Goal: Information Seeking & Learning: Learn about a topic

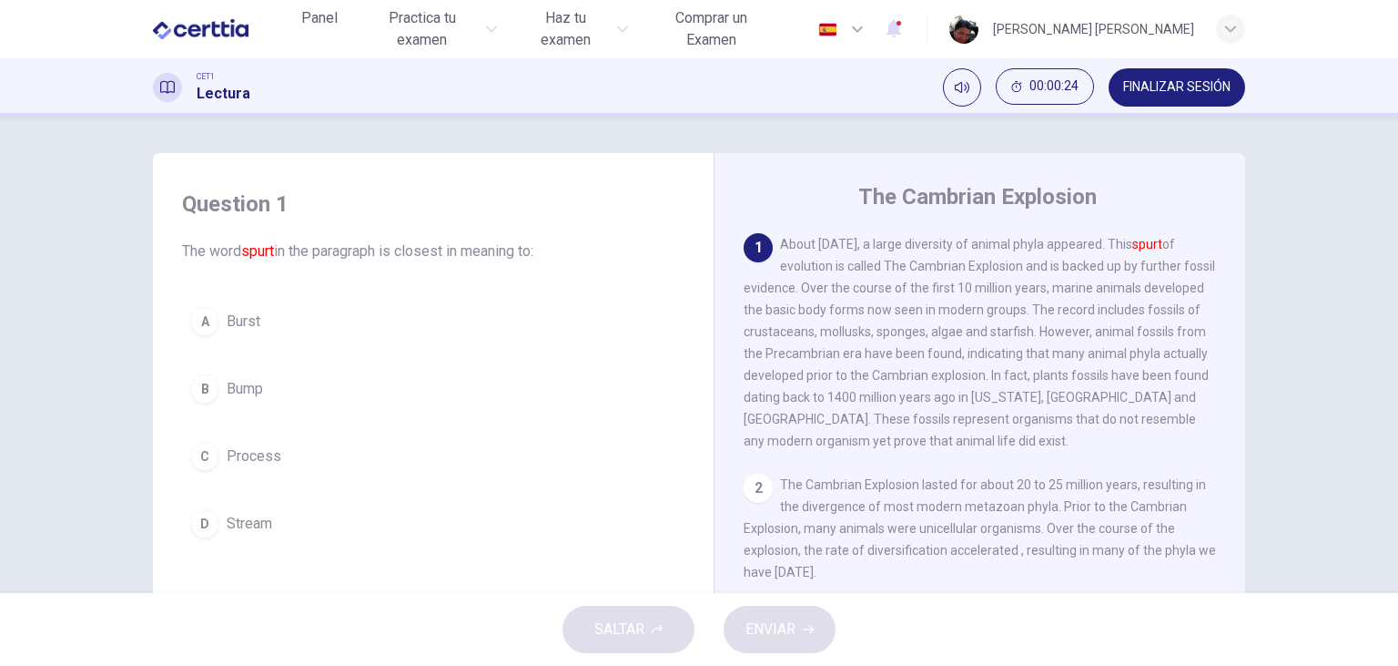
click at [249, 388] on span "Bump" at bounding box center [245, 389] width 36 height 22
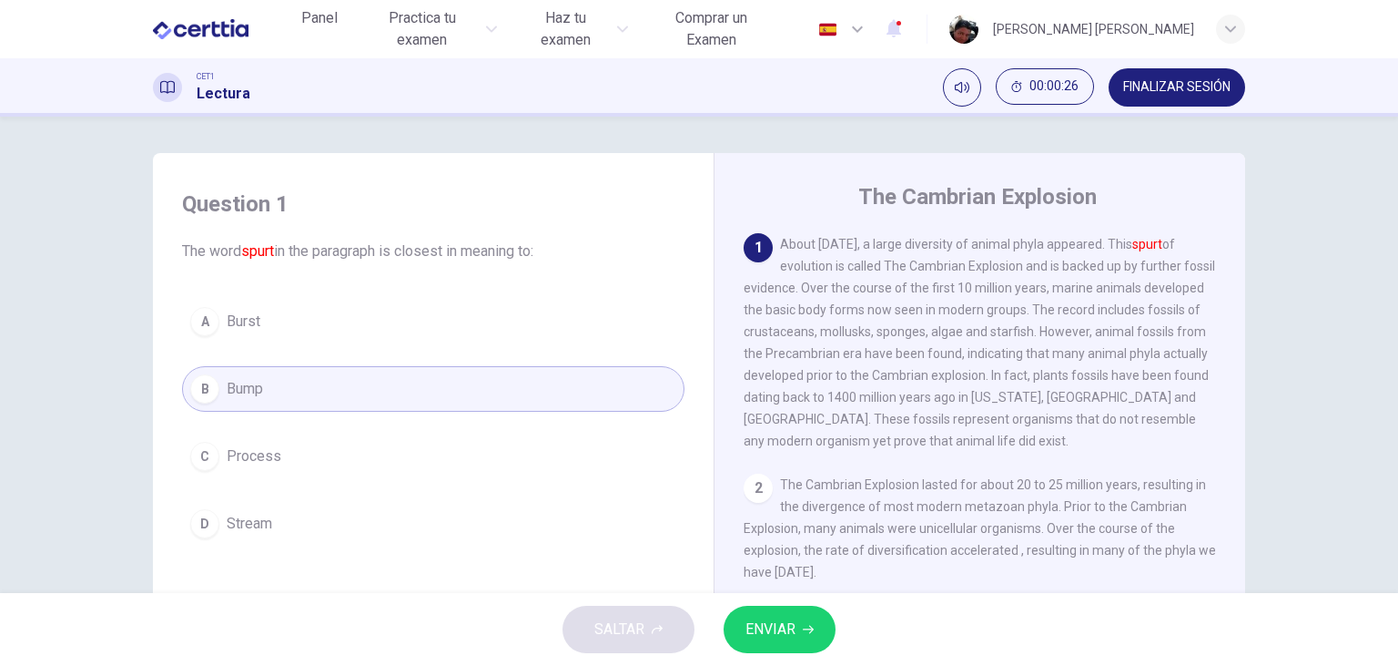
click at [768, 633] on span "ENVIAR" at bounding box center [771, 628] width 50 height 25
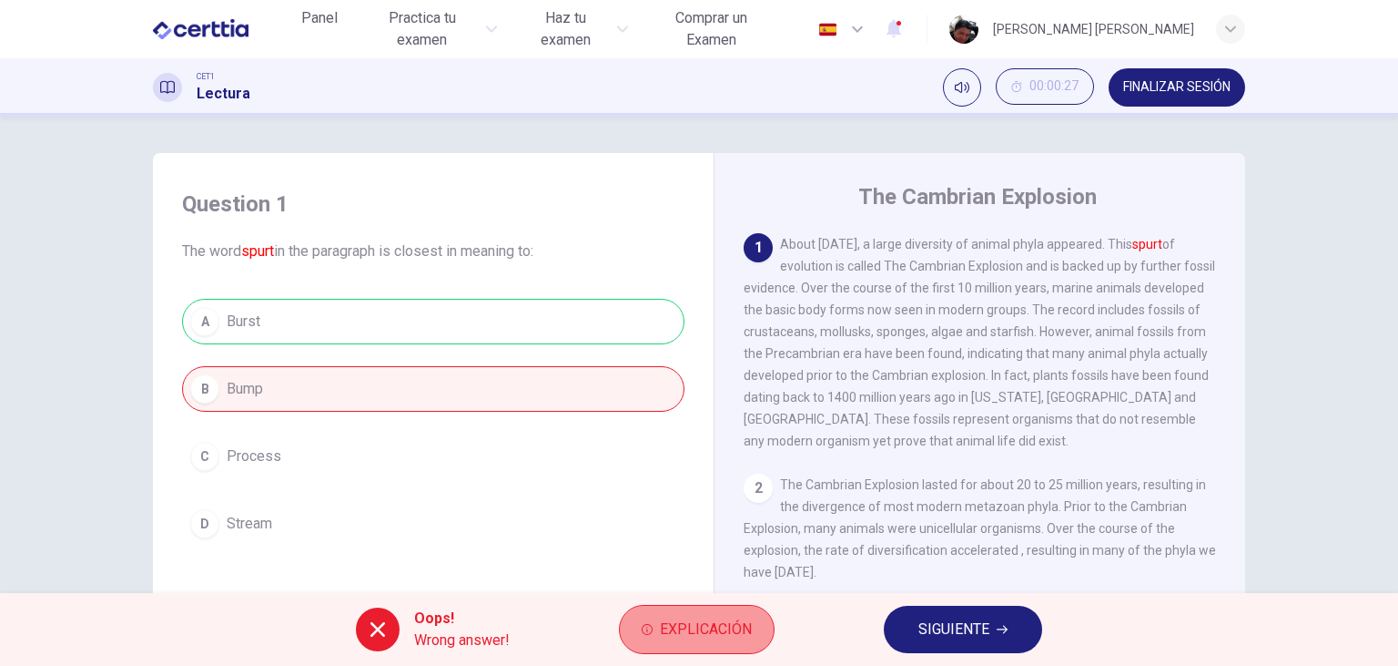
click at [715, 632] on span "Explicación" at bounding box center [706, 628] width 92 height 25
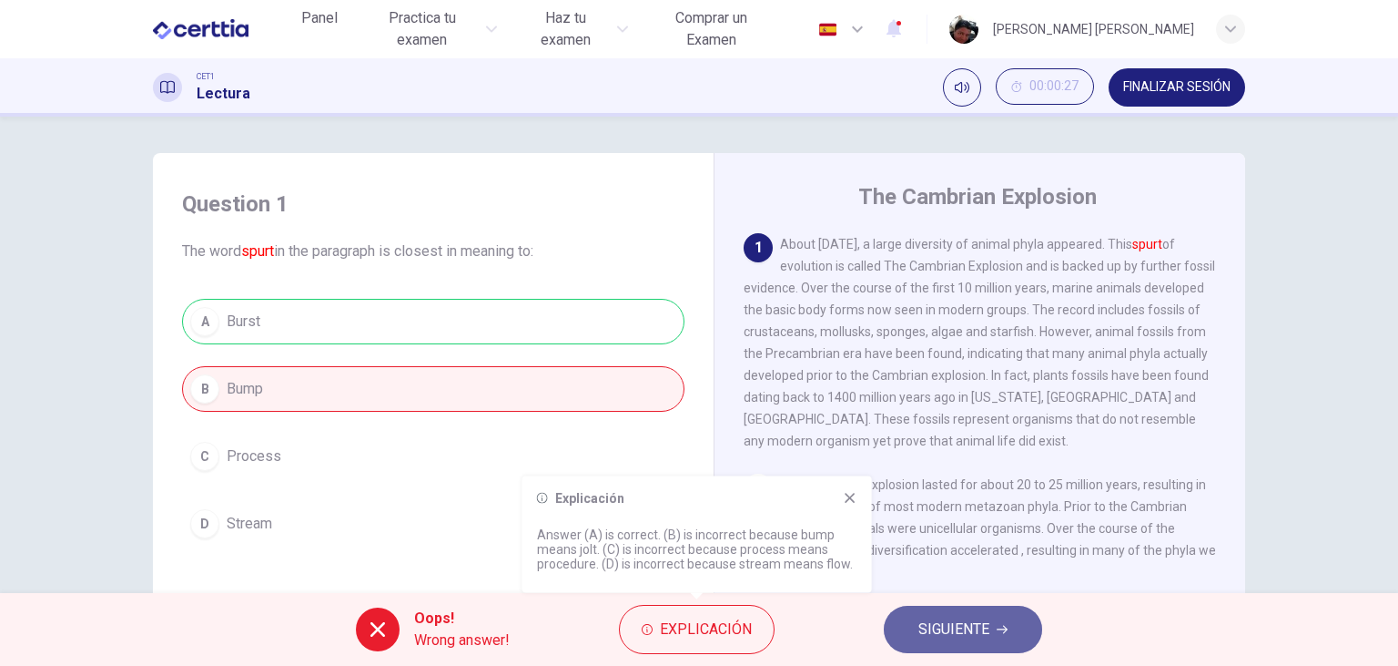
click at [941, 625] on span "SIGUIENTE" at bounding box center [954, 628] width 71 height 25
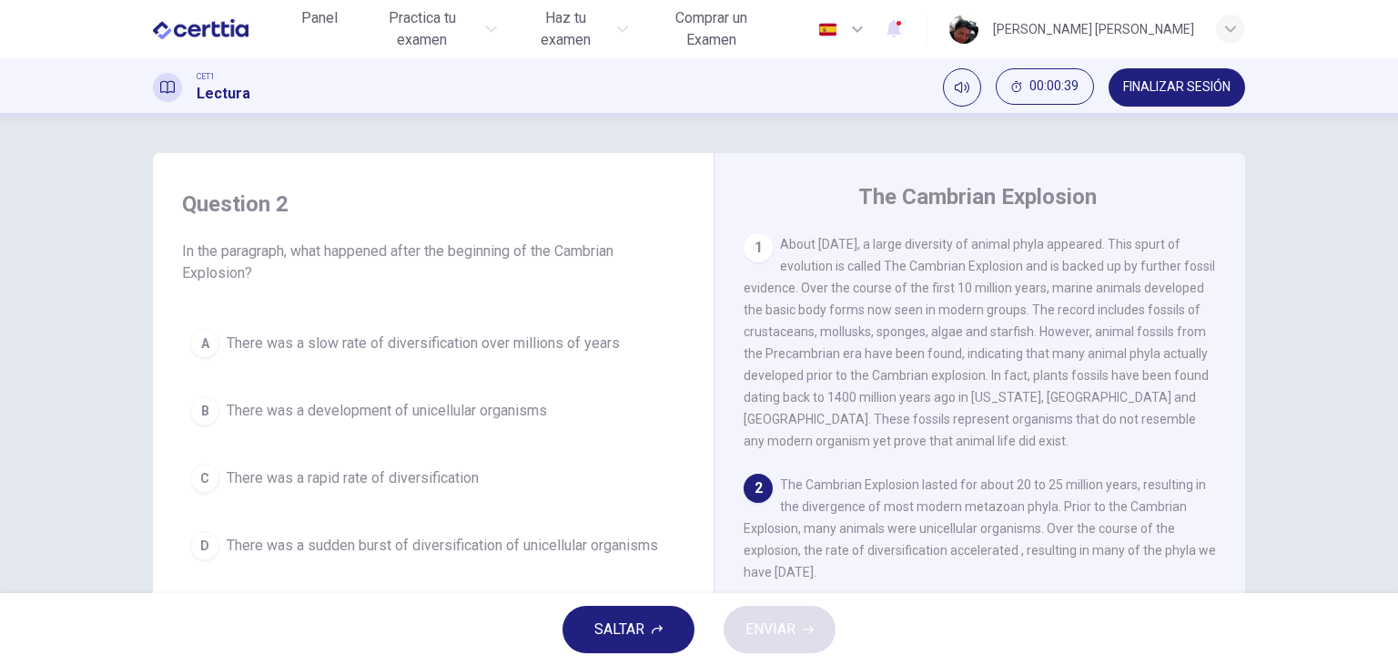
click at [429, 483] on span "There was a rapid rate of diversification" at bounding box center [353, 478] width 252 height 22
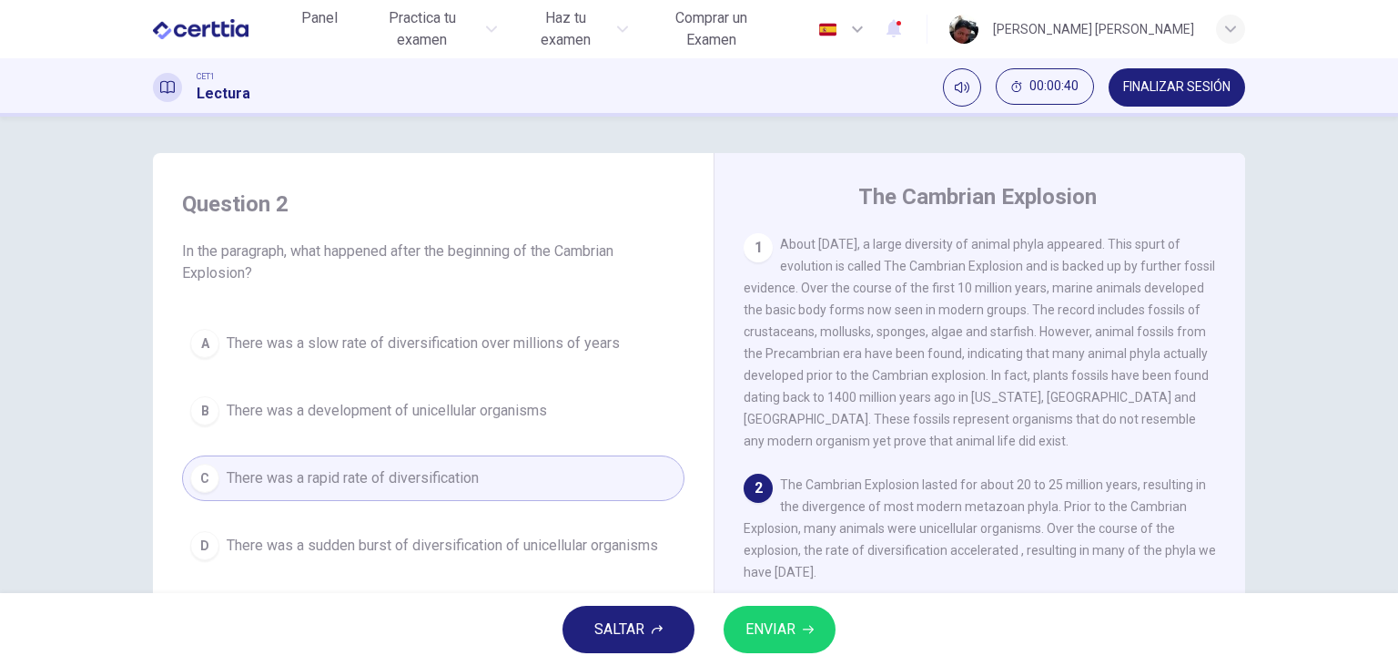
click at [779, 624] on span "ENVIAR" at bounding box center [771, 628] width 50 height 25
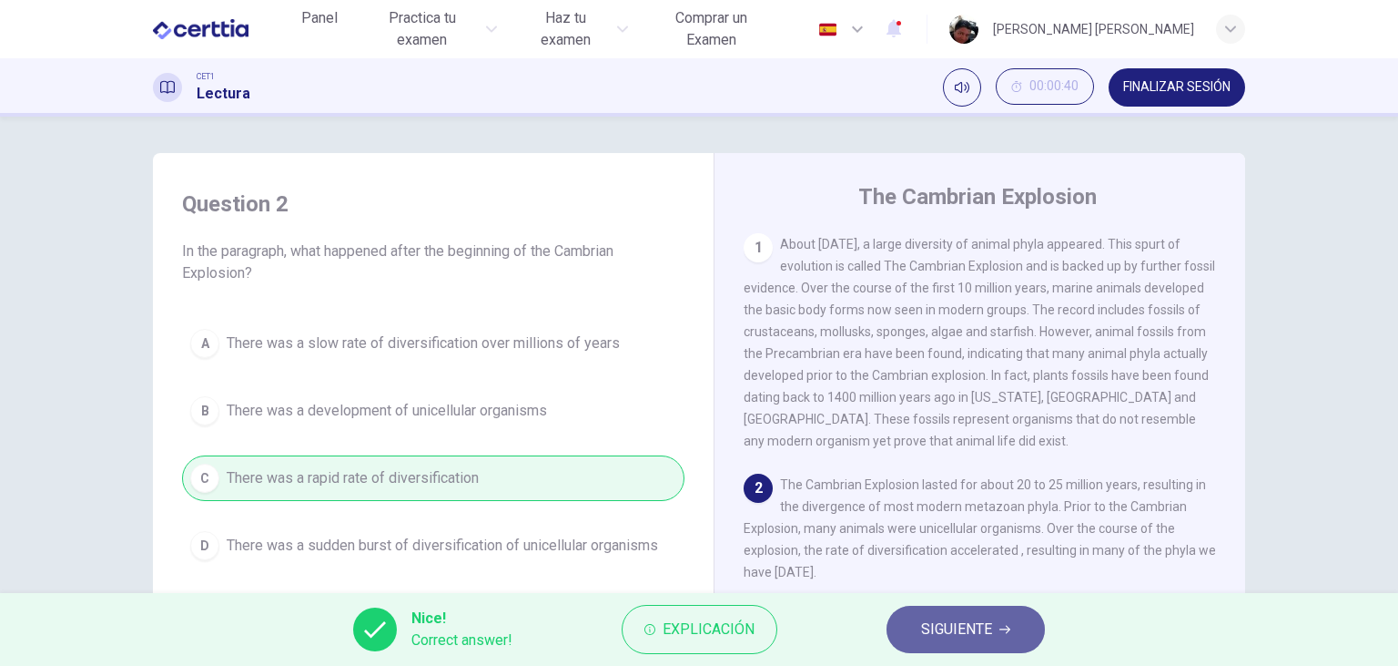
click at [955, 628] on span "SIGUIENTE" at bounding box center [956, 628] width 71 height 25
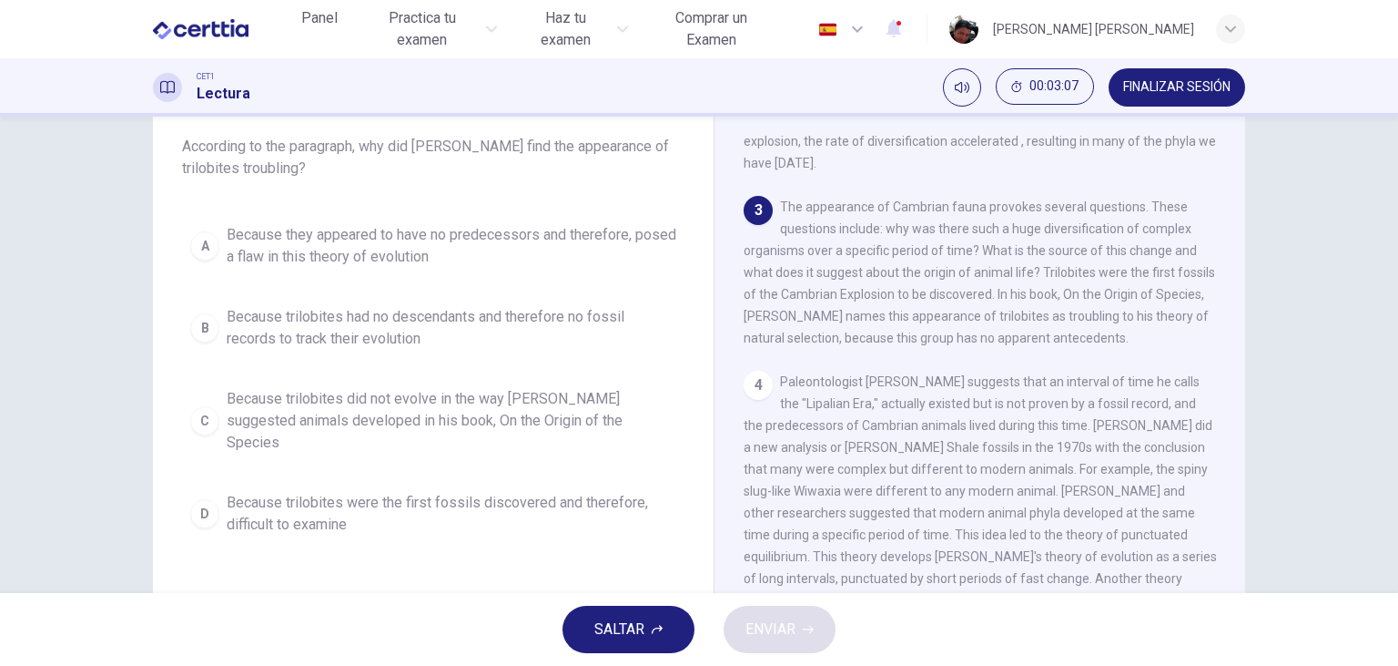
scroll to position [314, 0]
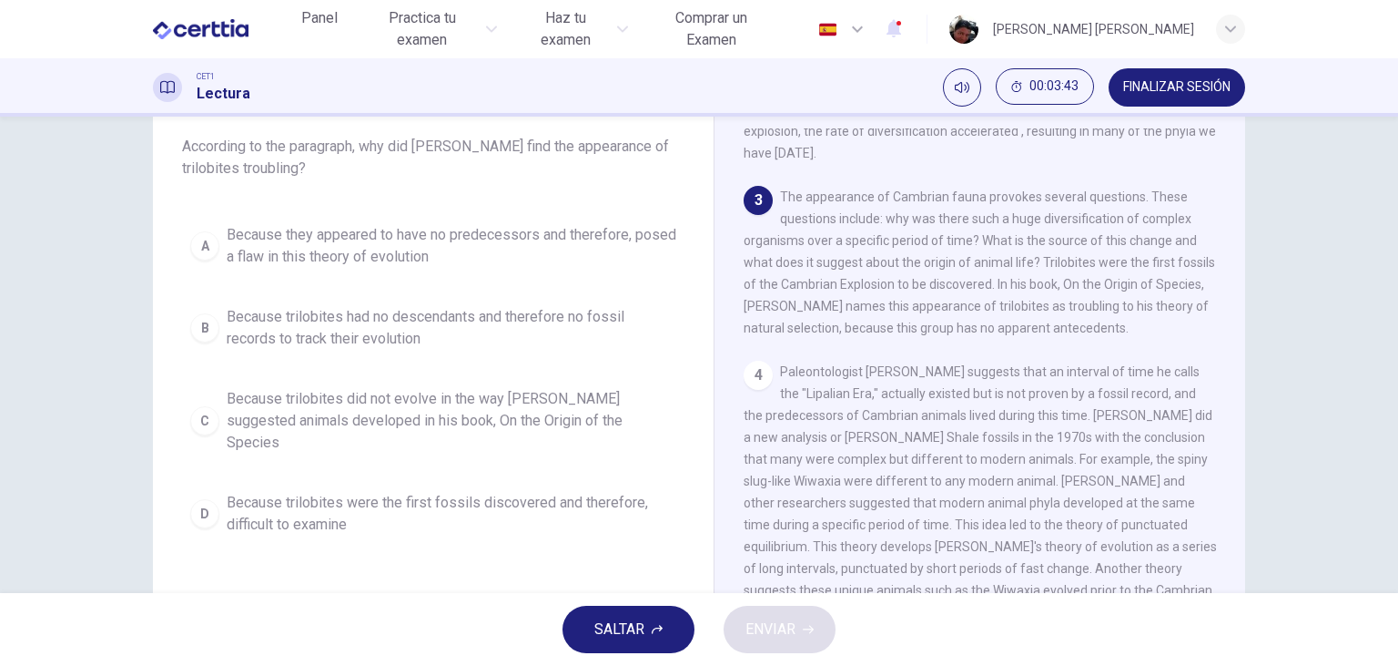
click at [375, 251] on span "Because they appeared to have no predecessors and therefore, posed a flaw in th…" at bounding box center [452, 246] width 450 height 44
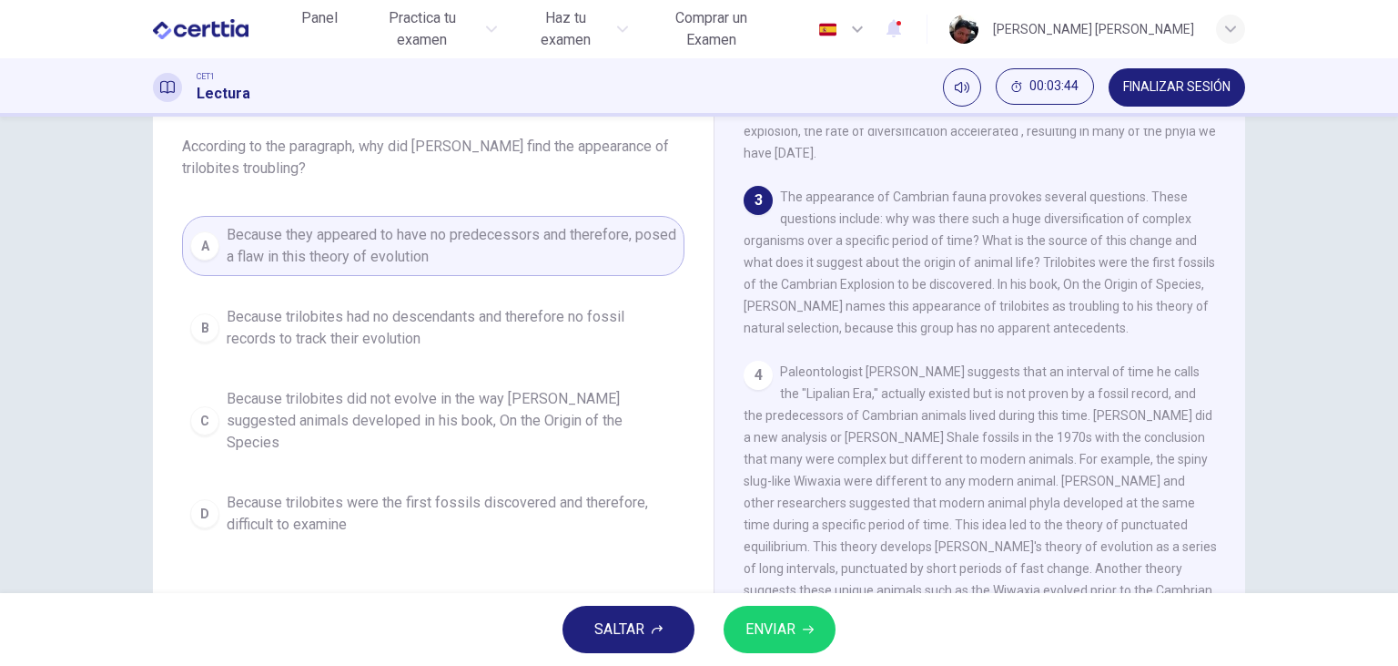
click at [779, 621] on span "ENVIAR" at bounding box center [771, 628] width 50 height 25
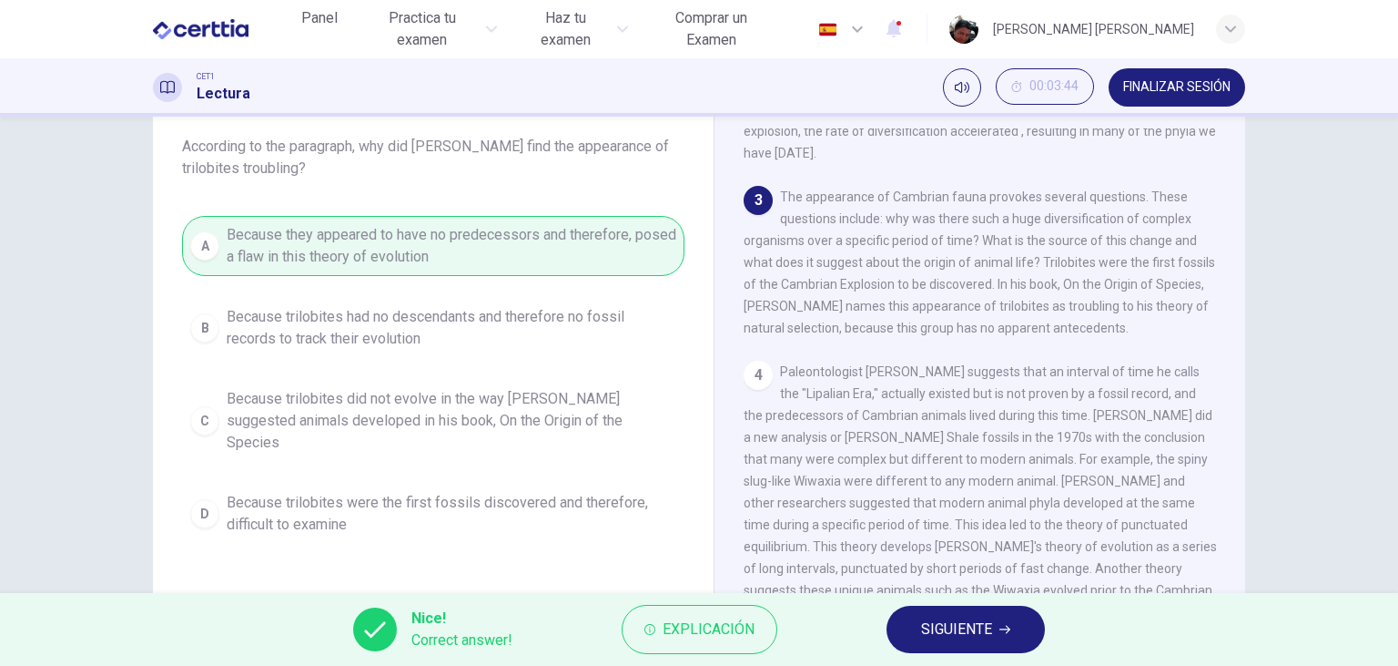
click at [945, 630] on span "SIGUIENTE" at bounding box center [956, 628] width 71 height 25
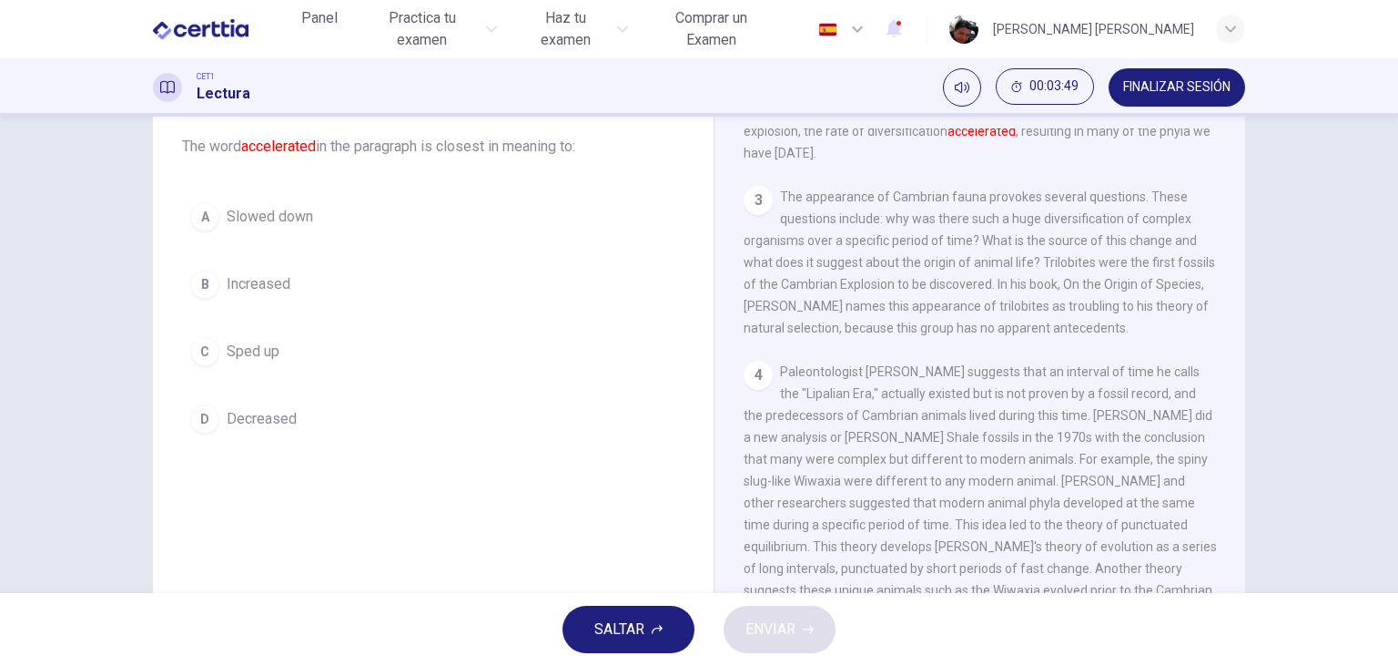
click at [240, 351] on span "Sped up" at bounding box center [253, 352] width 53 height 22
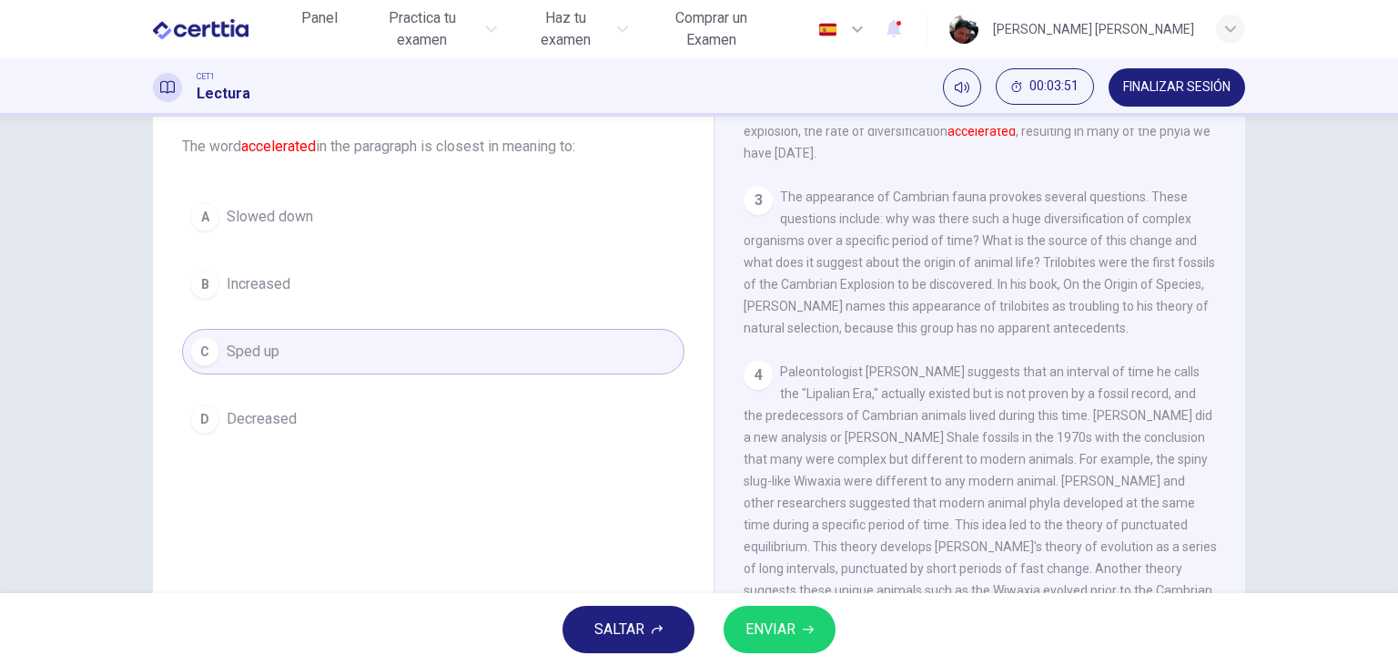
click at [787, 629] on span "ENVIAR" at bounding box center [771, 628] width 50 height 25
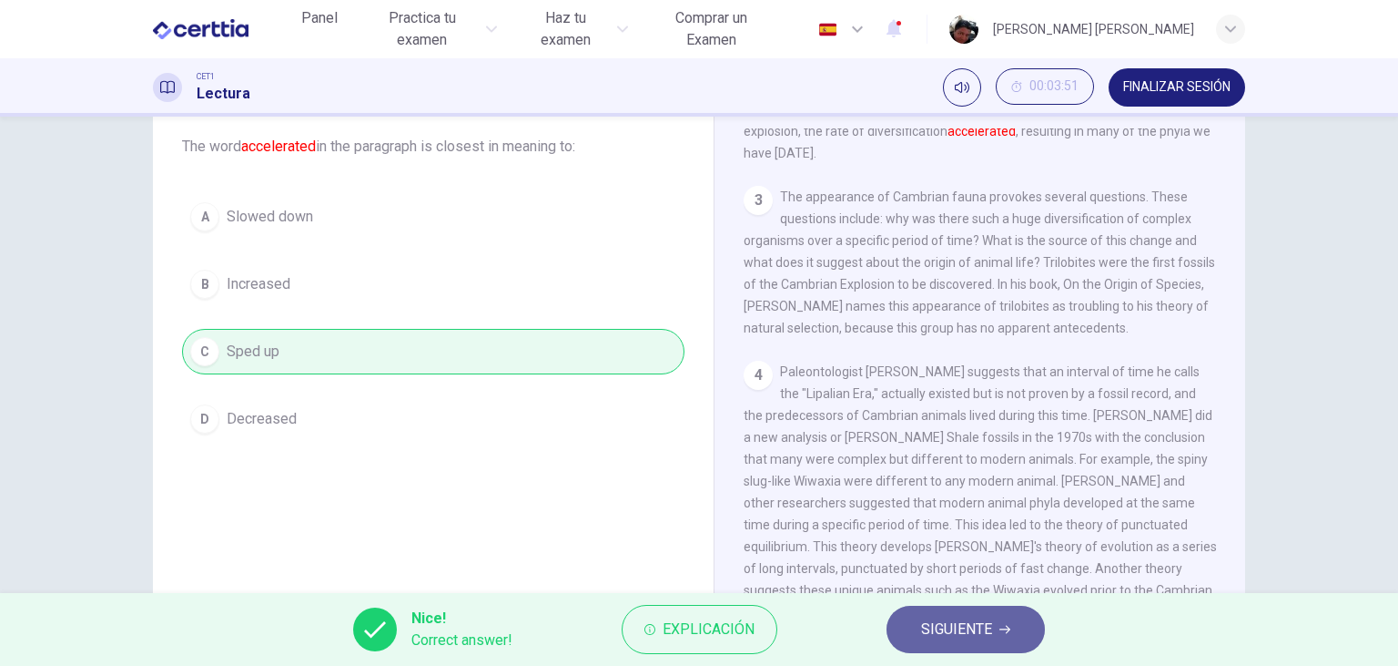
click at [956, 637] on span "SIGUIENTE" at bounding box center [956, 628] width 71 height 25
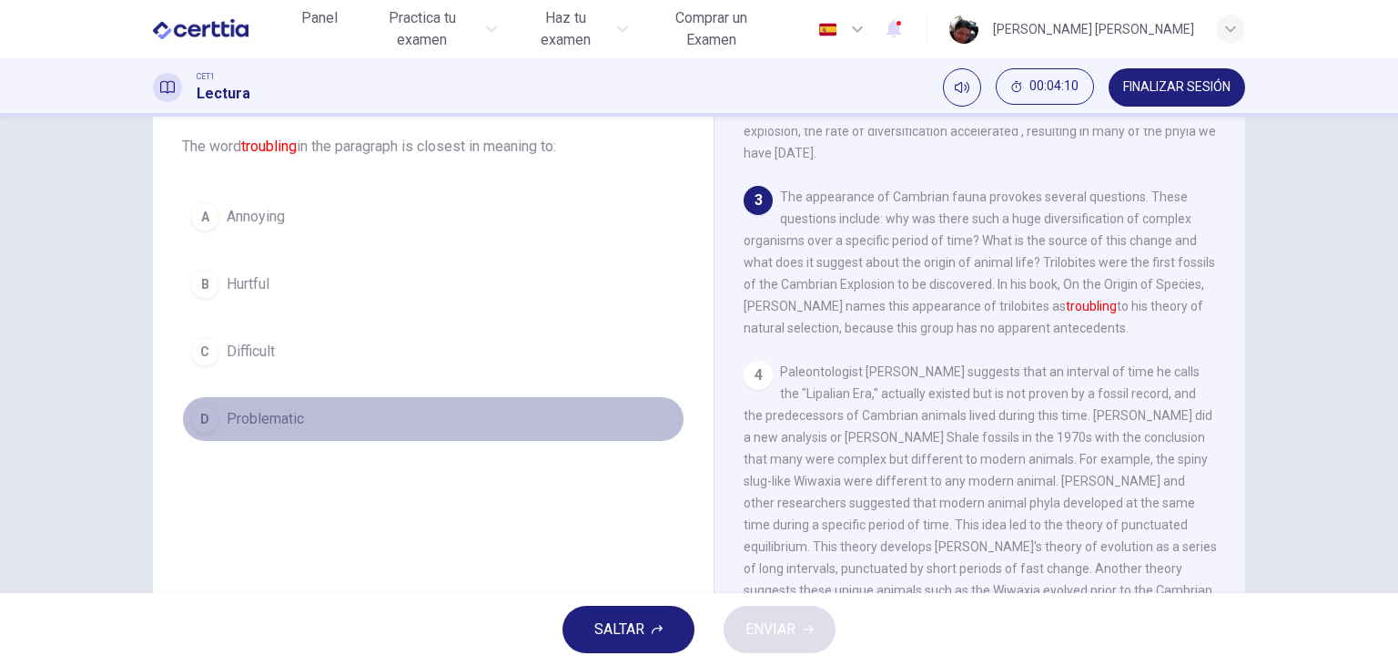
click at [250, 413] on span "Problematic" at bounding box center [265, 419] width 77 height 22
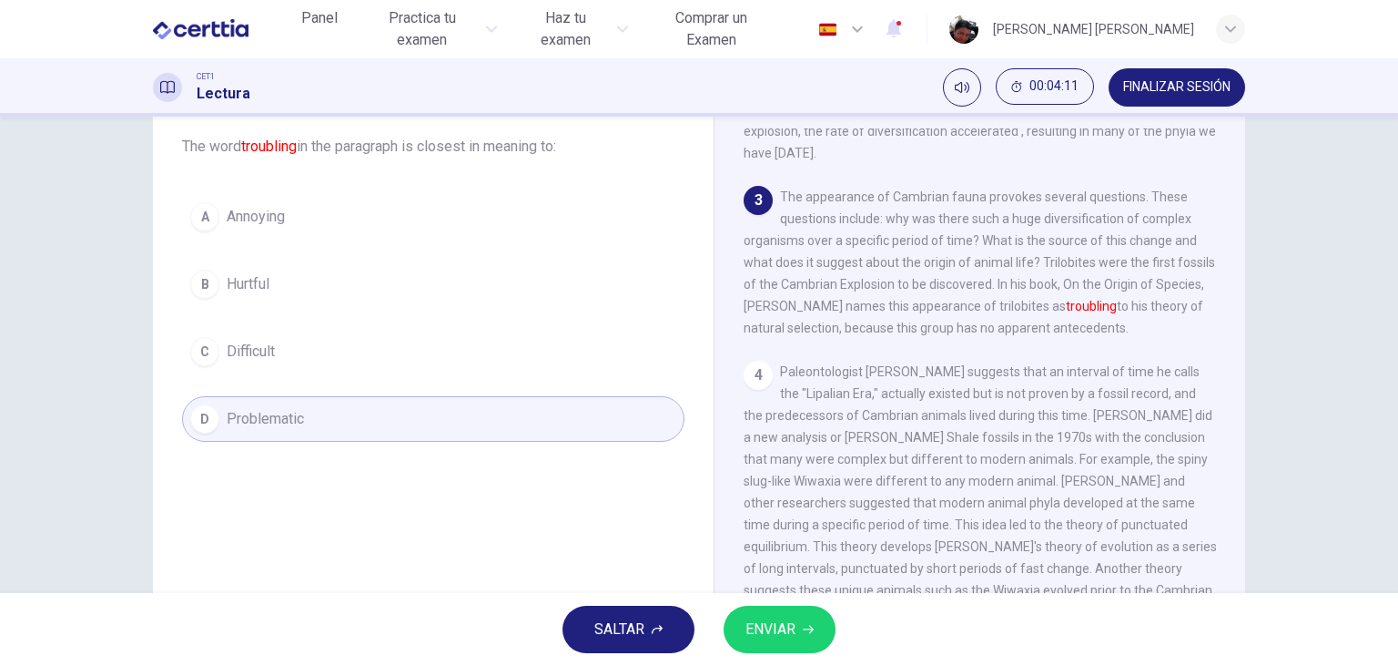
click at [796, 632] on span "ENVIAR" at bounding box center [771, 628] width 50 height 25
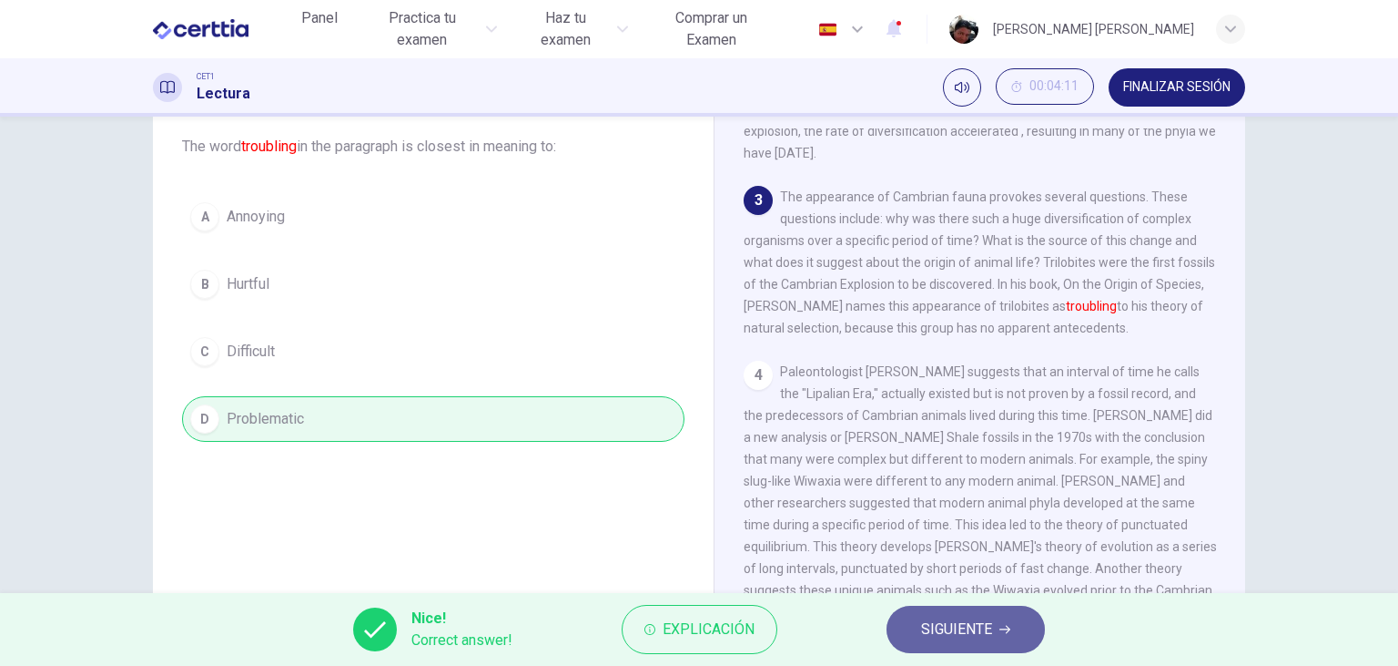
click at [965, 639] on span "SIGUIENTE" at bounding box center [956, 628] width 71 height 25
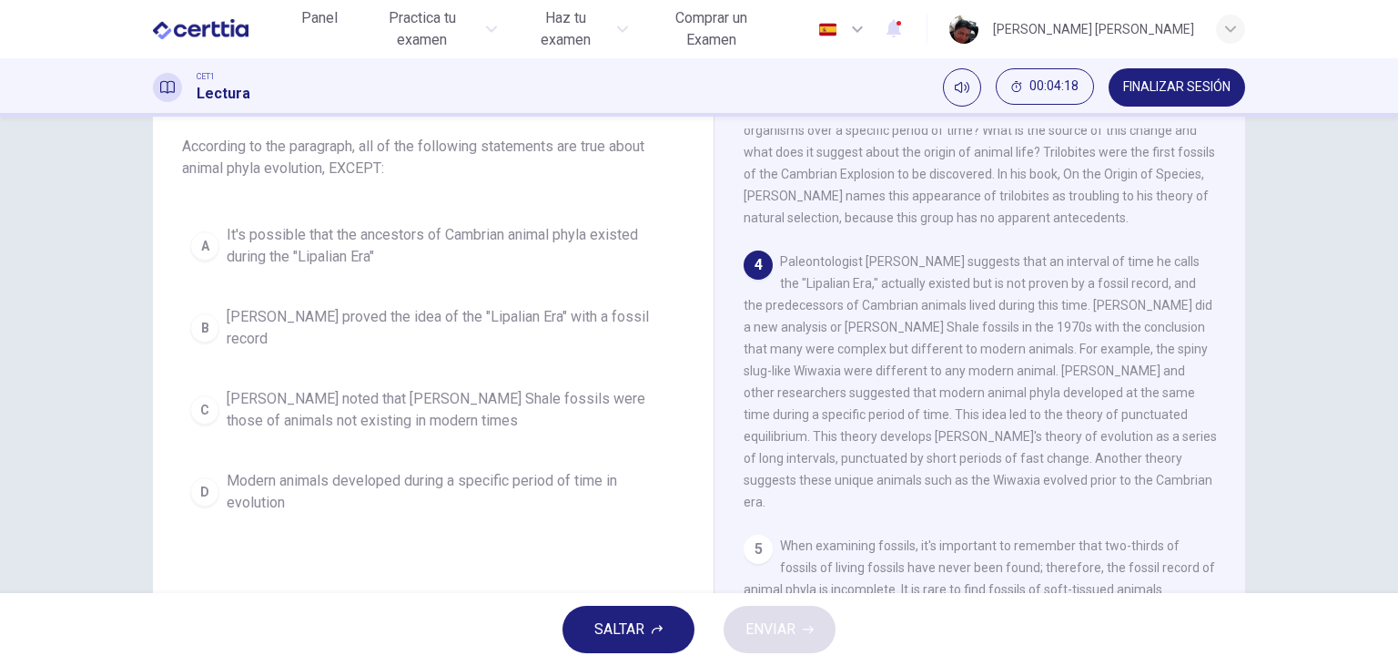
scroll to position [529, 0]
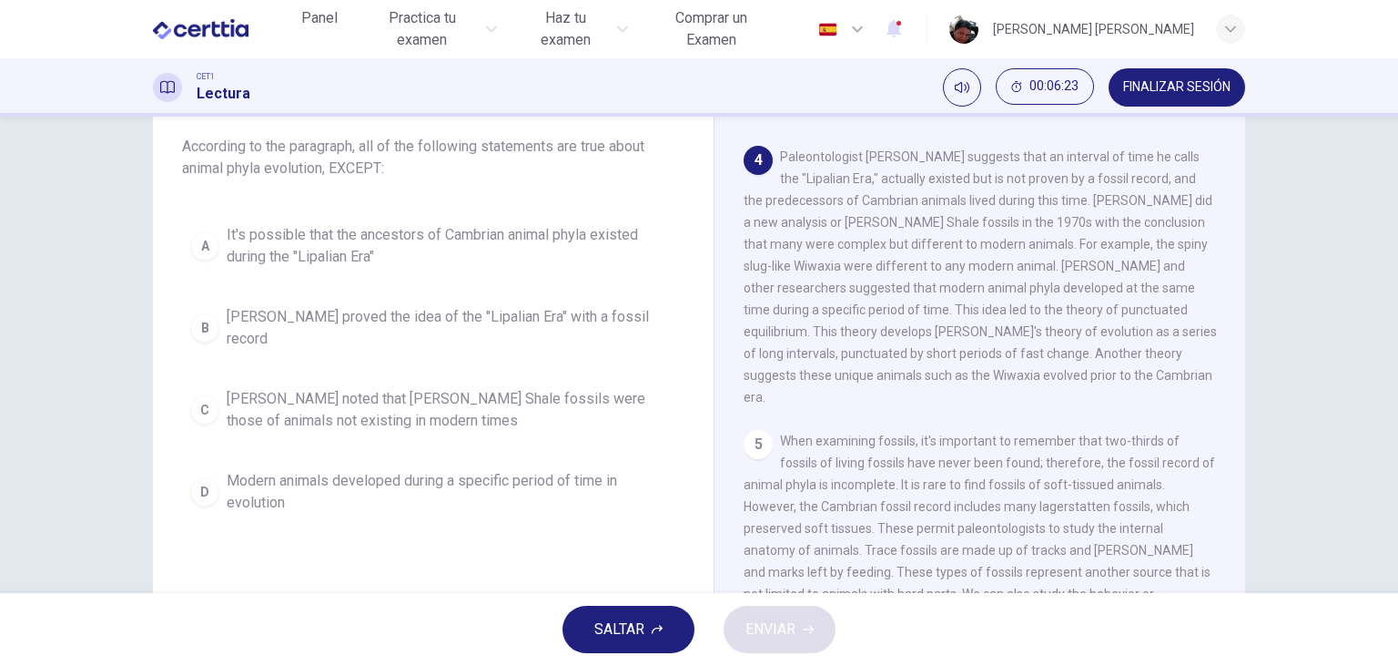
click at [493, 319] on span "[PERSON_NAME] proved the idea of the "Lipalian Era" with a fossil record" at bounding box center [452, 328] width 450 height 44
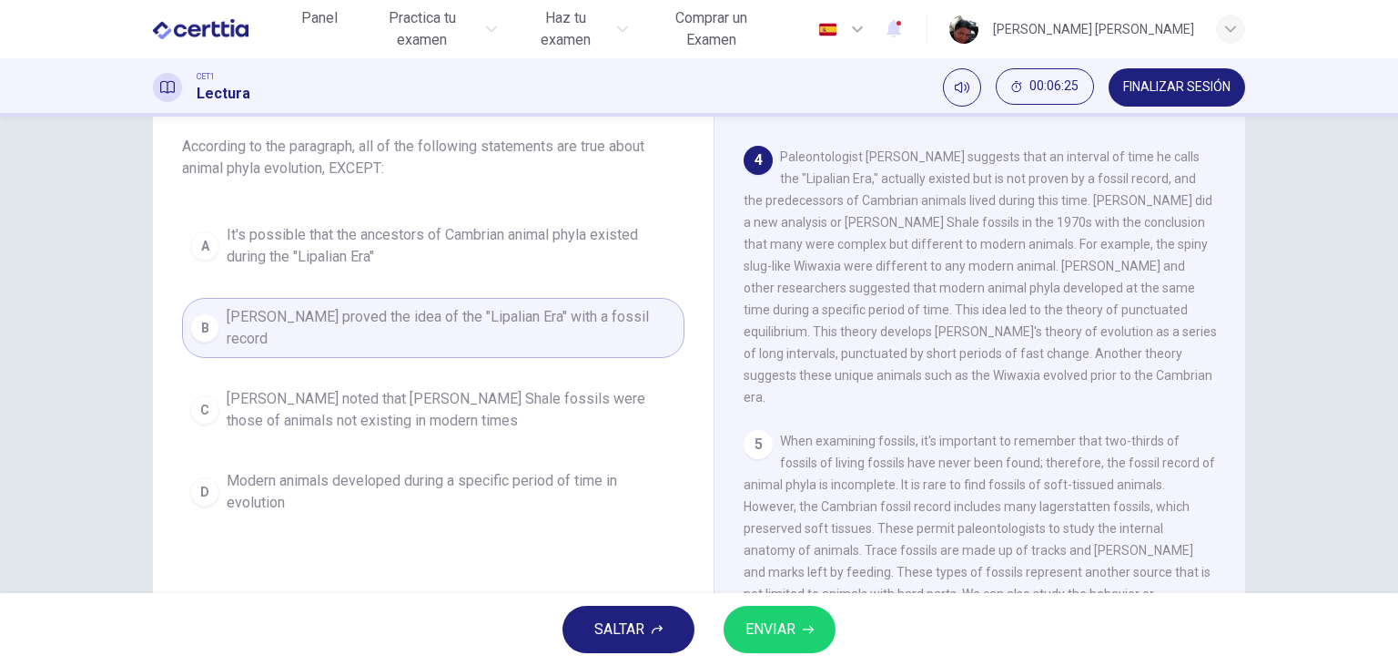
click at [763, 615] on button "ENVIAR" at bounding box center [780, 628] width 112 height 47
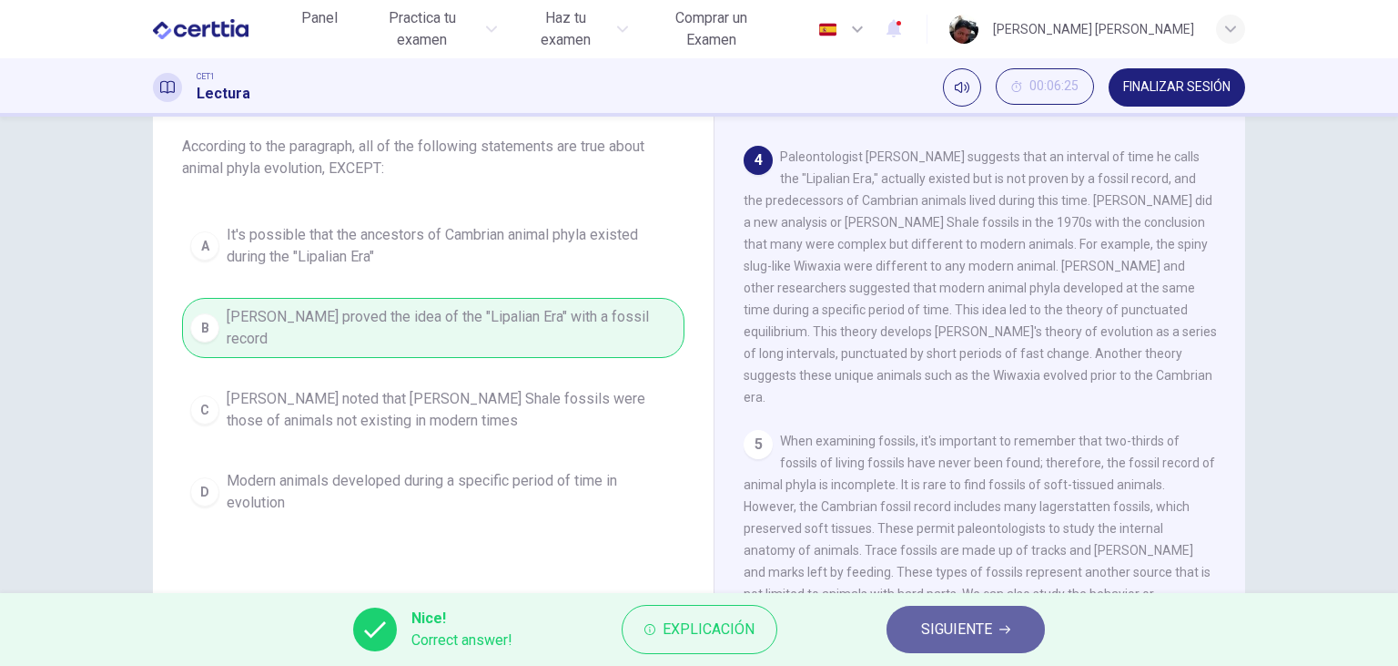
click at [942, 629] on span "SIGUIENTE" at bounding box center [956, 628] width 71 height 25
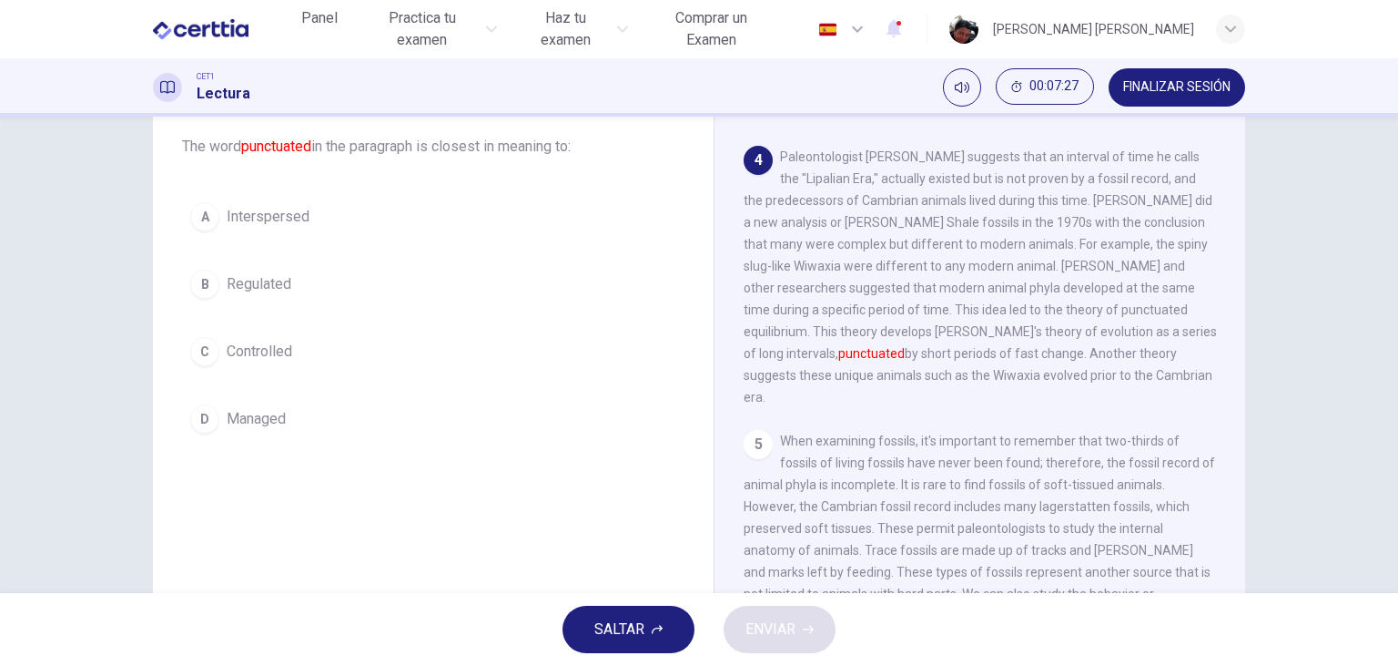
click at [271, 217] on span "Interspersed" at bounding box center [268, 217] width 83 height 22
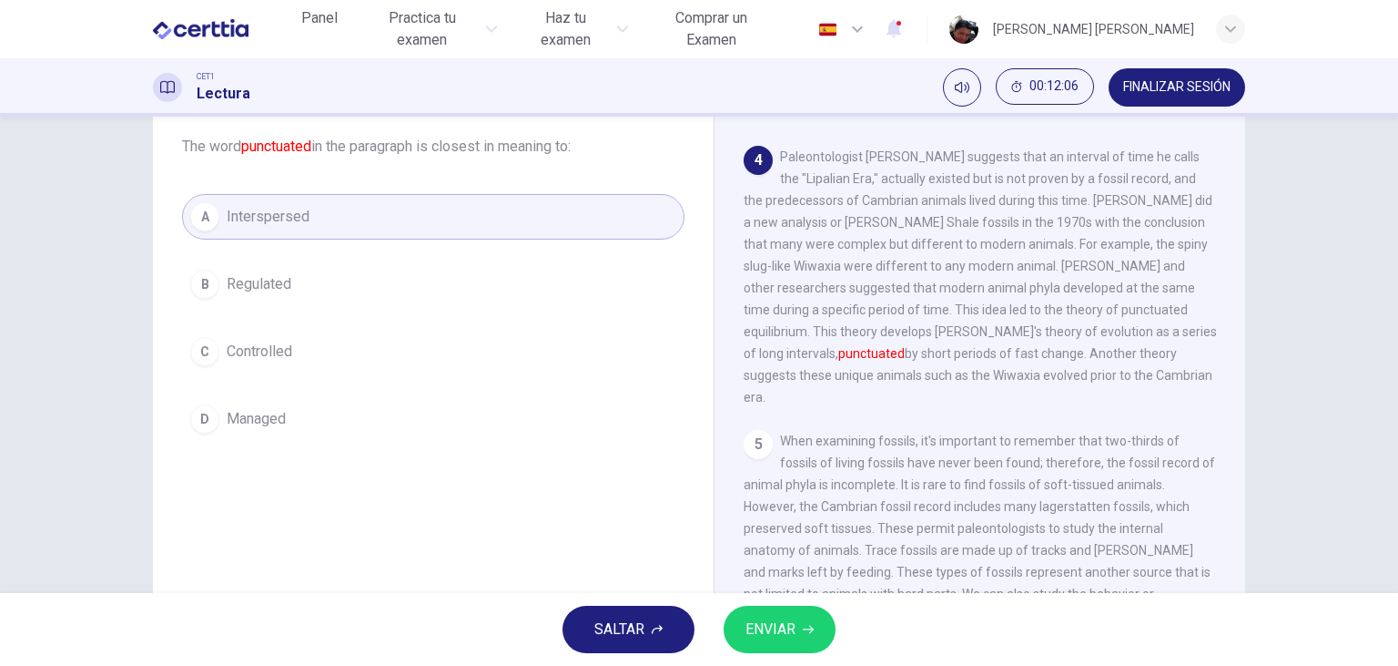
click at [282, 217] on span "Interspersed" at bounding box center [268, 217] width 83 height 22
click at [779, 614] on button "ENVIAR" at bounding box center [780, 628] width 112 height 47
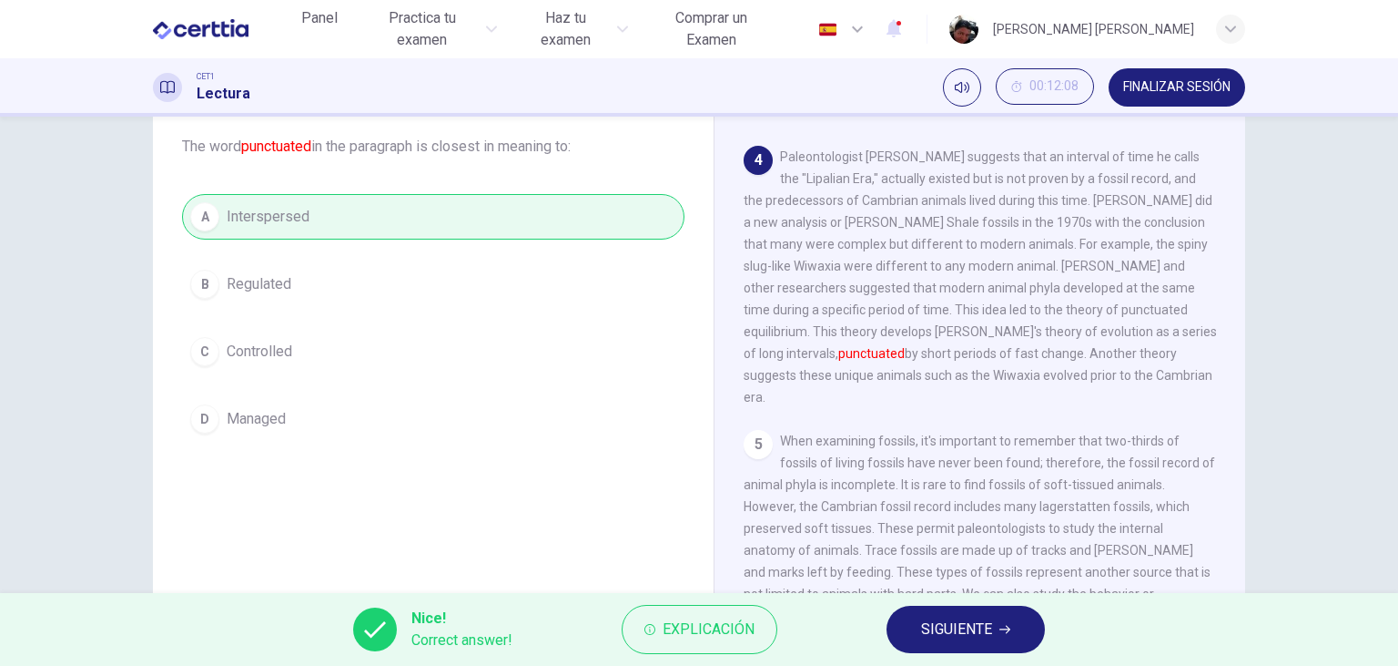
click at [948, 631] on span "SIGUIENTE" at bounding box center [956, 628] width 71 height 25
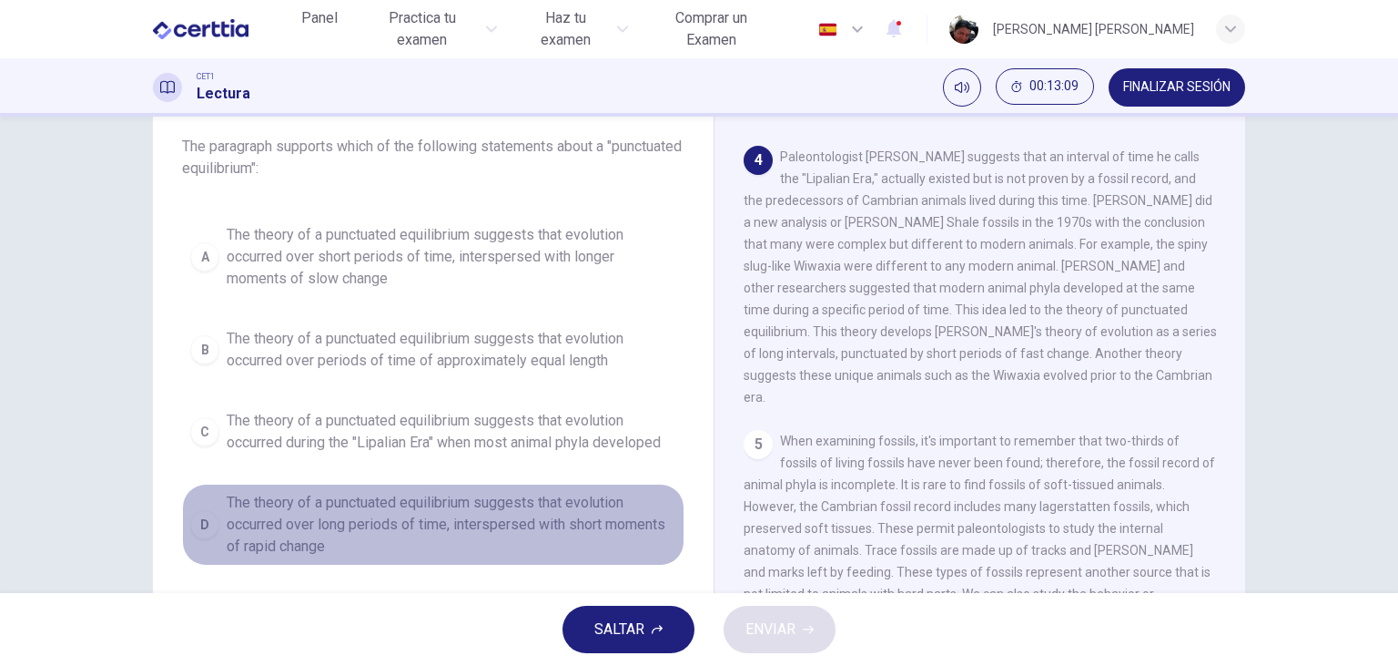
click at [304, 507] on span "The theory of a punctuated equilibrium suggests that evolution occurred over lo…" at bounding box center [452, 525] width 450 height 66
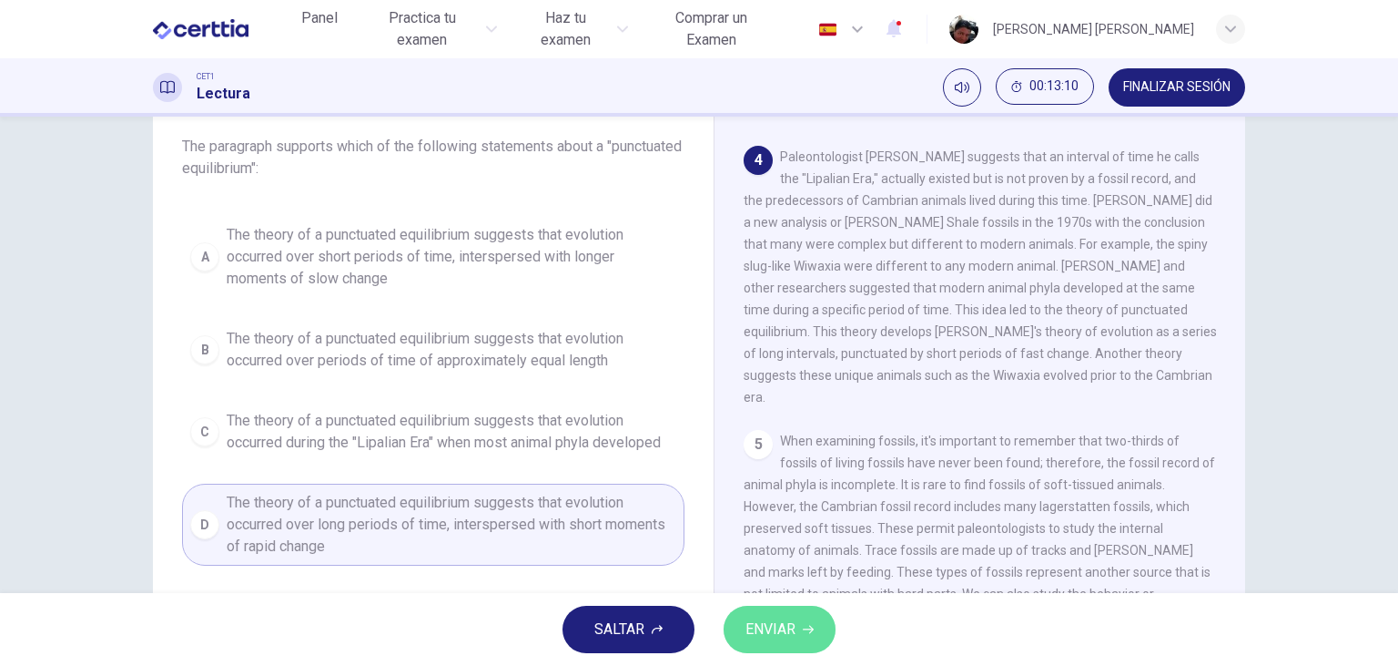
click at [788, 625] on span "ENVIAR" at bounding box center [771, 628] width 50 height 25
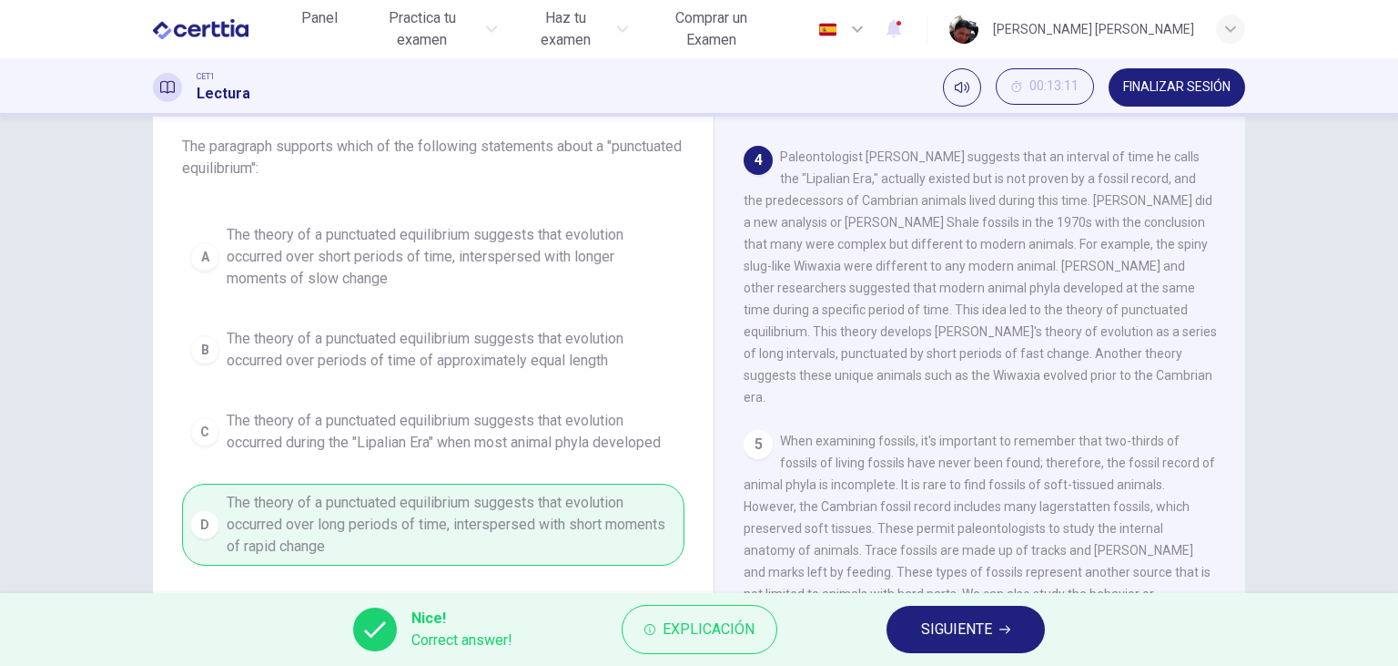
click at [941, 632] on span "SIGUIENTE" at bounding box center [956, 628] width 71 height 25
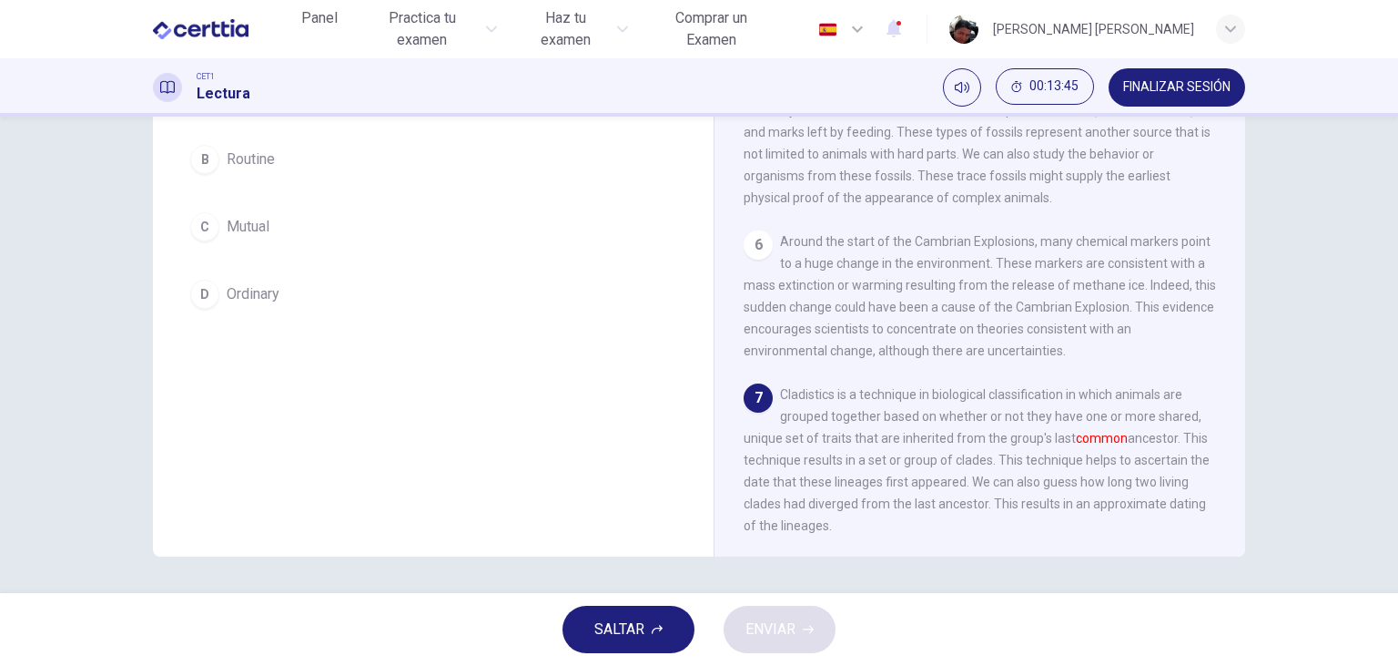
scroll to position [124, 0]
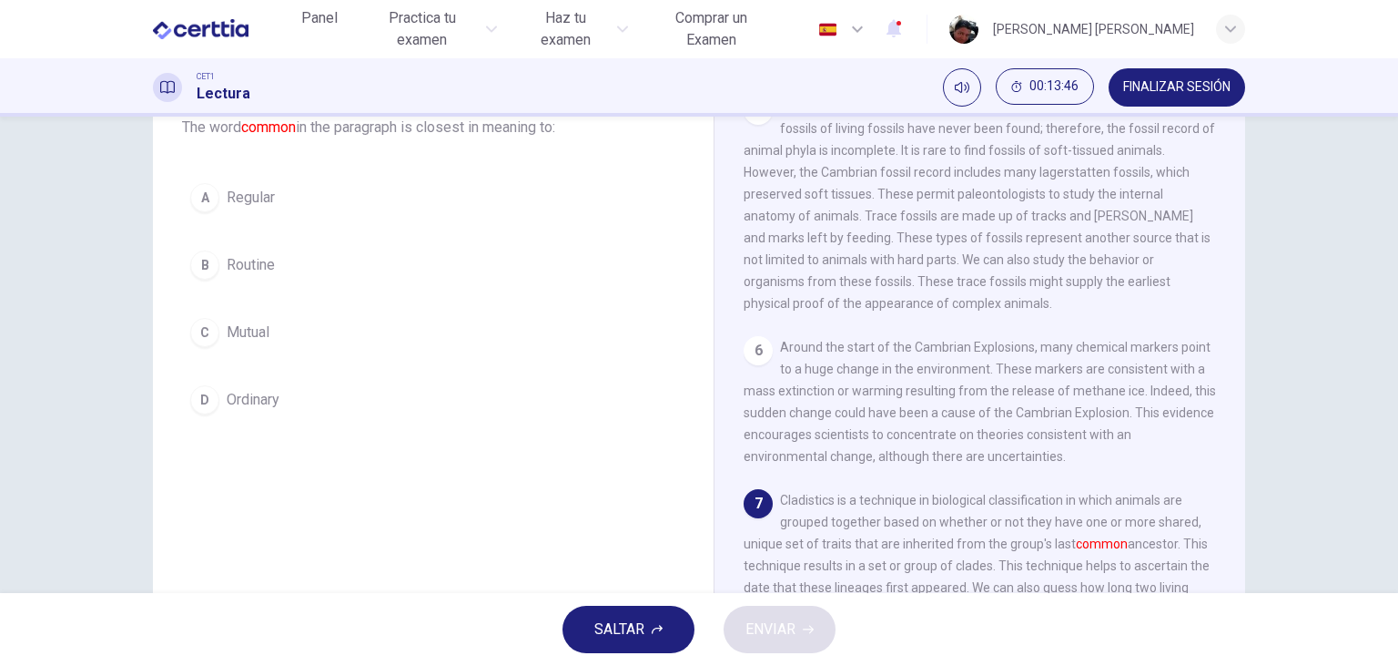
click at [252, 331] on span "Mutual" at bounding box center [248, 332] width 43 height 22
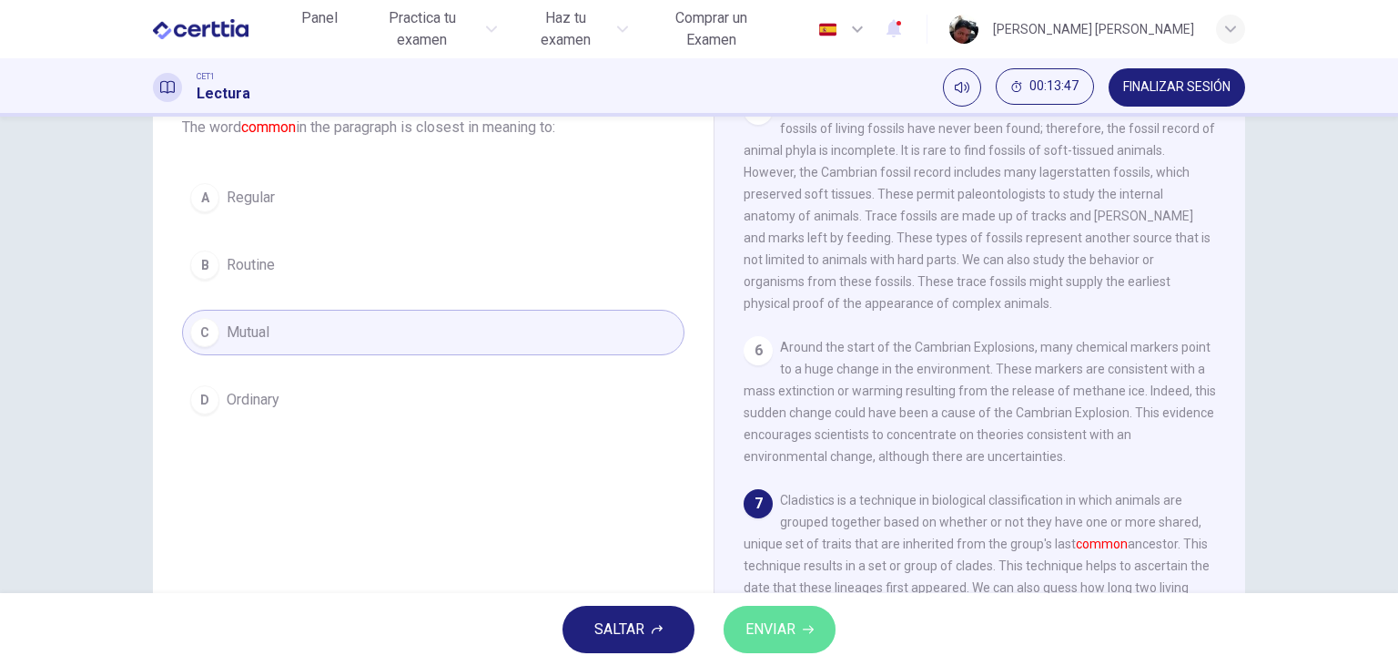
click at [782, 625] on span "ENVIAR" at bounding box center [771, 628] width 50 height 25
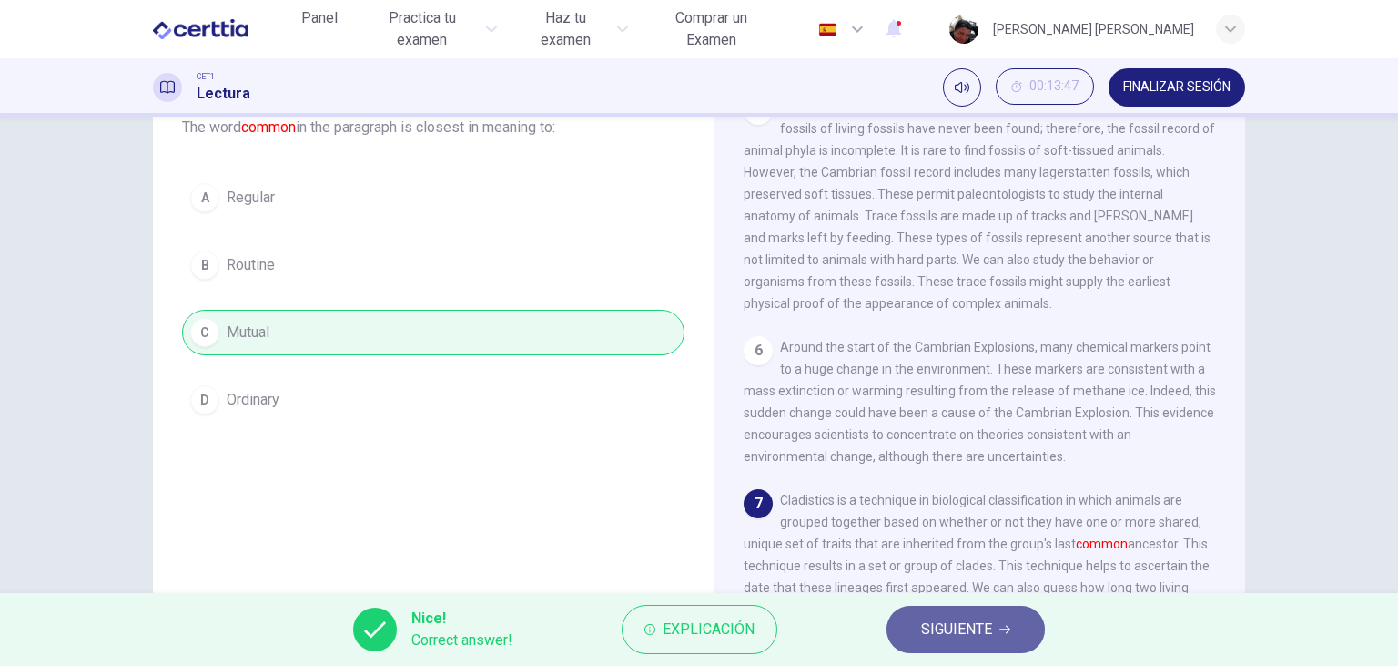
click at [985, 632] on span "SIGUIENTE" at bounding box center [956, 628] width 71 height 25
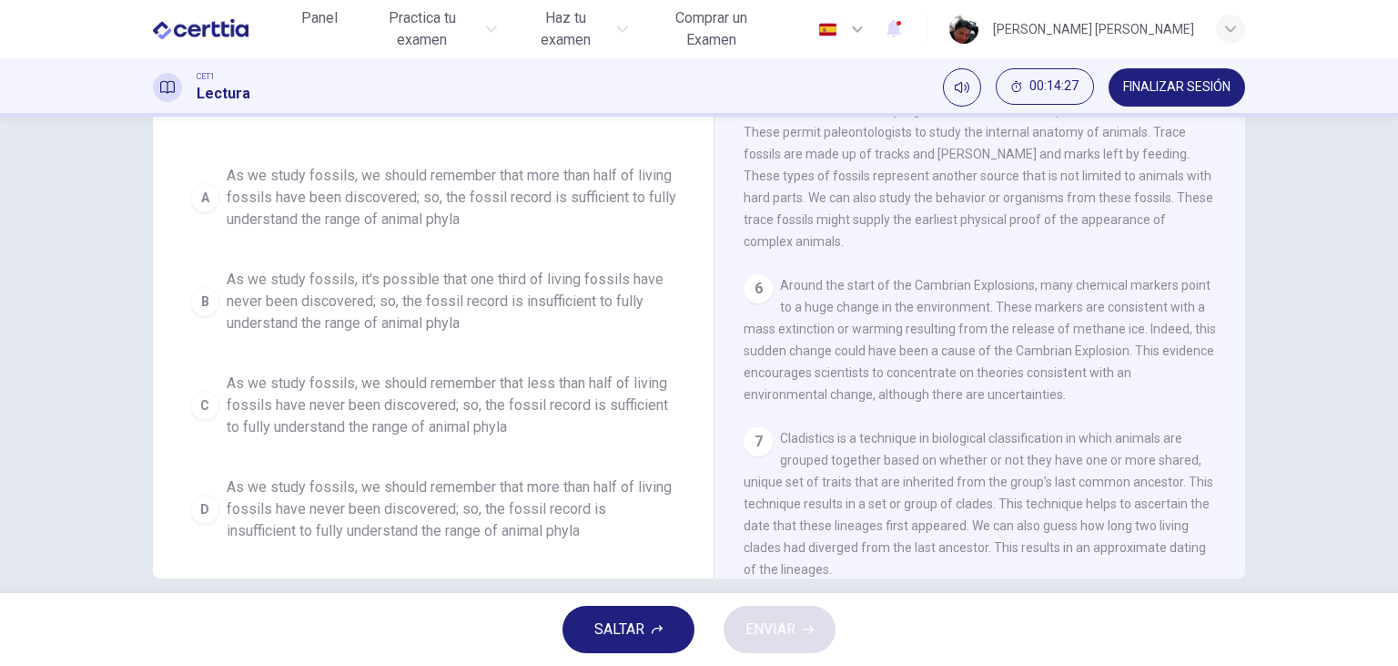
scroll to position [209, 0]
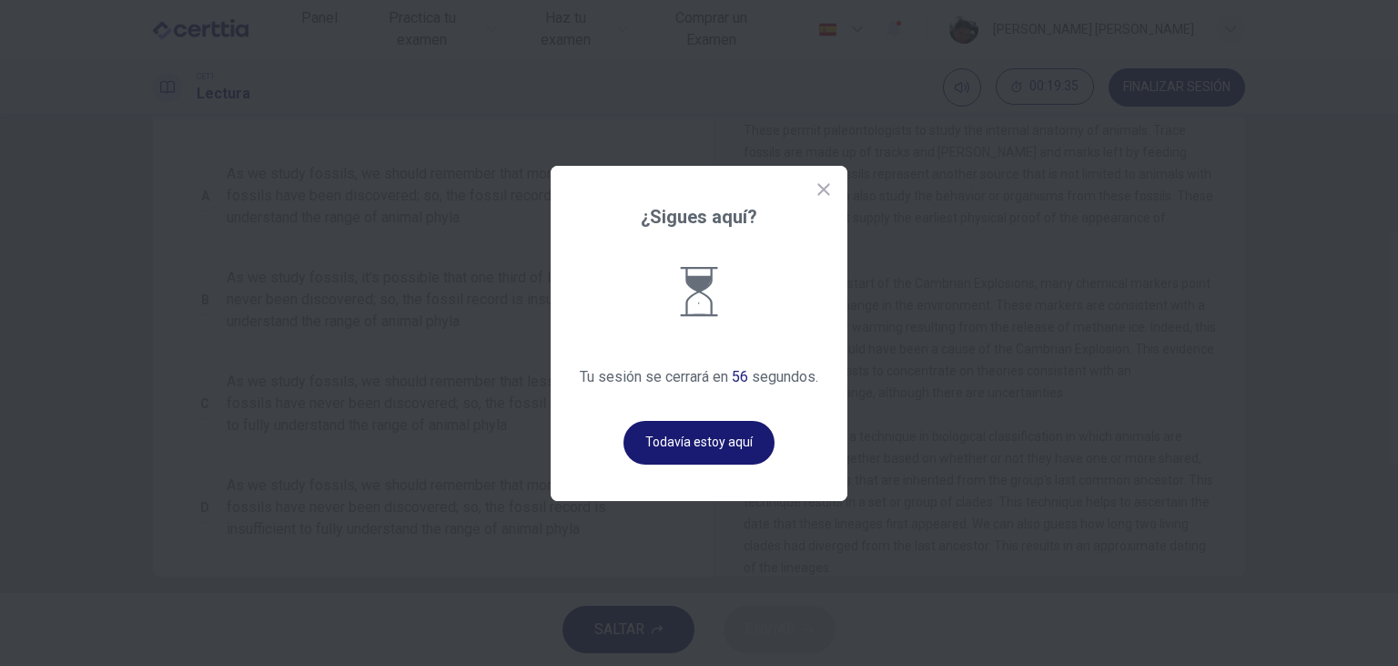
click at [705, 443] on button "Todavía estoy aquí" at bounding box center [699, 443] width 151 height 44
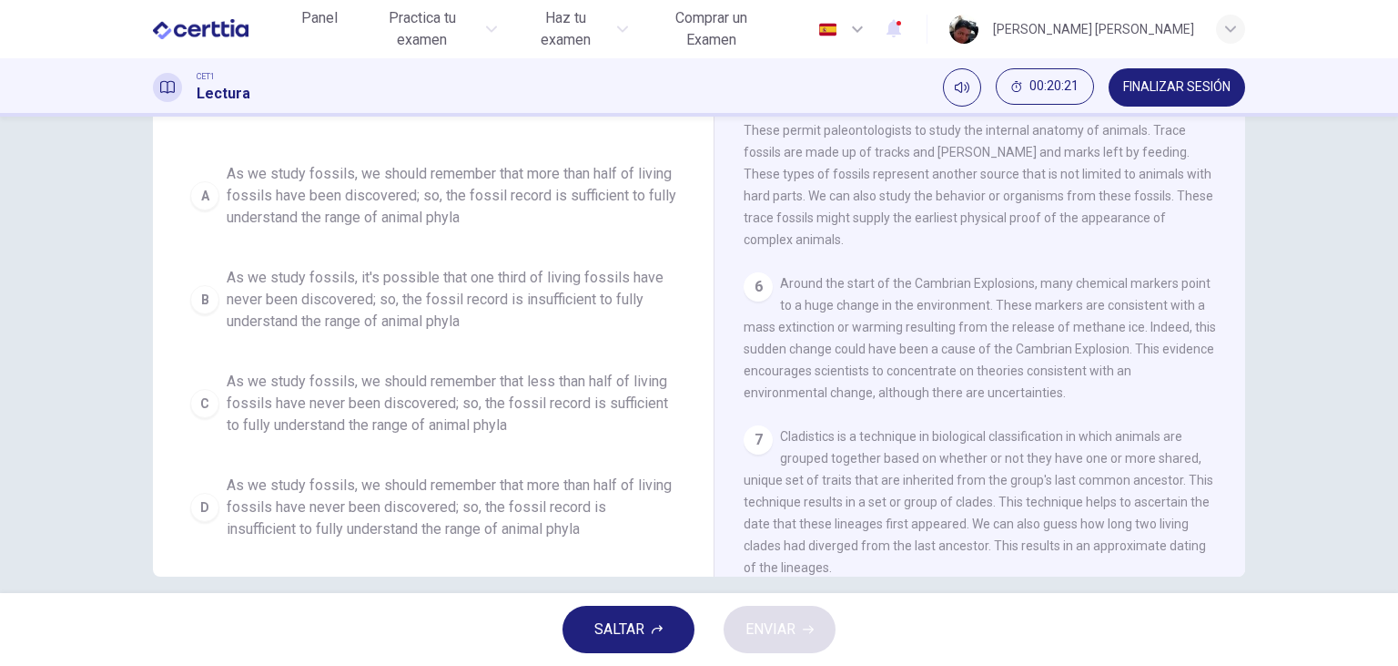
click at [562, 474] on span "As we study fossils, we should remember that more than half of living fossils h…" at bounding box center [452, 507] width 450 height 66
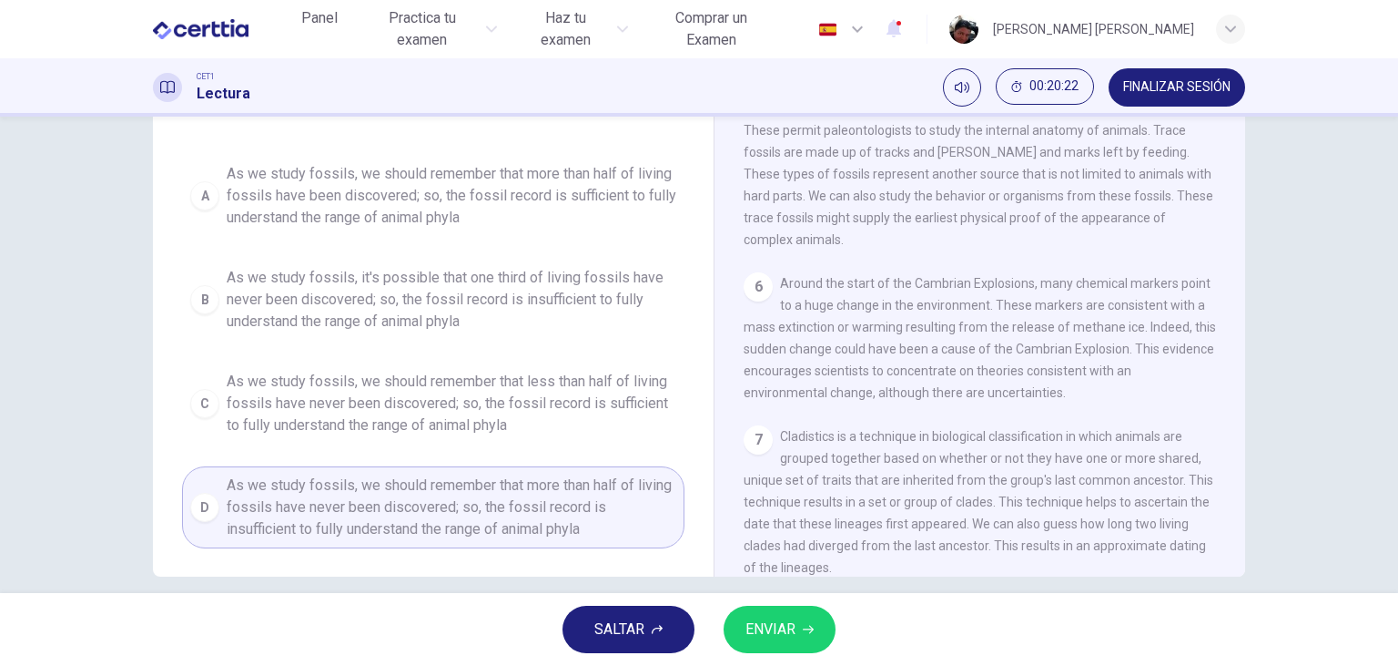
click at [763, 637] on span "ENVIAR" at bounding box center [771, 628] width 50 height 25
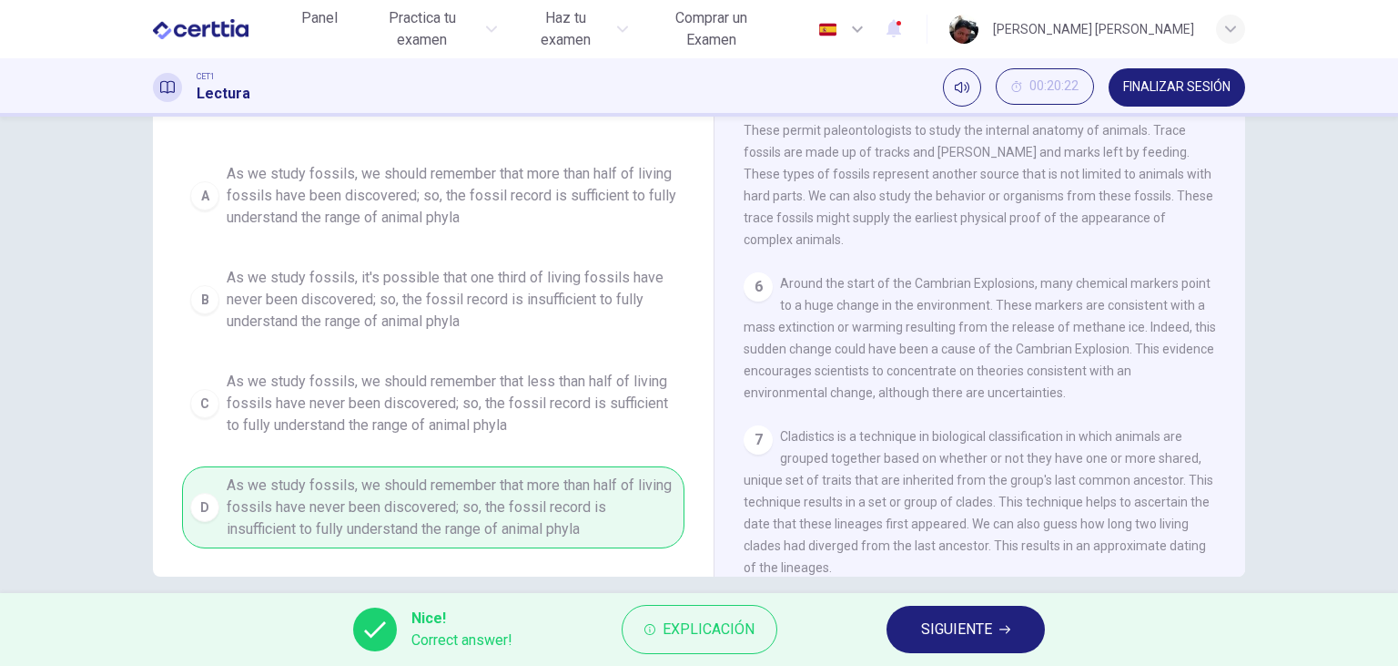
click at [985, 633] on span "SIGUIENTE" at bounding box center [956, 628] width 71 height 25
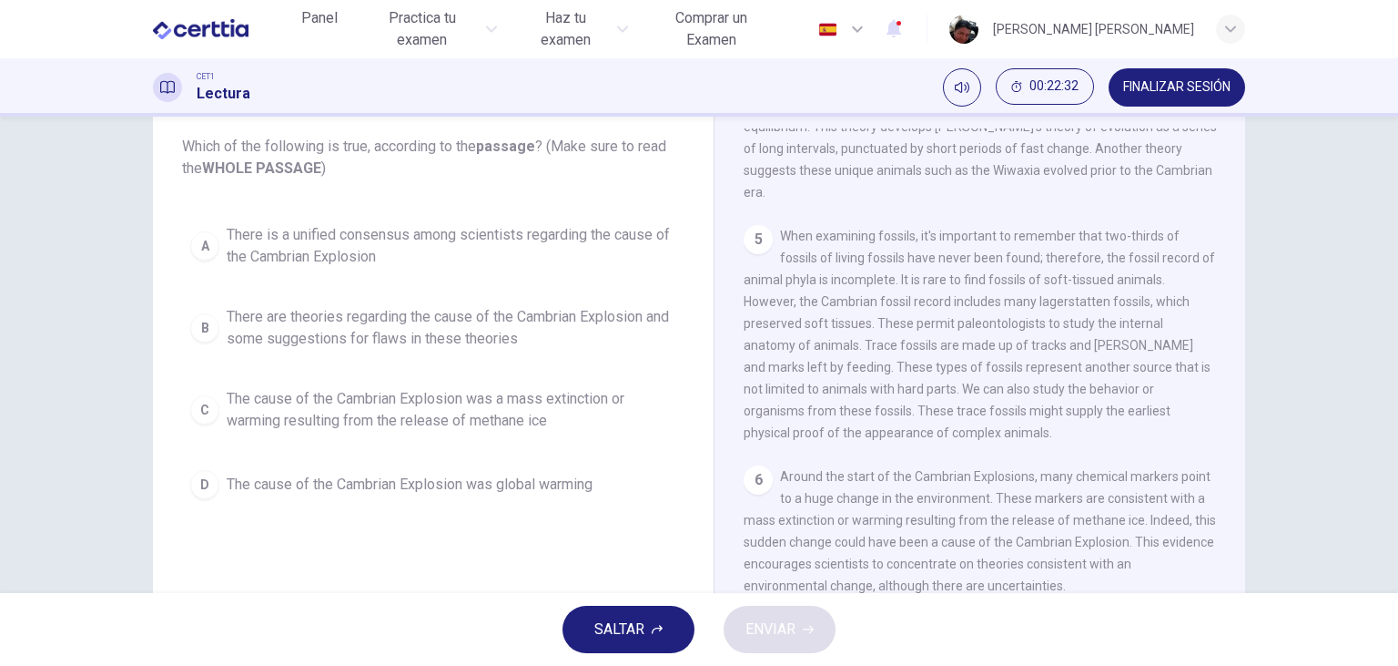
scroll to position [839, 0]
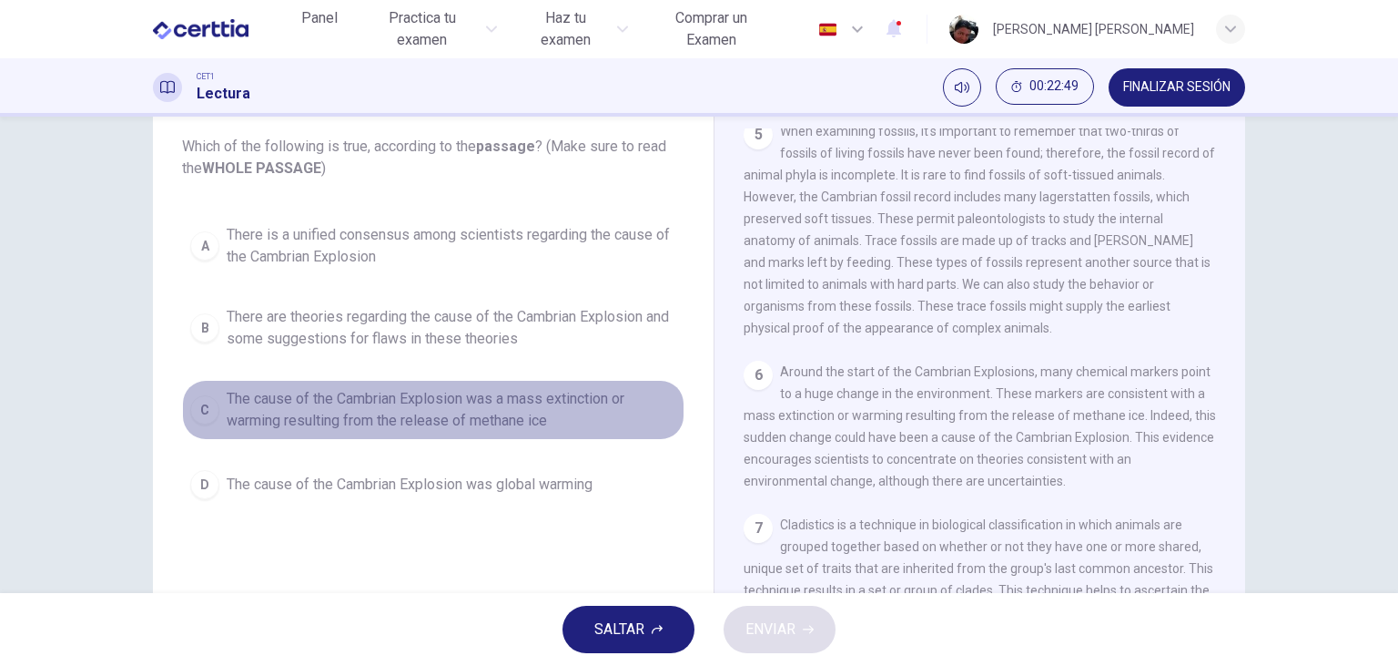
click at [475, 395] on span "The cause of the Cambrian Explosion was a mass extinction or warming resulting …" at bounding box center [452, 410] width 450 height 44
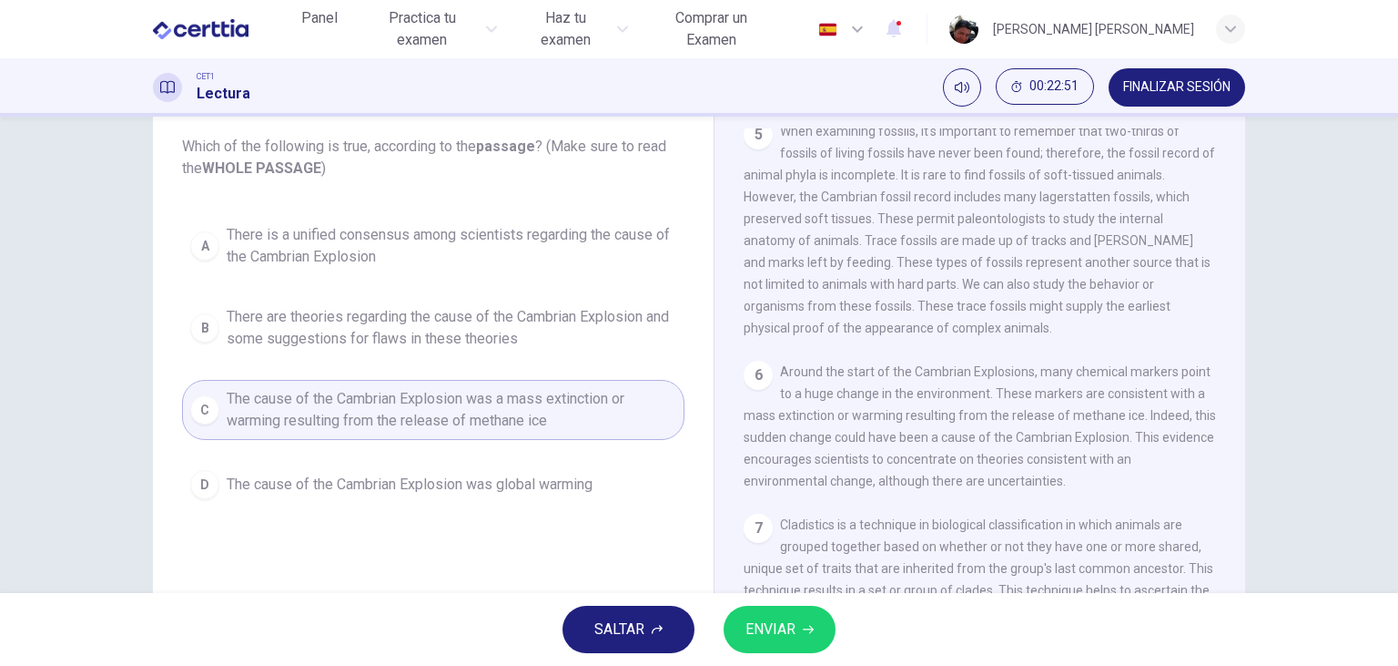
click at [793, 632] on span "ENVIAR" at bounding box center [771, 628] width 50 height 25
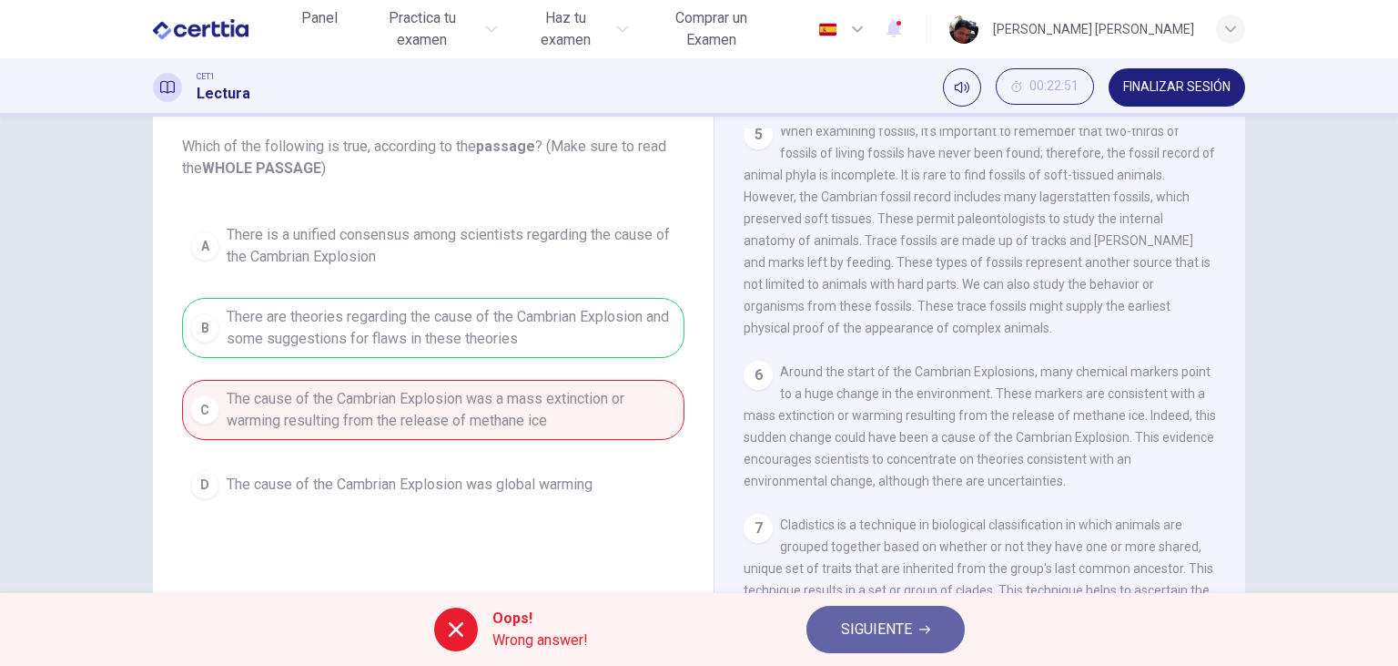
click at [885, 628] on span "SIGUIENTE" at bounding box center [876, 628] width 71 height 25
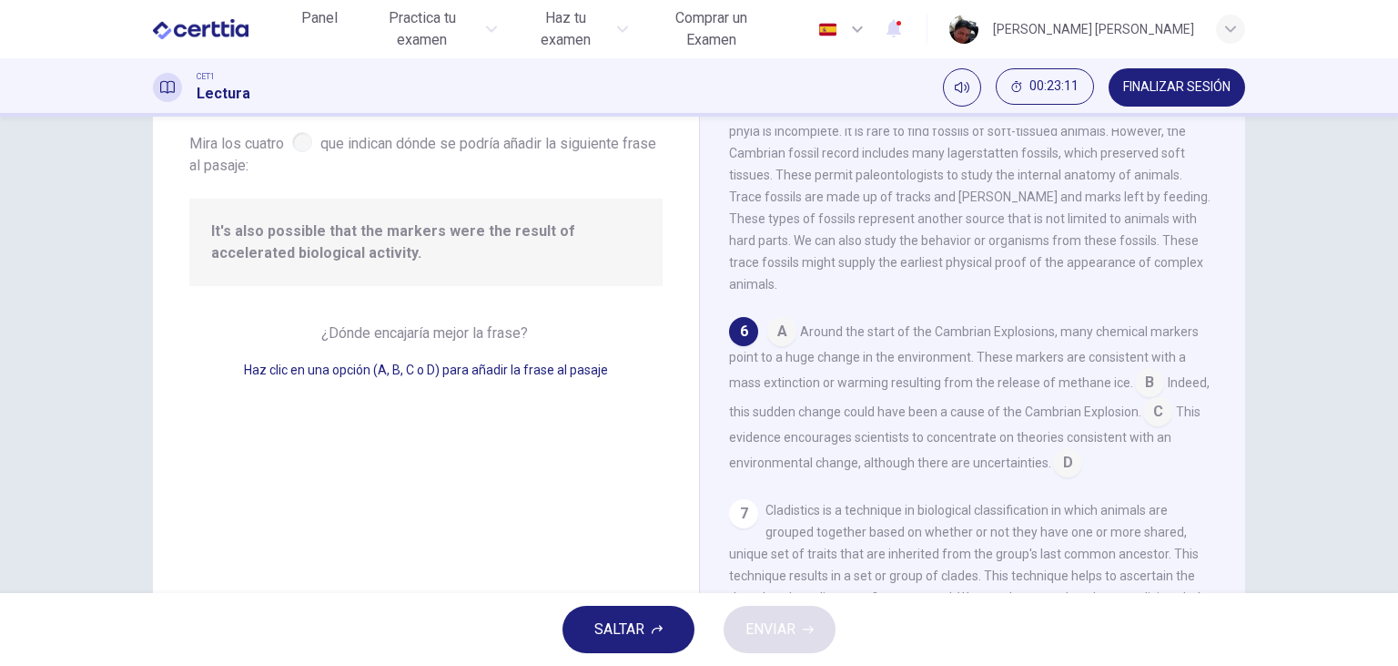
scroll to position [209, 0]
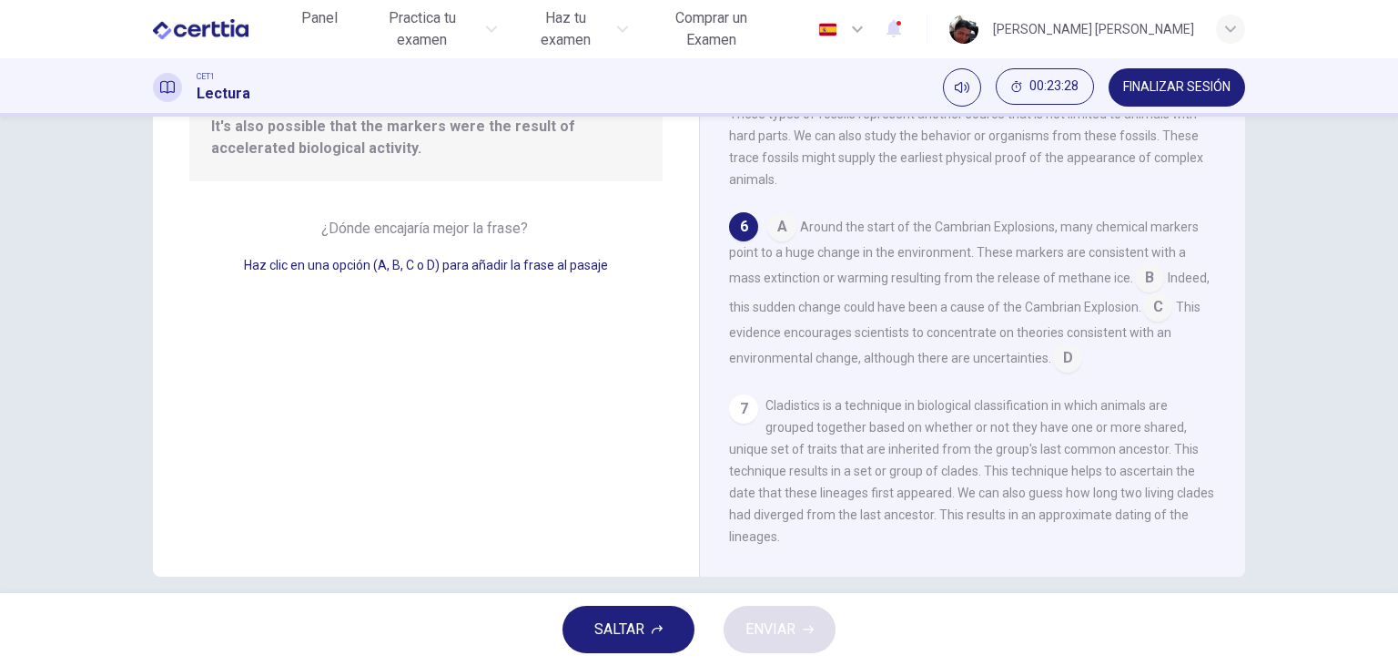
click at [1135, 278] on input at bounding box center [1149, 279] width 29 height 29
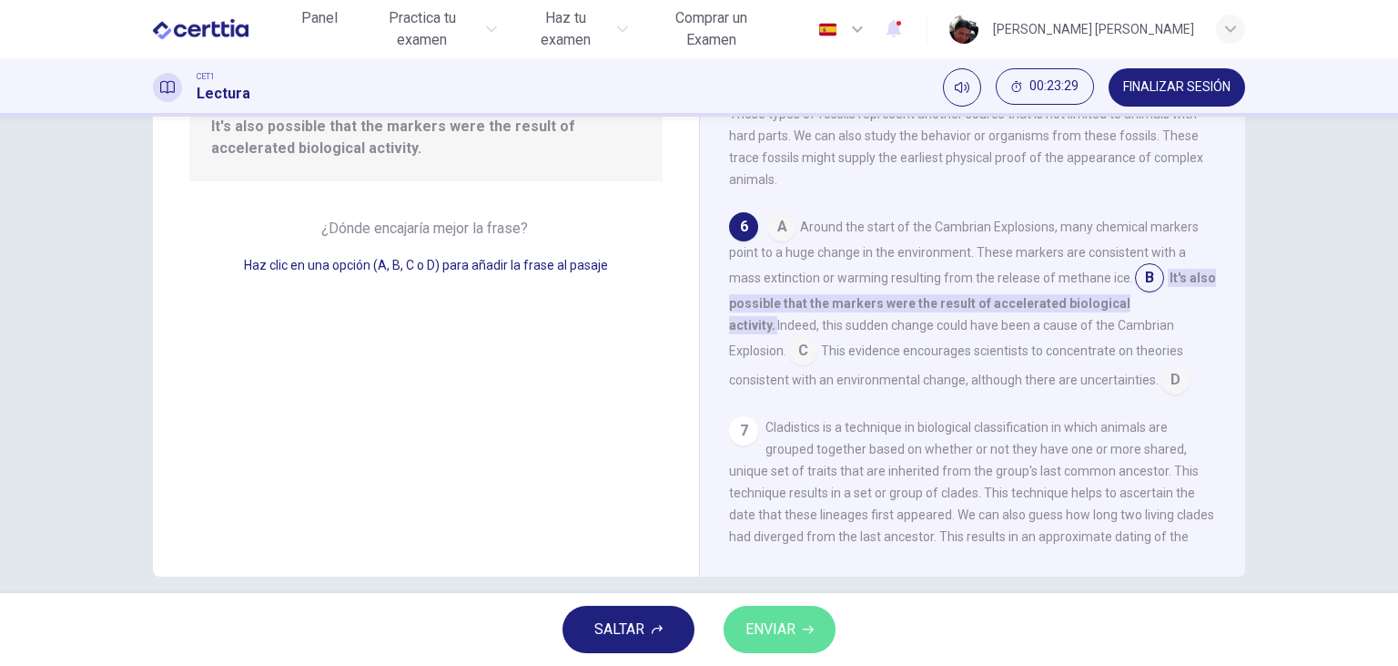
click at [788, 625] on span "ENVIAR" at bounding box center [771, 628] width 50 height 25
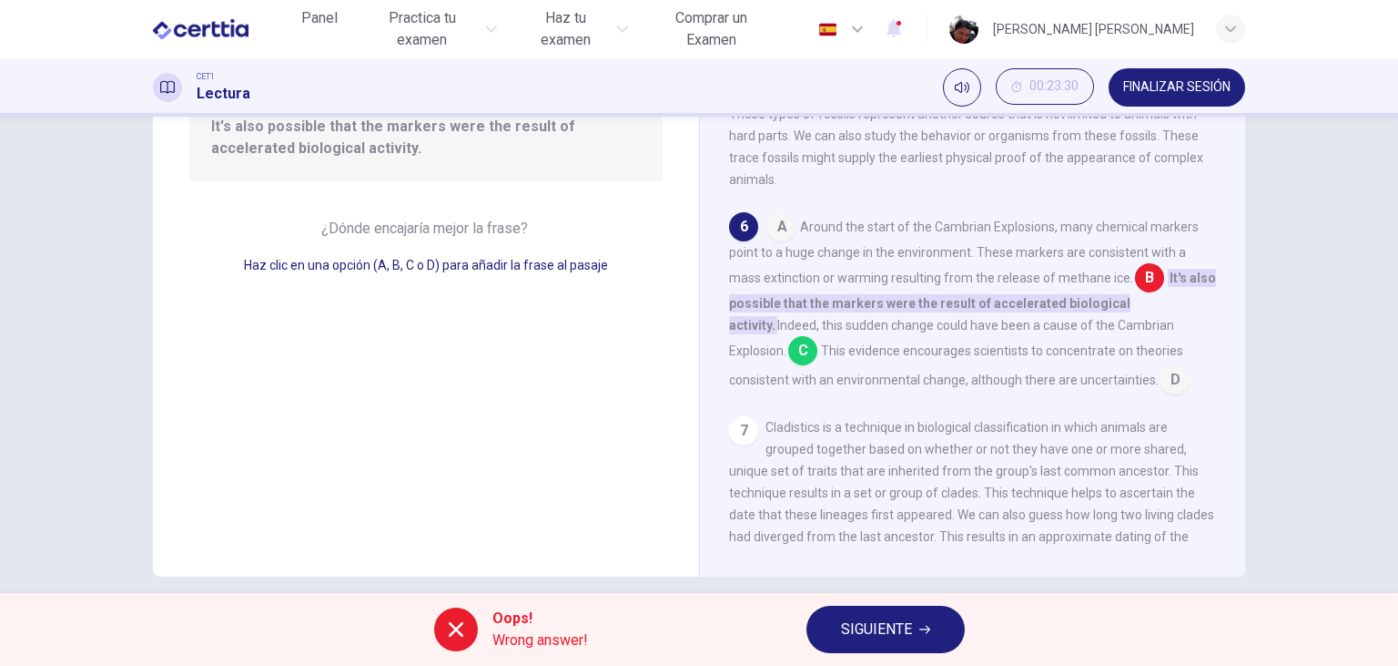
click at [881, 625] on span "SIGUIENTE" at bounding box center [876, 628] width 71 height 25
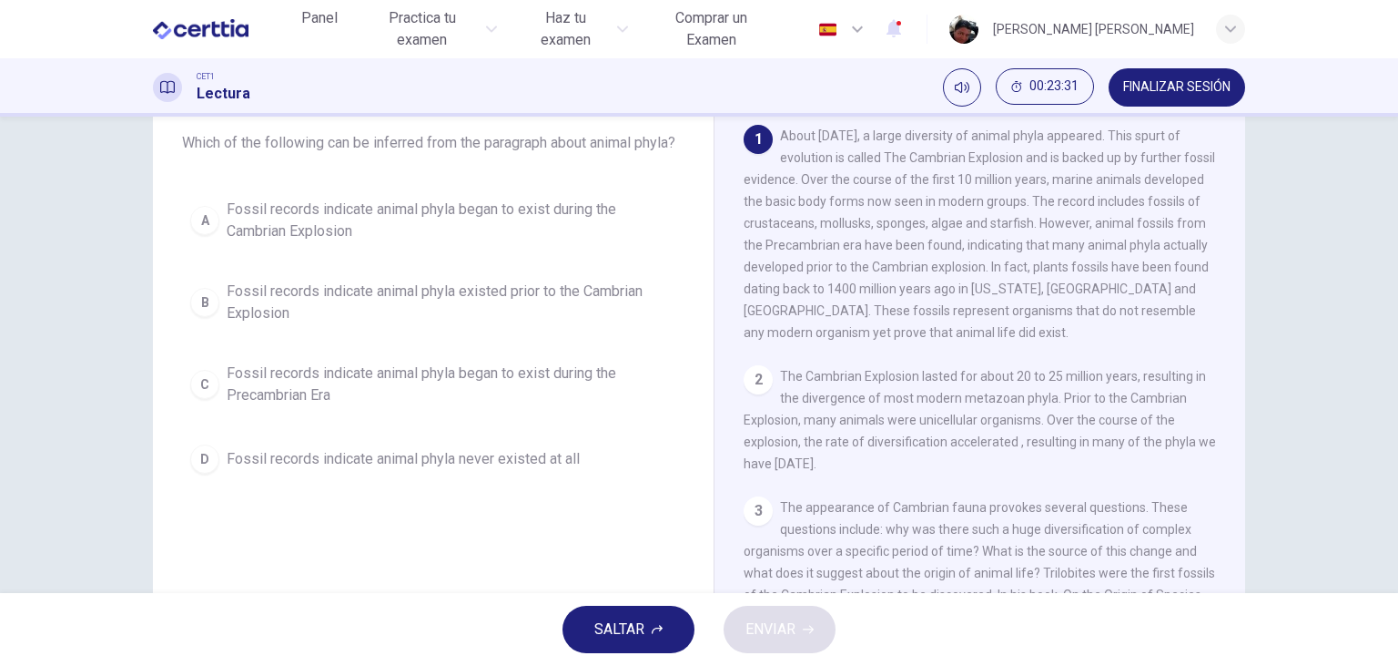
scroll to position [105, 0]
click at [402, 313] on span "Fossil records indicate animal phyla existed prior to the Cambrian Explosion" at bounding box center [452, 306] width 450 height 44
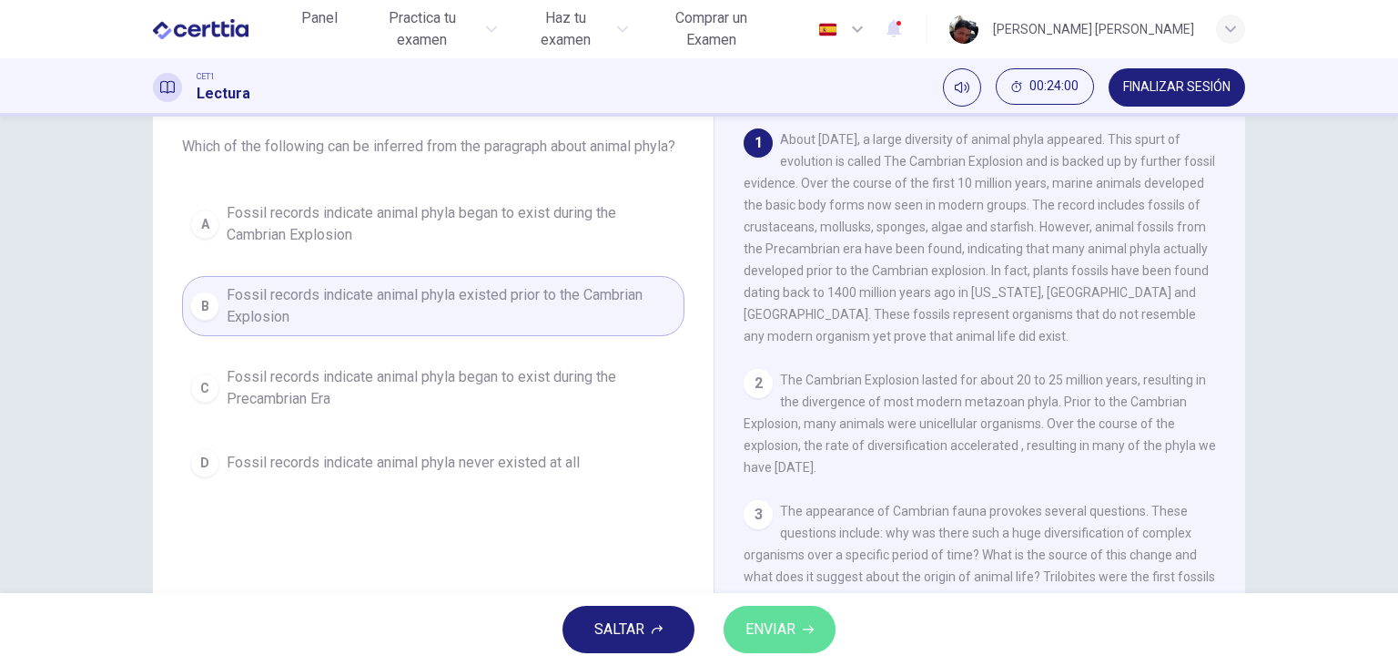
click at [793, 620] on span "ENVIAR" at bounding box center [771, 628] width 50 height 25
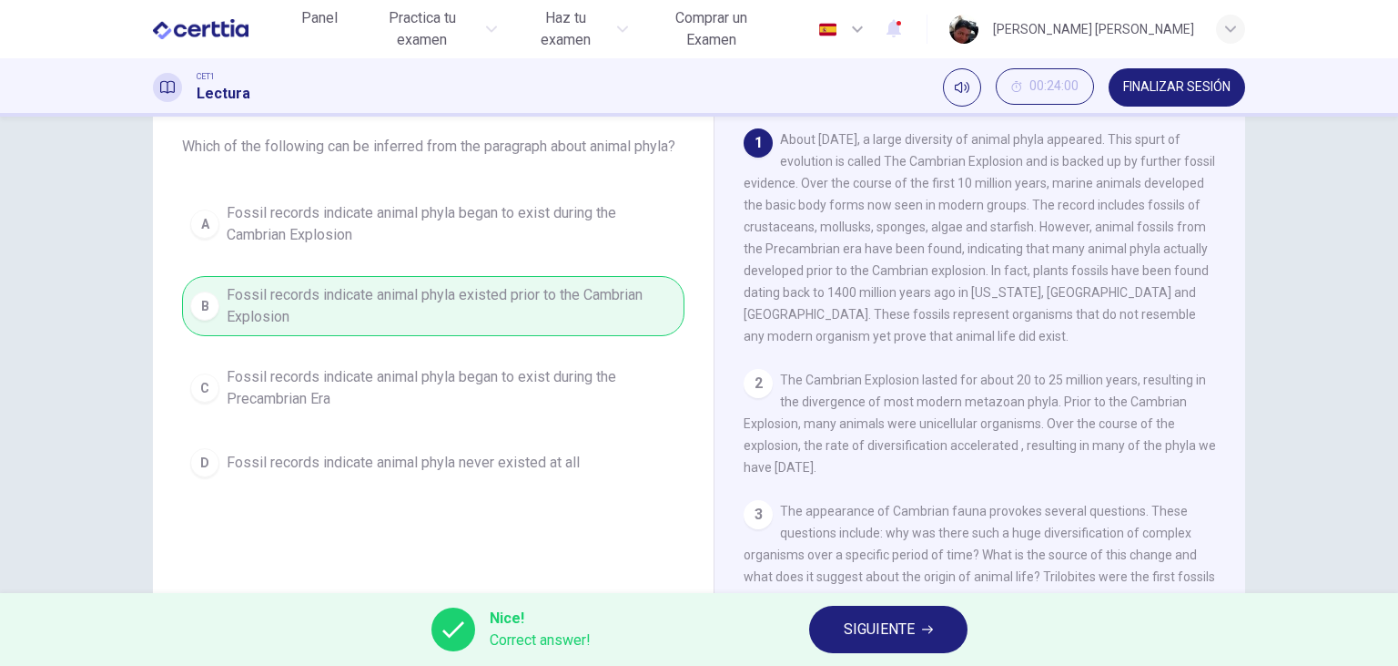
click at [902, 617] on span "SIGUIENTE" at bounding box center [879, 628] width 71 height 25
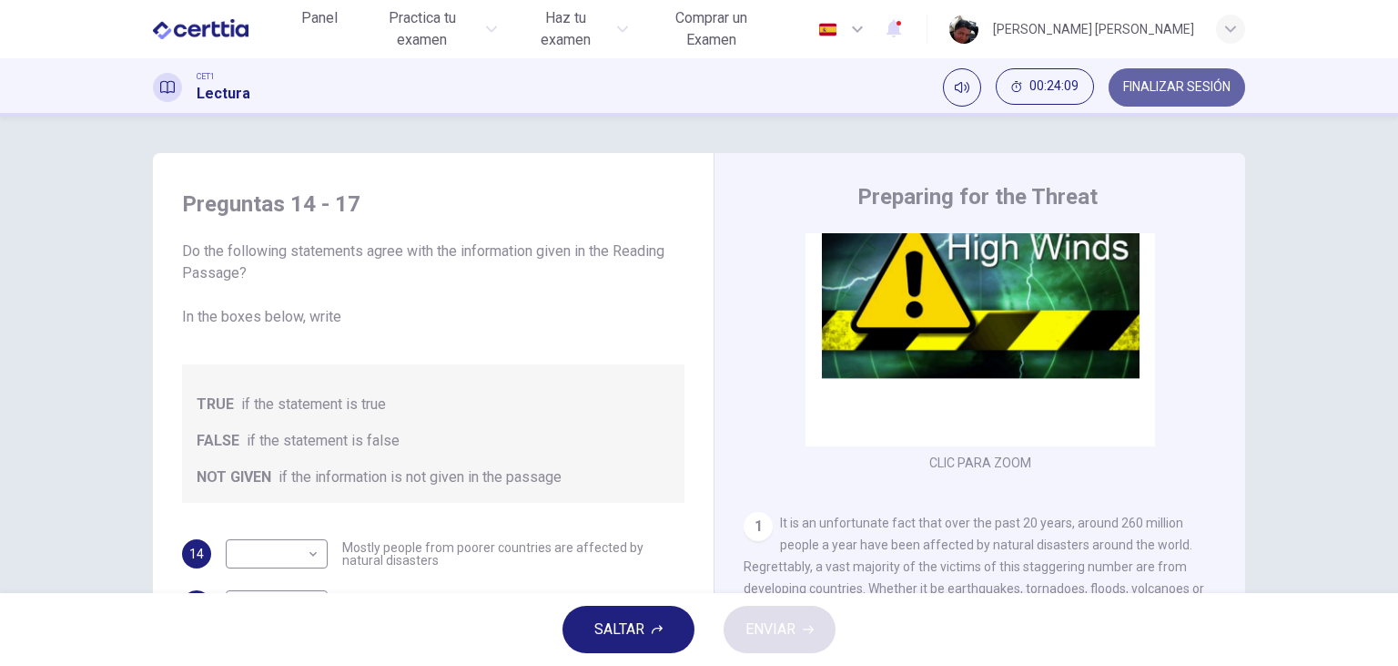
click at [1187, 91] on span "FINALIZAR SESIÓN" at bounding box center [1177, 87] width 107 height 15
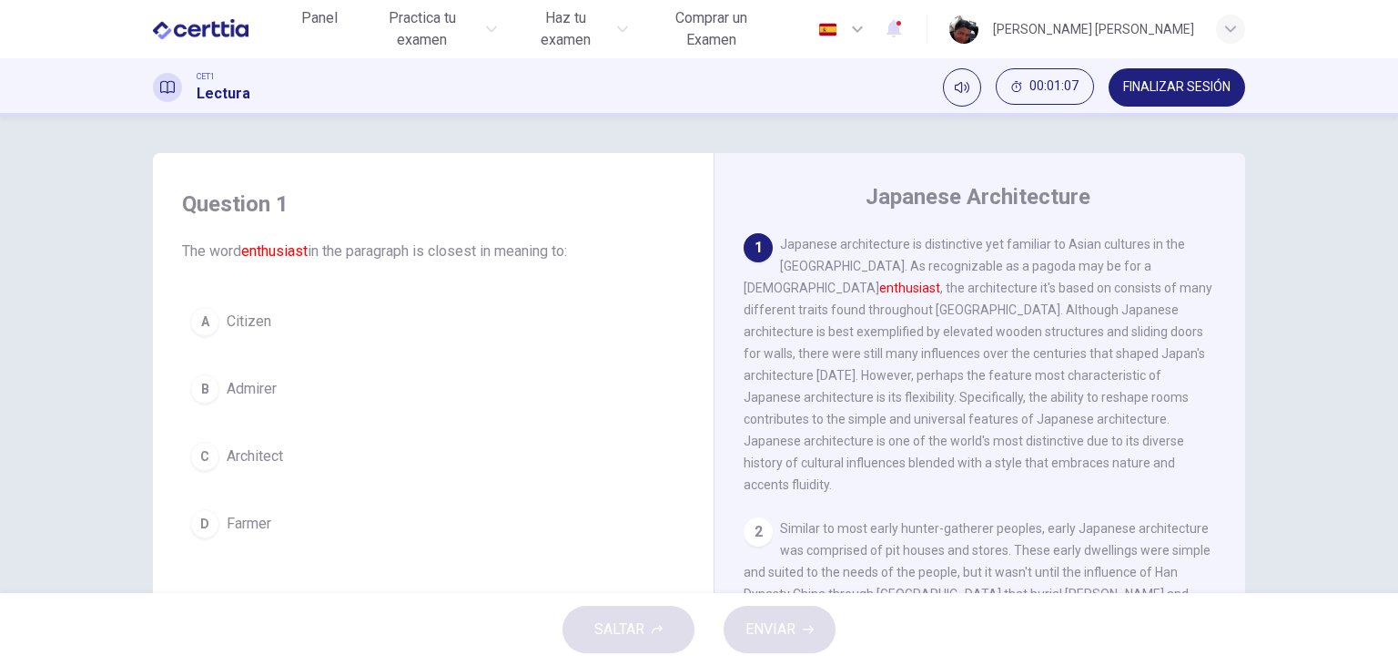
click at [229, 381] on span "Admirer" at bounding box center [252, 389] width 50 height 22
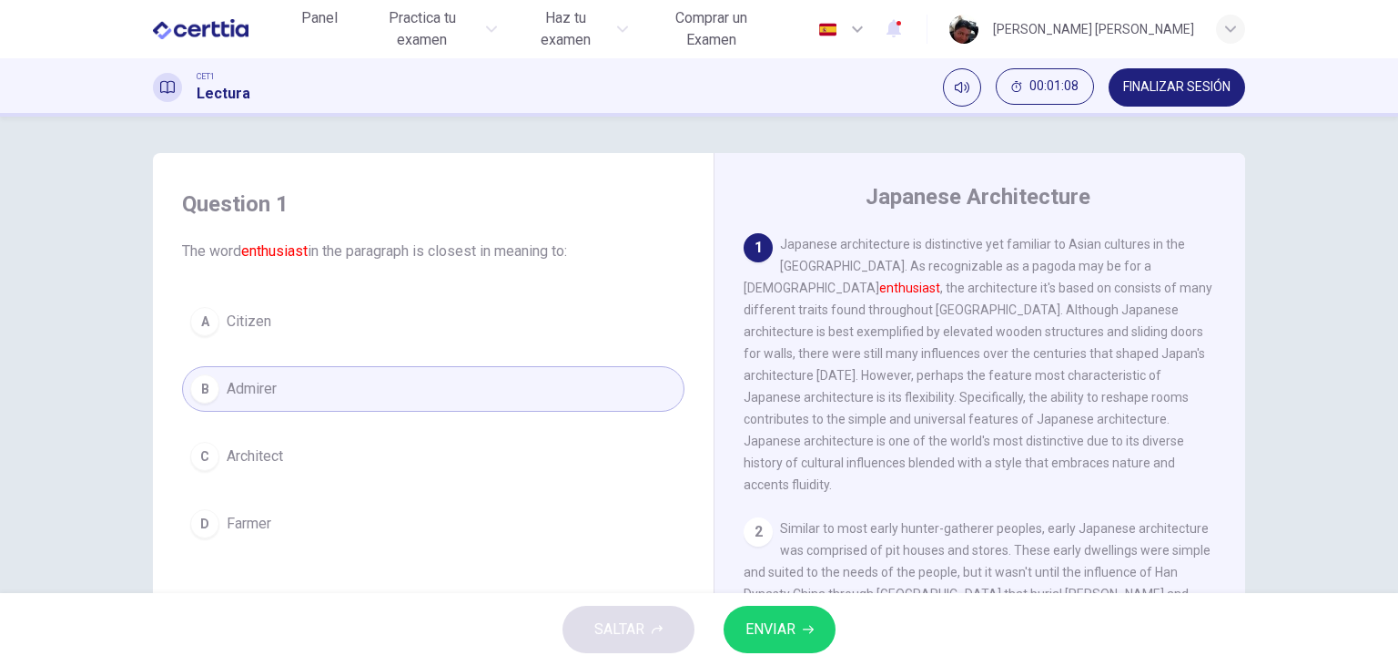
click at [792, 639] on span "ENVIAR" at bounding box center [771, 628] width 50 height 25
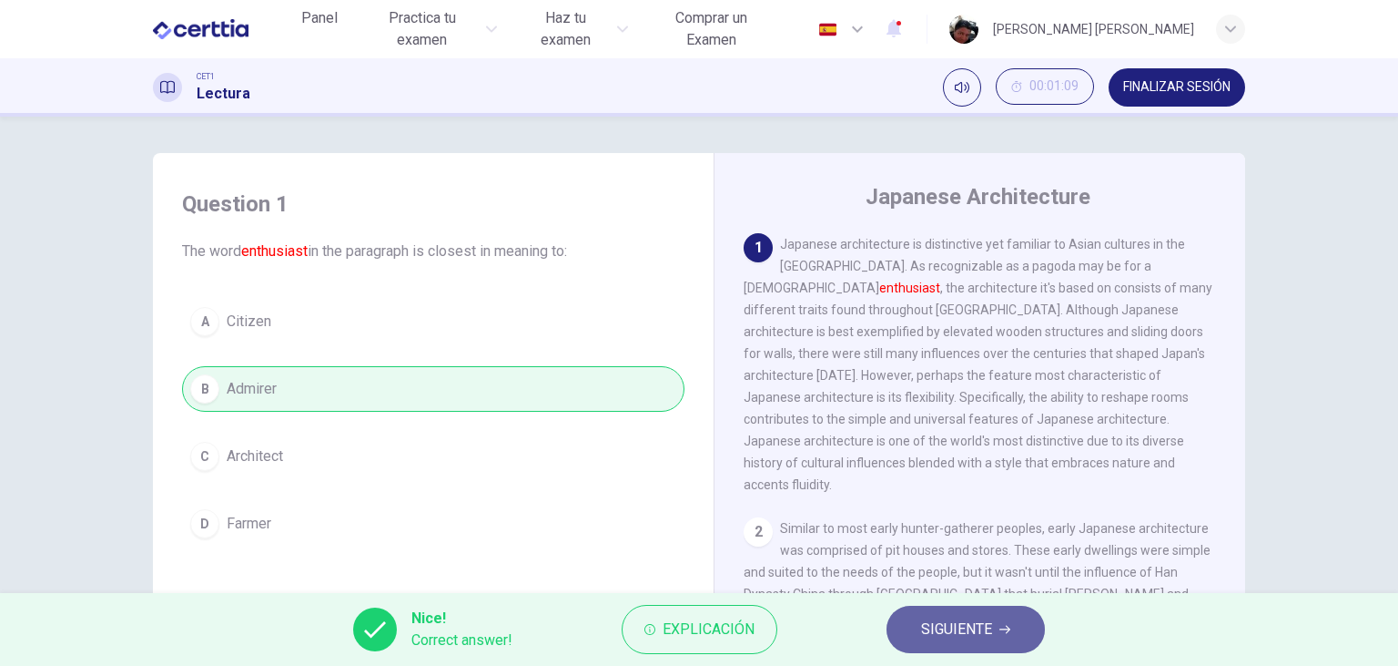
click at [955, 625] on span "SIGUIENTE" at bounding box center [956, 628] width 71 height 25
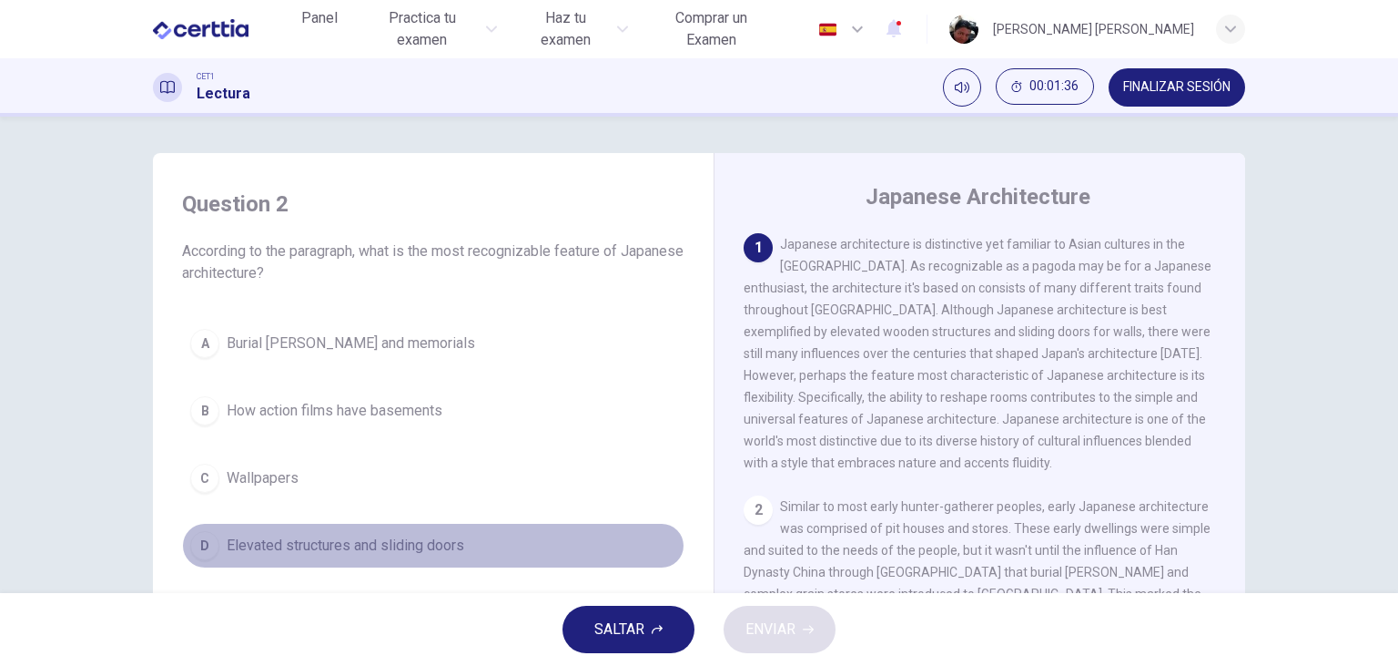
click at [381, 541] on span "Elevated structures and sliding doors" at bounding box center [346, 545] width 238 height 22
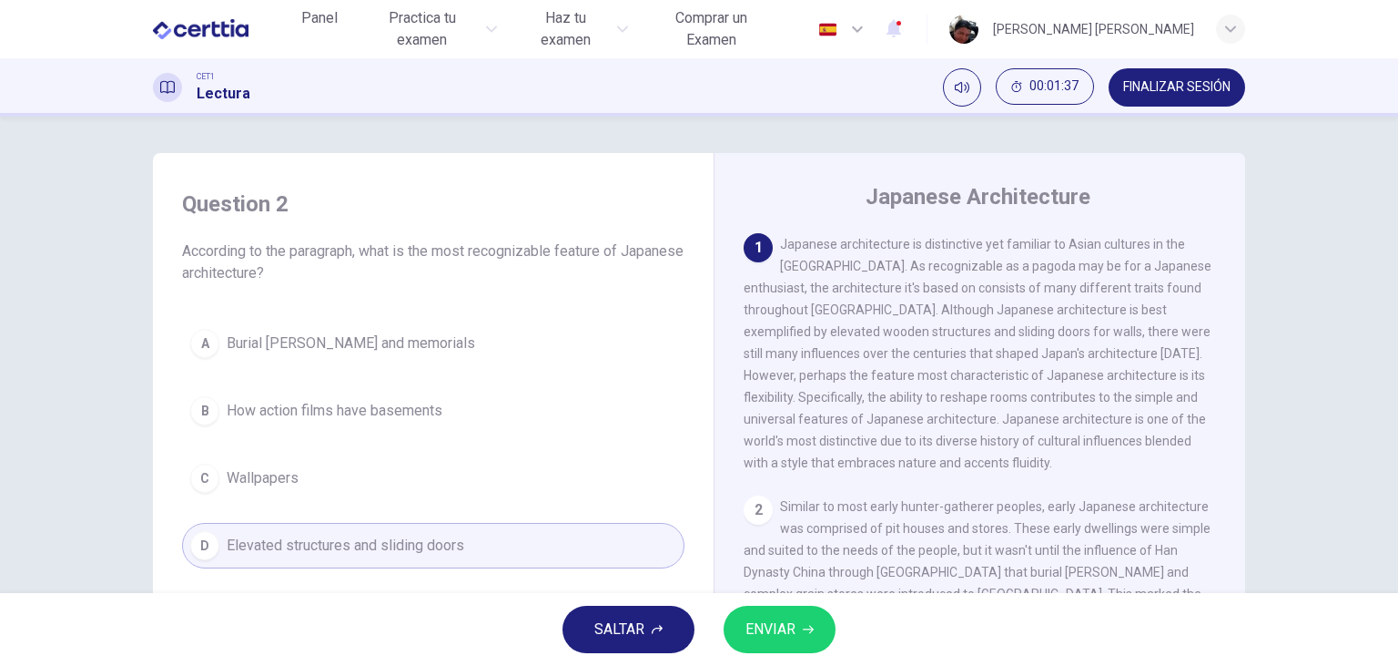
click at [796, 630] on button "ENVIAR" at bounding box center [780, 628] width 112 height 47
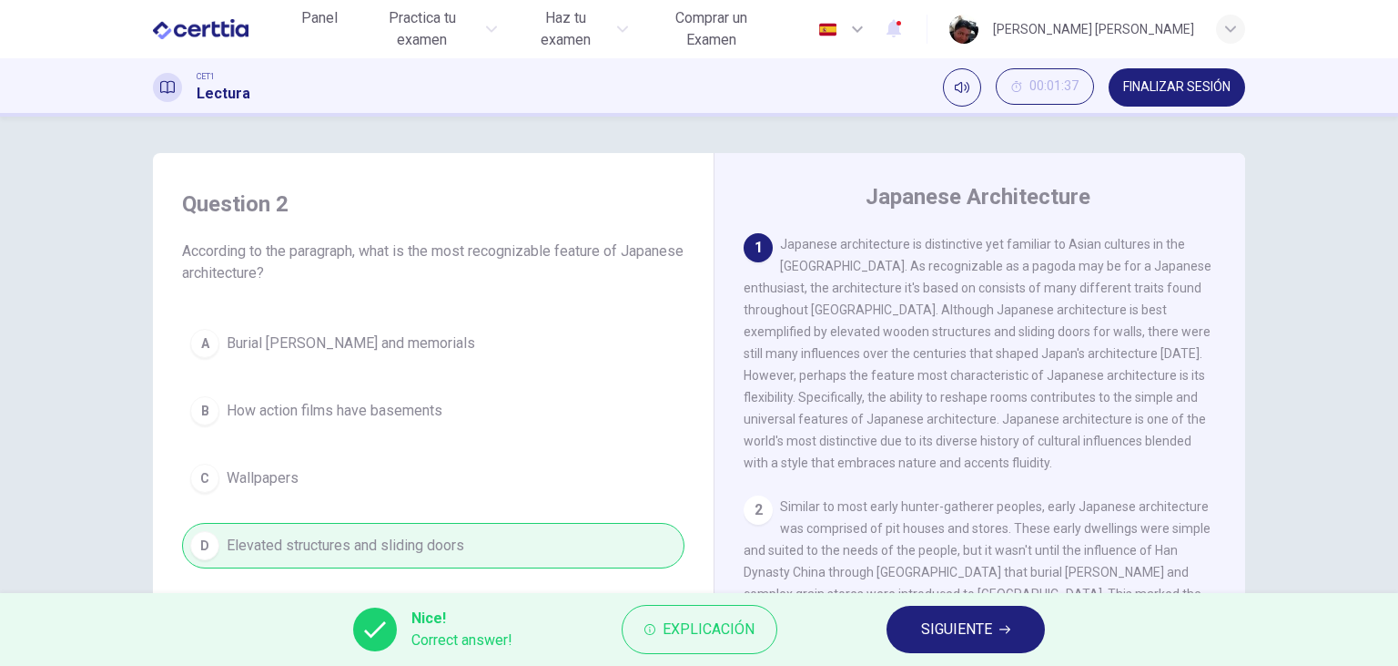
click at [989, 635] on span "SIGUIENTE" at bounding box center [956, 628] width 71 height 25
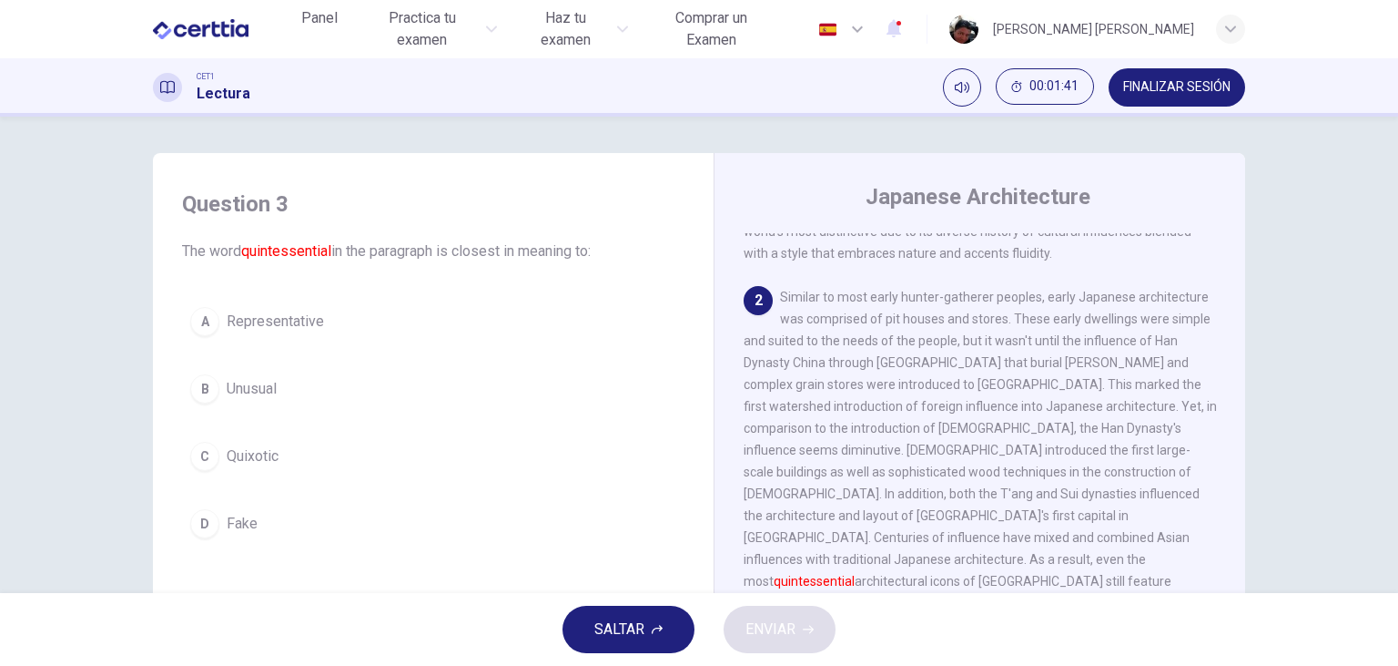
scroll to position [314, 0]
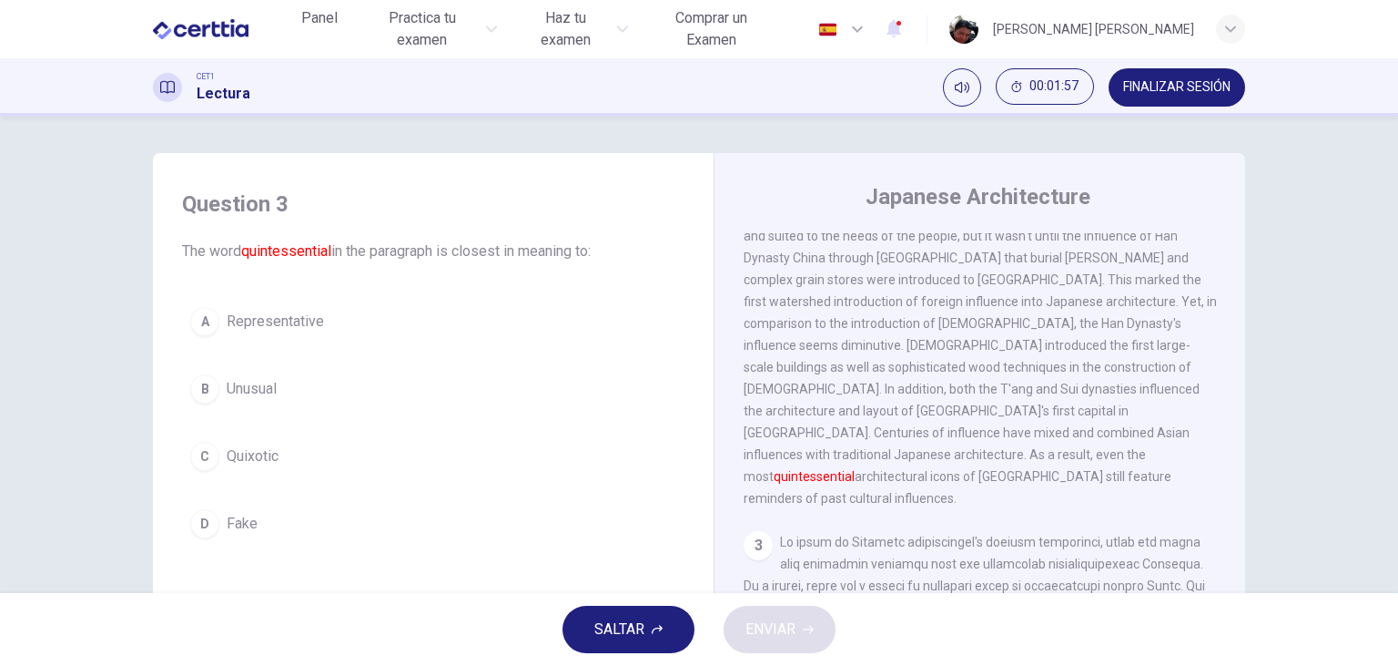
drag, startPoint x: 286, startPoint y: 324, endPoint x: 288, endPoint y: 315, distance: 9.3
click at [286, 321] on span "Representative" at bounding box center [275, 321] width 97 height 22
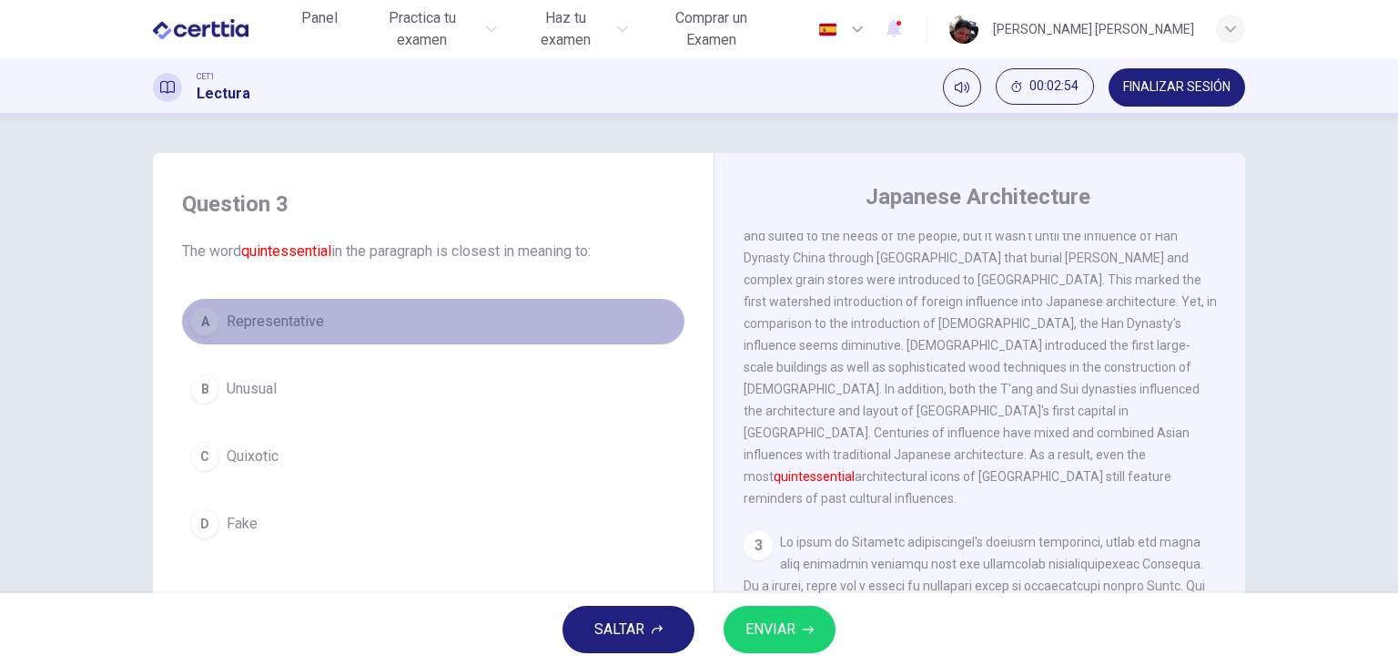
click at [285, 321] on span "Representative" at bounding box center [275, 321] width 97 height 22
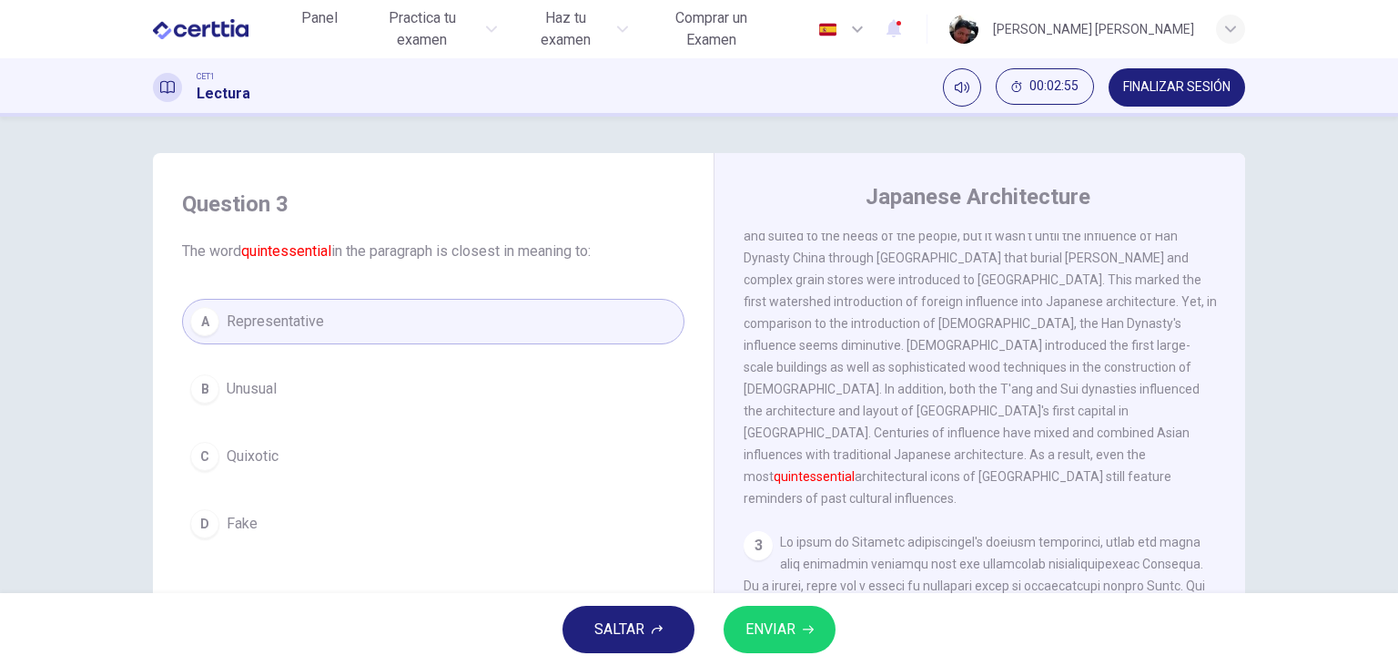
click at [810, 636] on button "ENVIAR" at bounding box center [780, 628] width 112 height 47
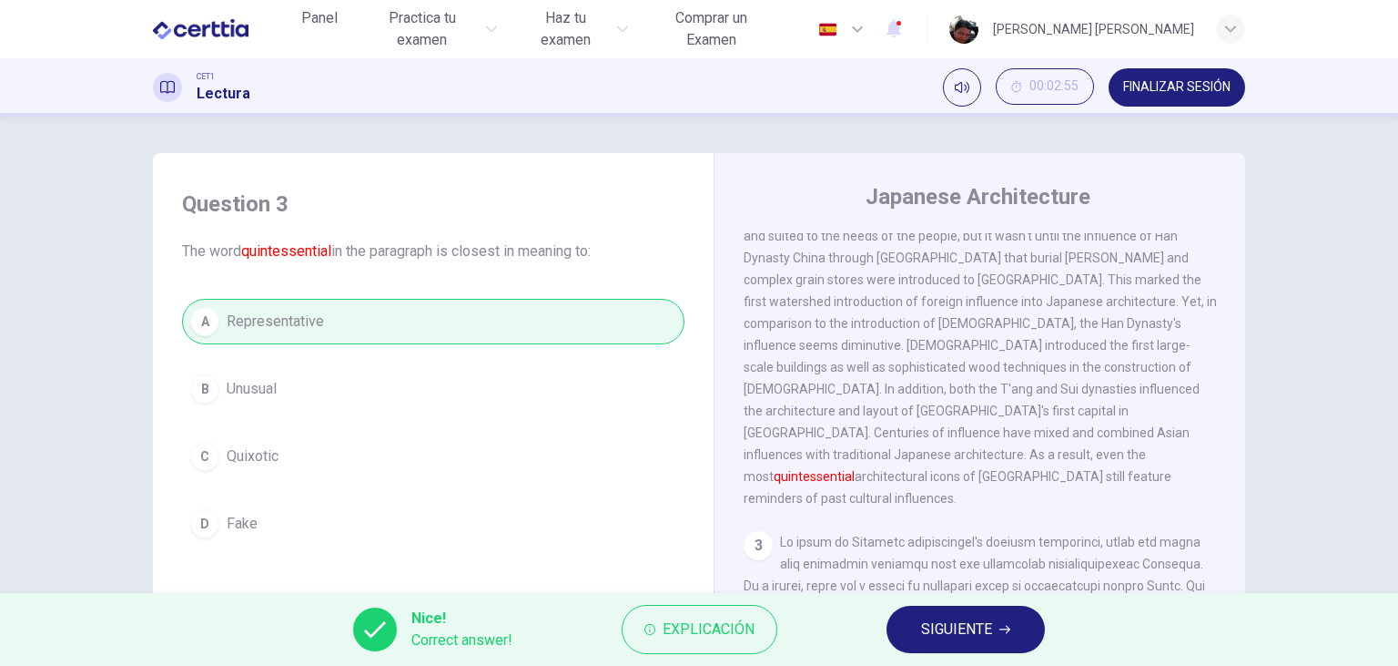
click at [952, 628] on span "SIGUIENTE" at bounding box center [956, 628] width 71 height 25
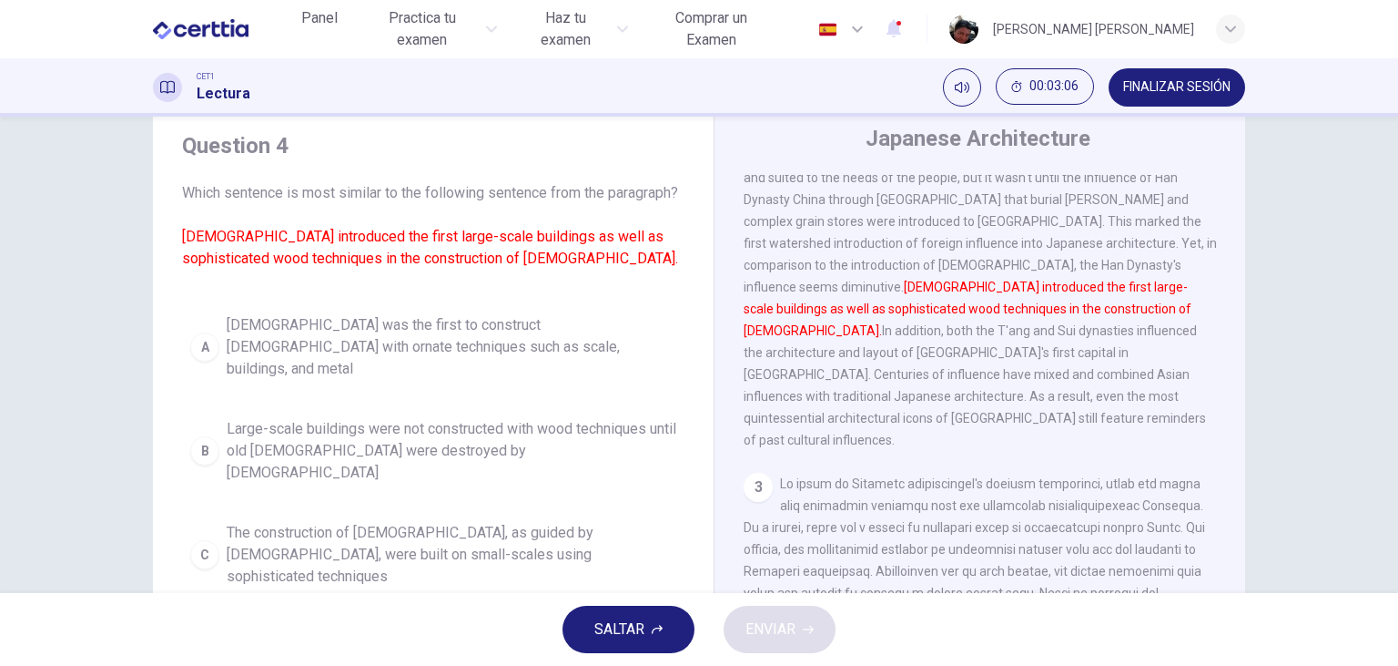
scroll to position [105, 0]
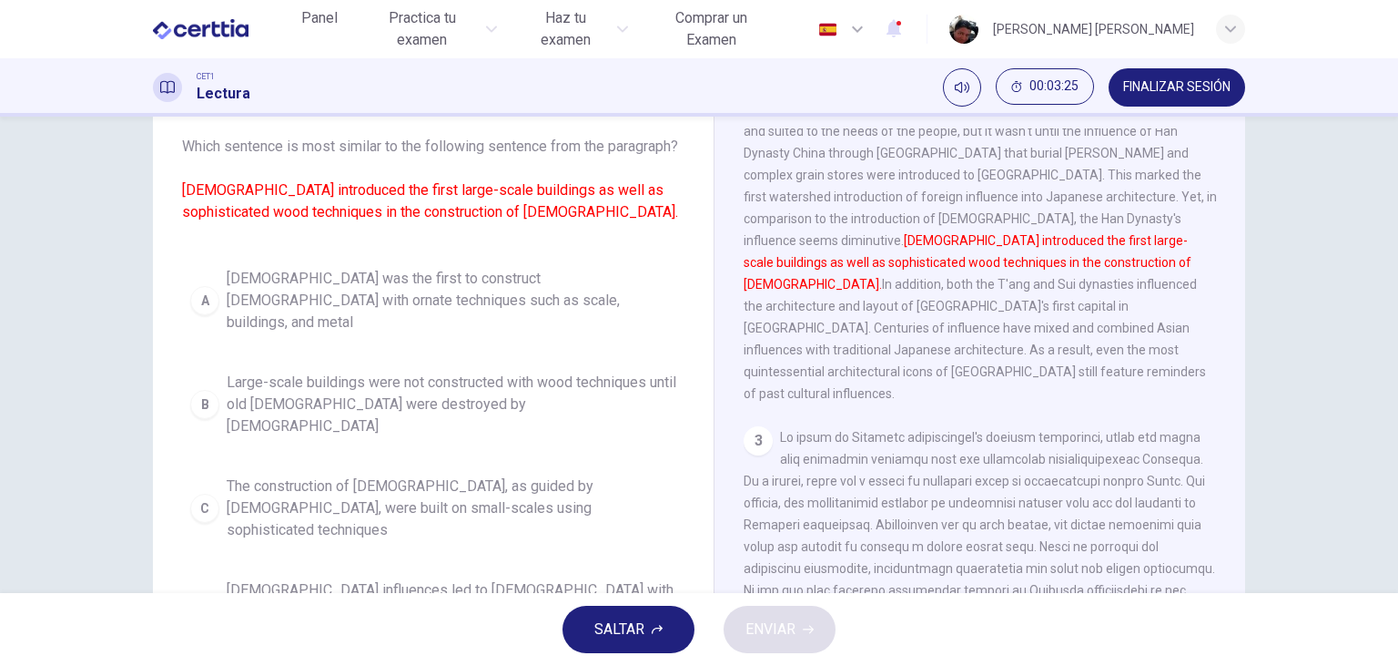
click at [605, 579] on span "Buddhist influences led to temples with ornate wood techniques being constructe…" at bounding box center [452, 612] width 450 height 66
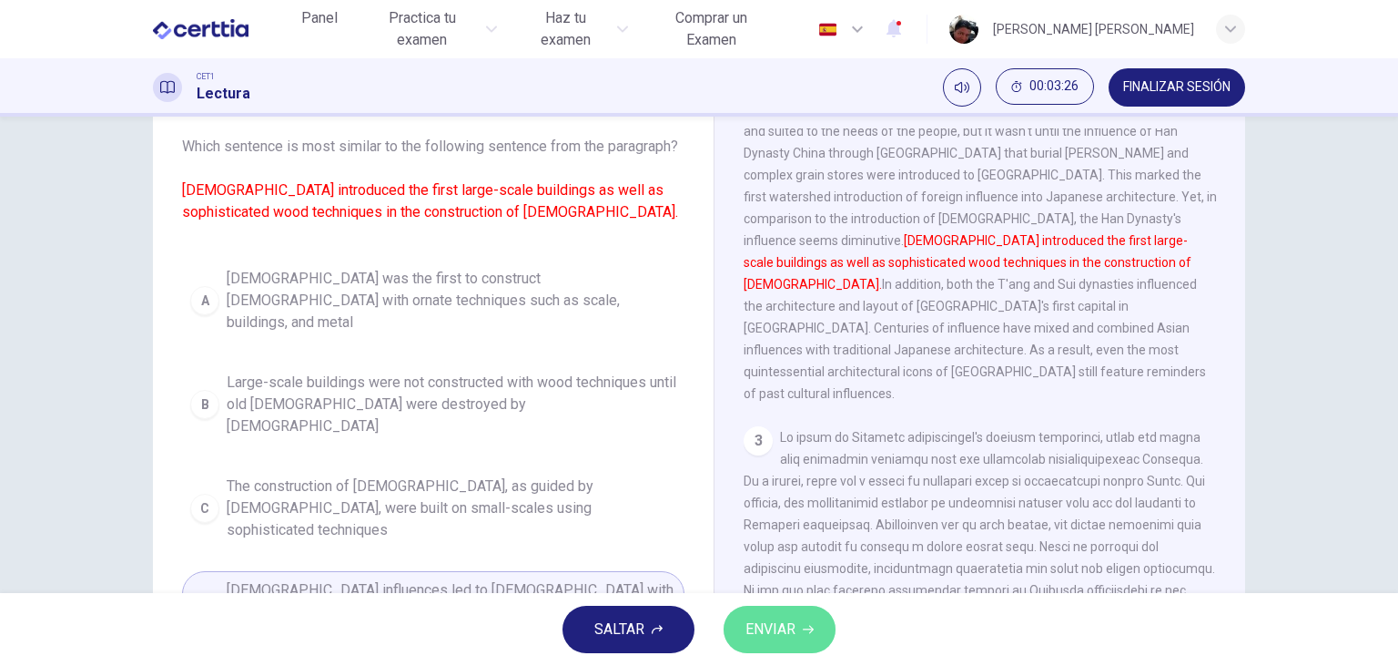
click at [790, 631] on span "ENVIAR" at bounding box center [771, 628] width 50 height 25
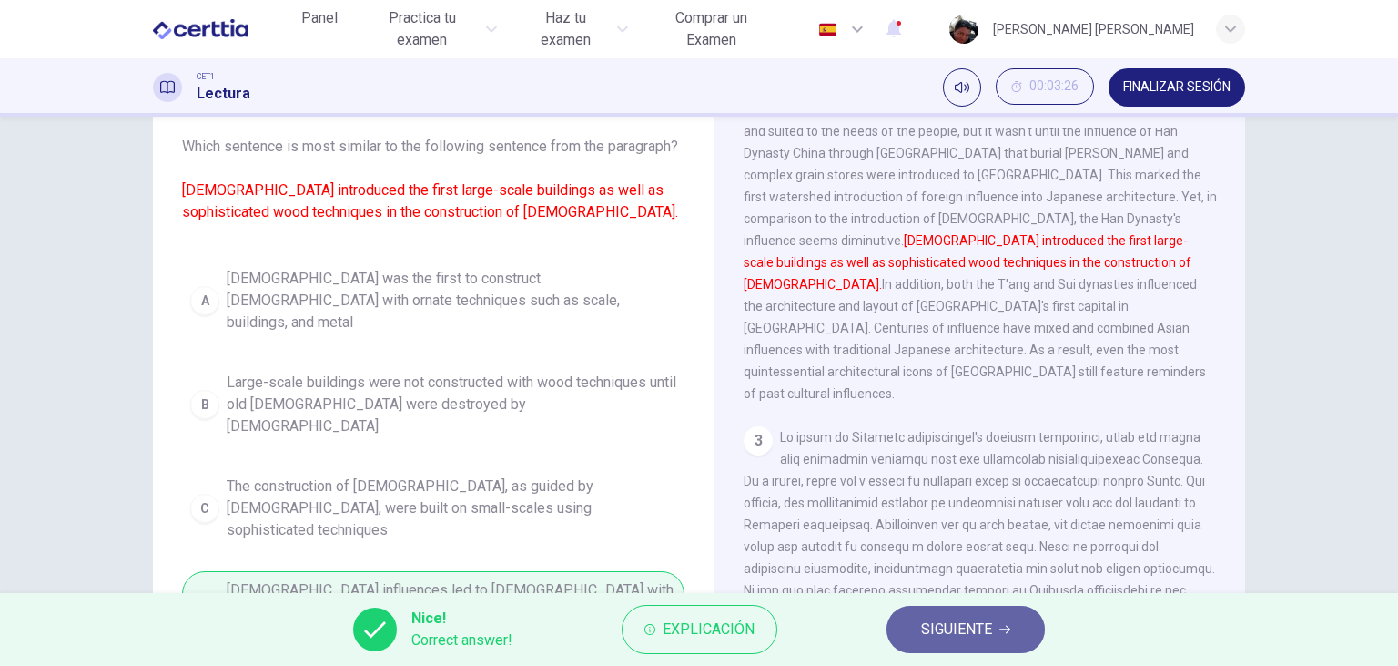
click at [985, 628] on span "SIGUIENTE" at bounding box center [956, 628] width 71 height 25
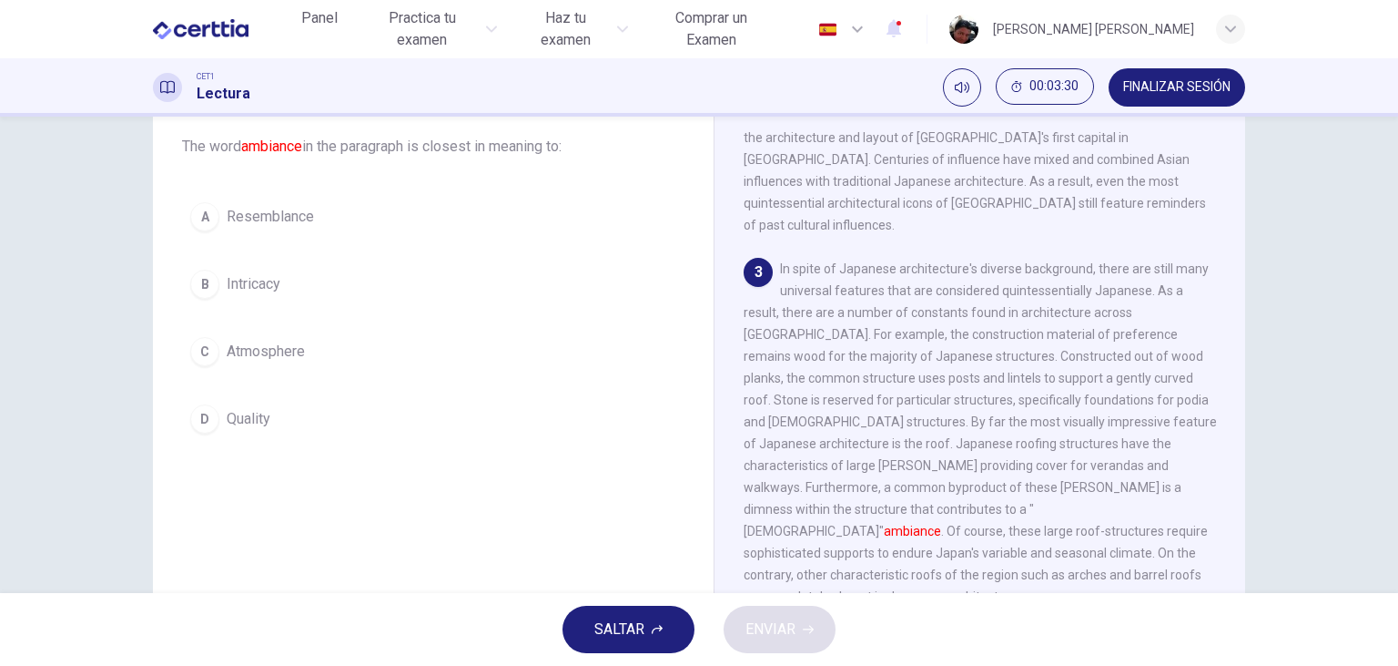
scroll to position [524, 0]
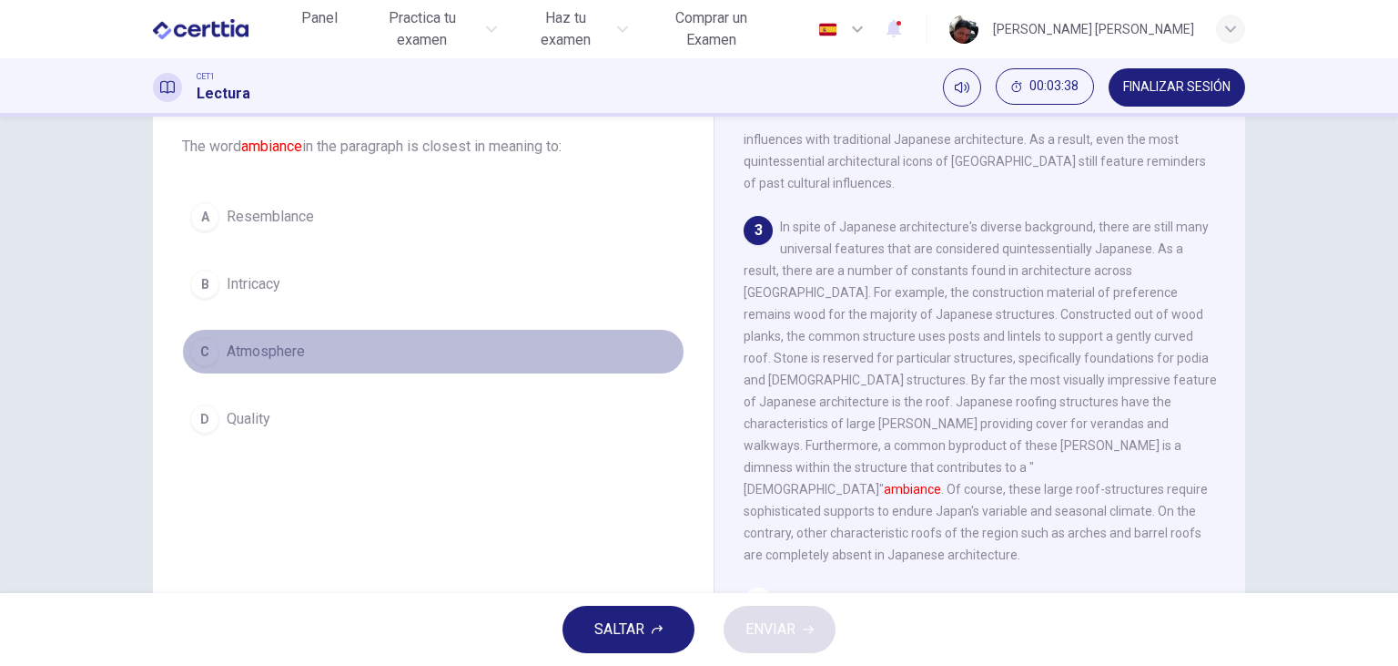
click at [285, 349] on span "Atmosphere" at bounding box center [266, 352] width 78 height 22
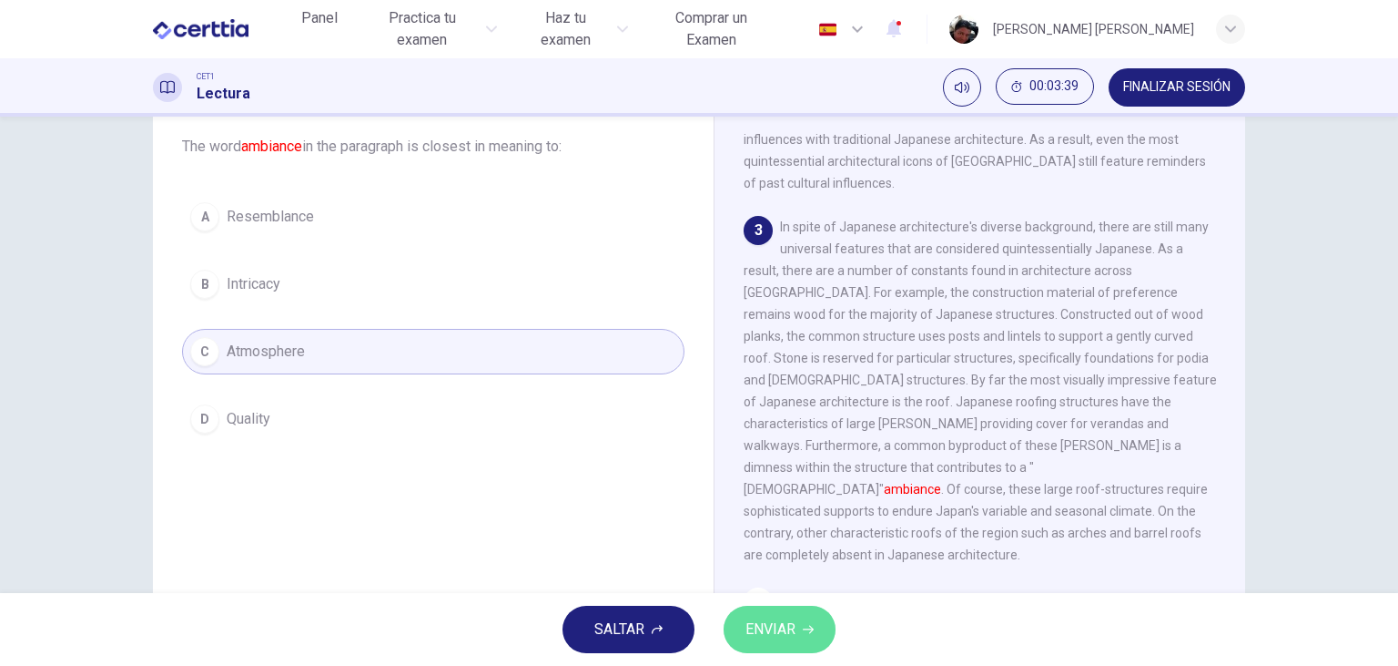
click at [776, 639] on span "ENVIAR" at bounding box center [771, 628] width 50 height 25
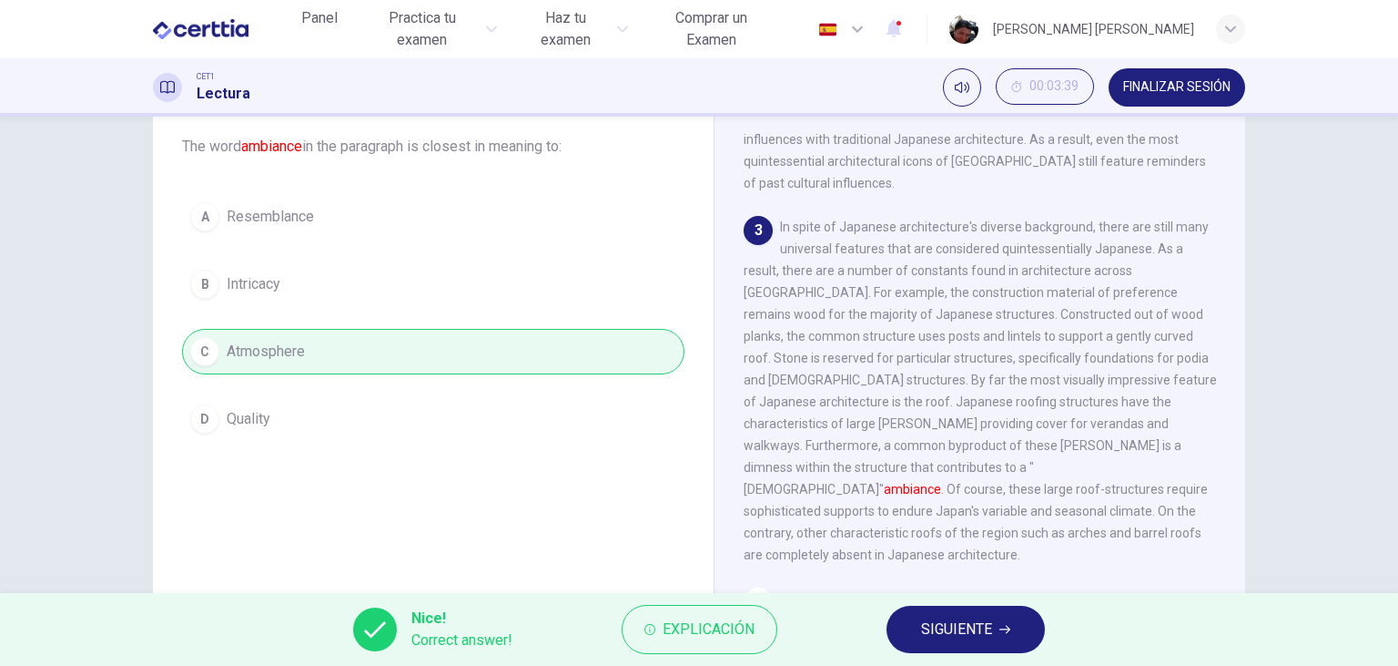
click at [944, 643] on button "SIGUIENTE" at bounding box center [966, 628] width 158 height 47
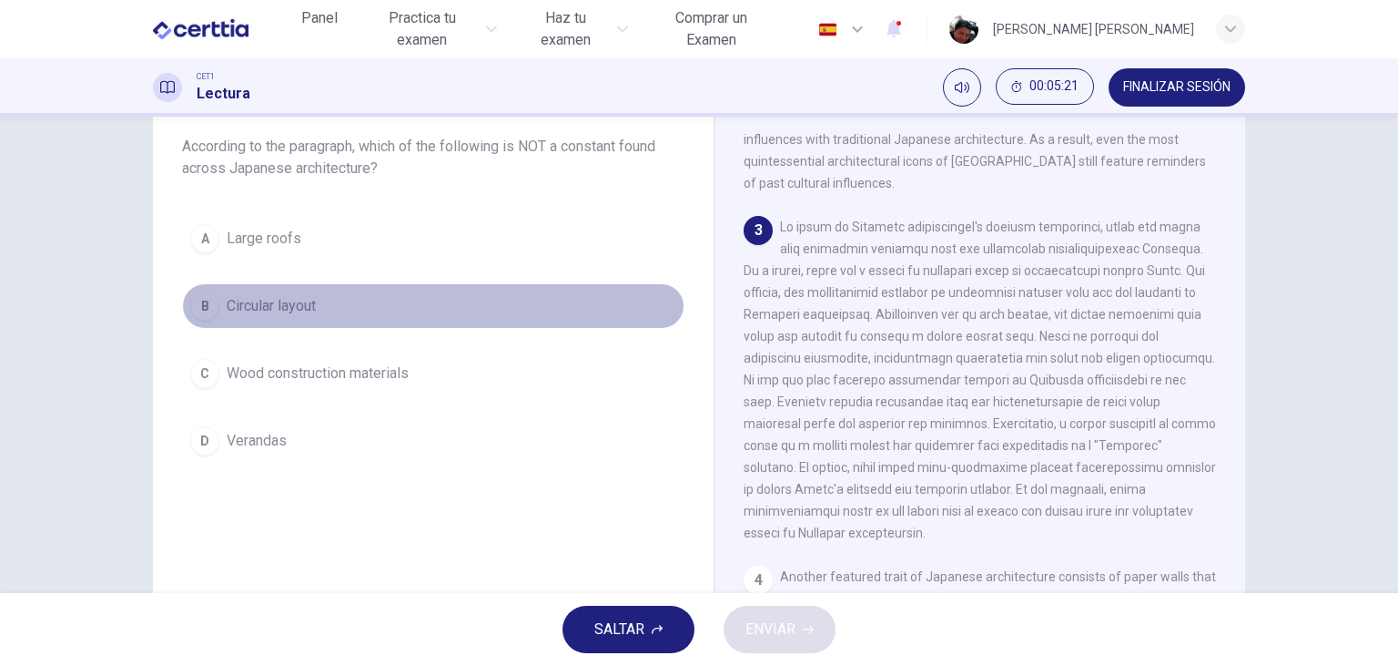
click at [277, 304] on span "Circular layout" at bounding box center [271, 306] width 89 height 22
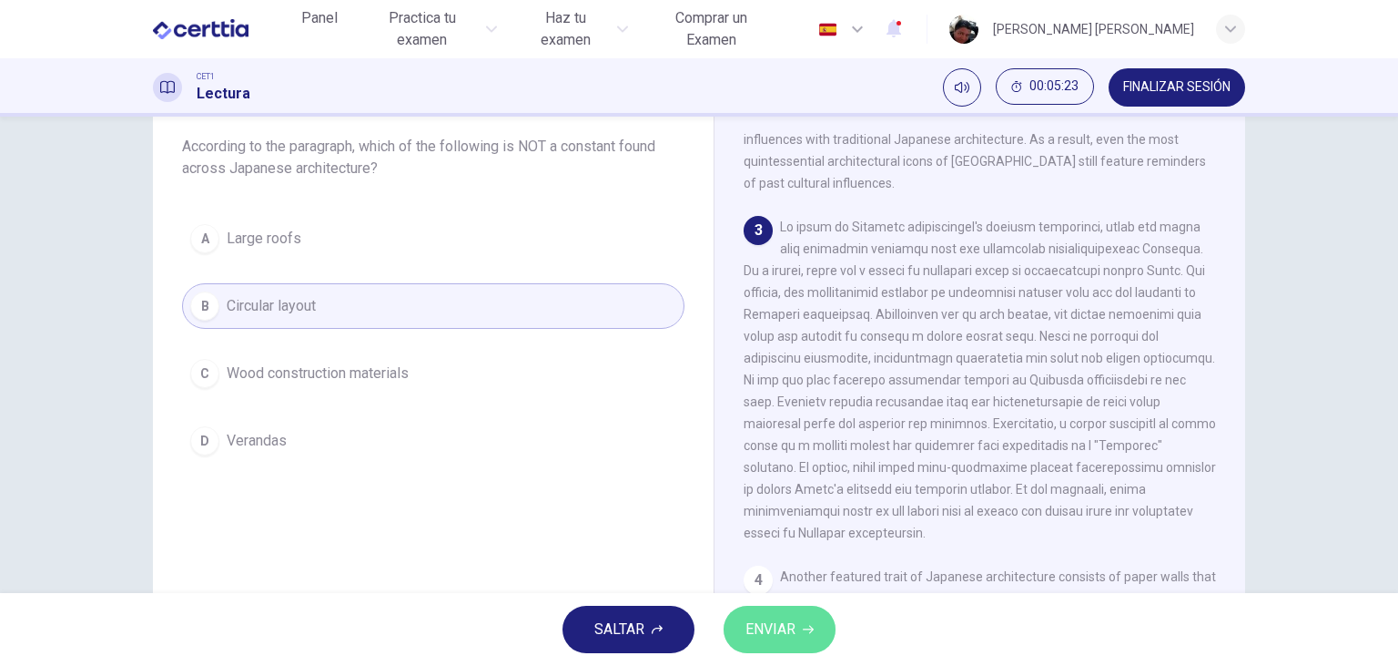
click at [780, 631] on span "ENVIAR" at bounding box center [771, 628] width 50 height 25
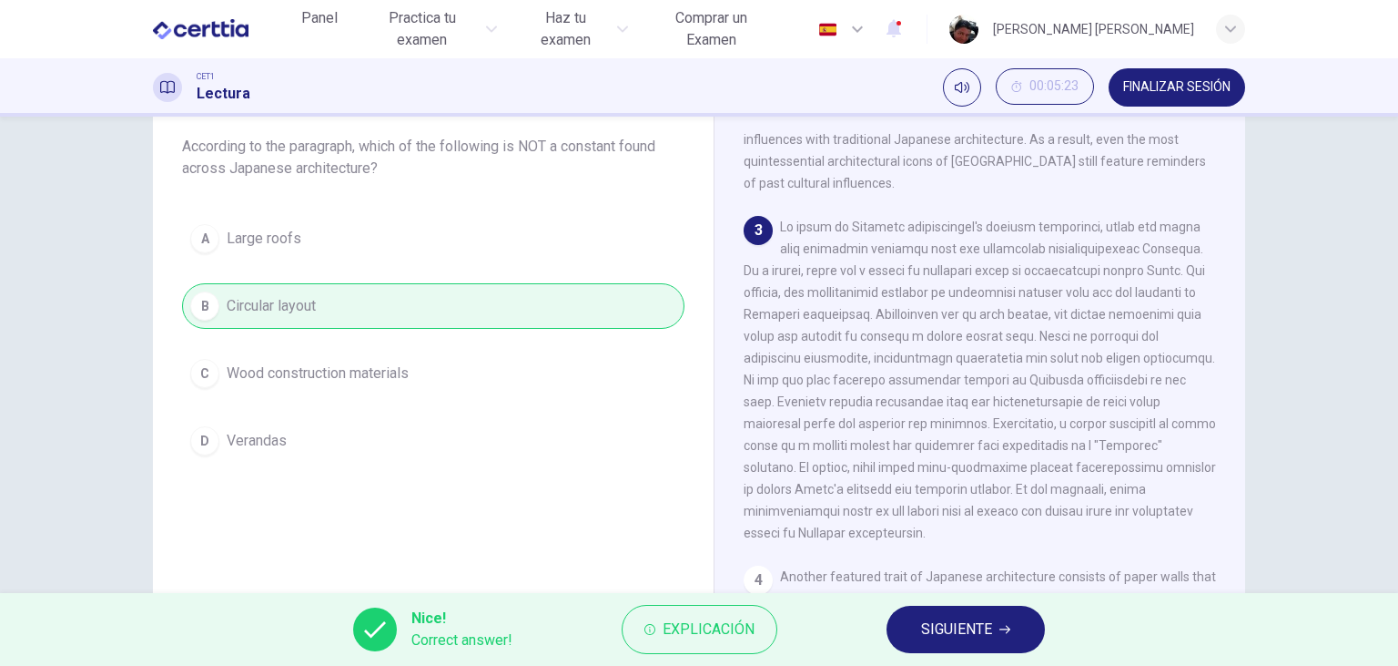
click at [945, 629] on span "SIGUIENTE" at bounding box center [956, 628] width 71 height 25
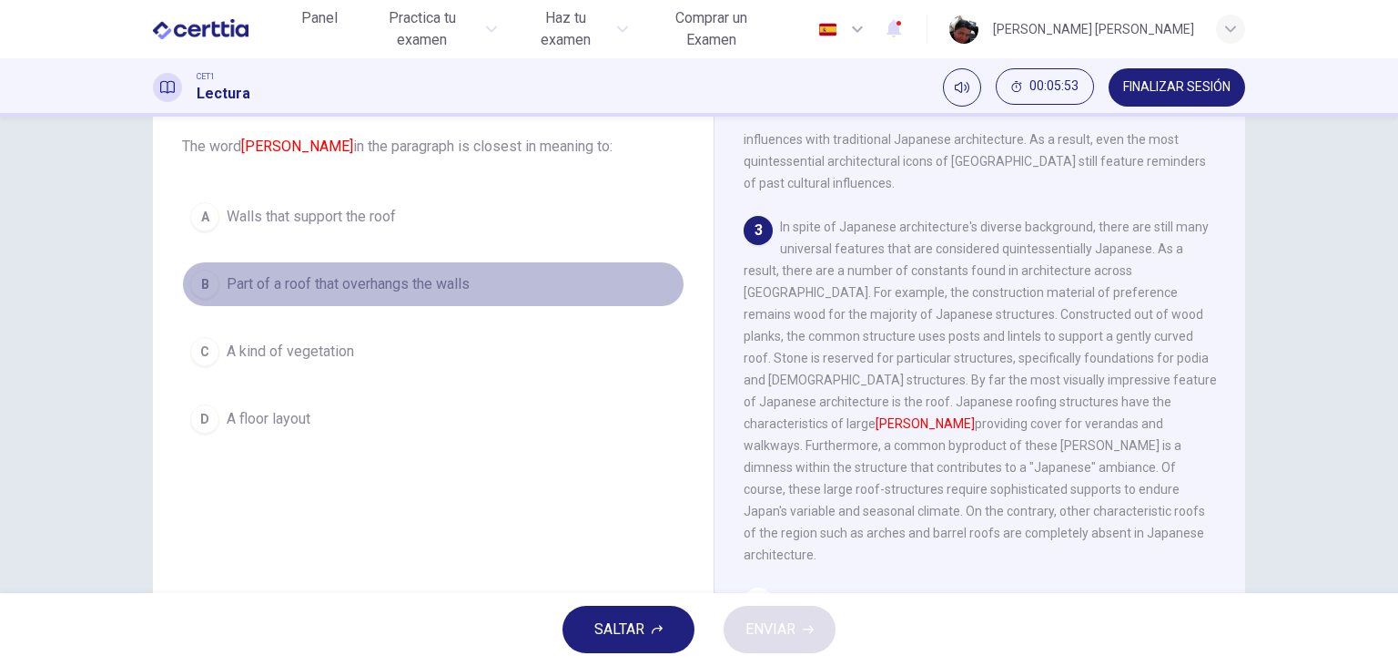
click at [385, 285] on span "Part of a roof that overhangs the walls" at bounding box center [348, 284] width 243 height 22
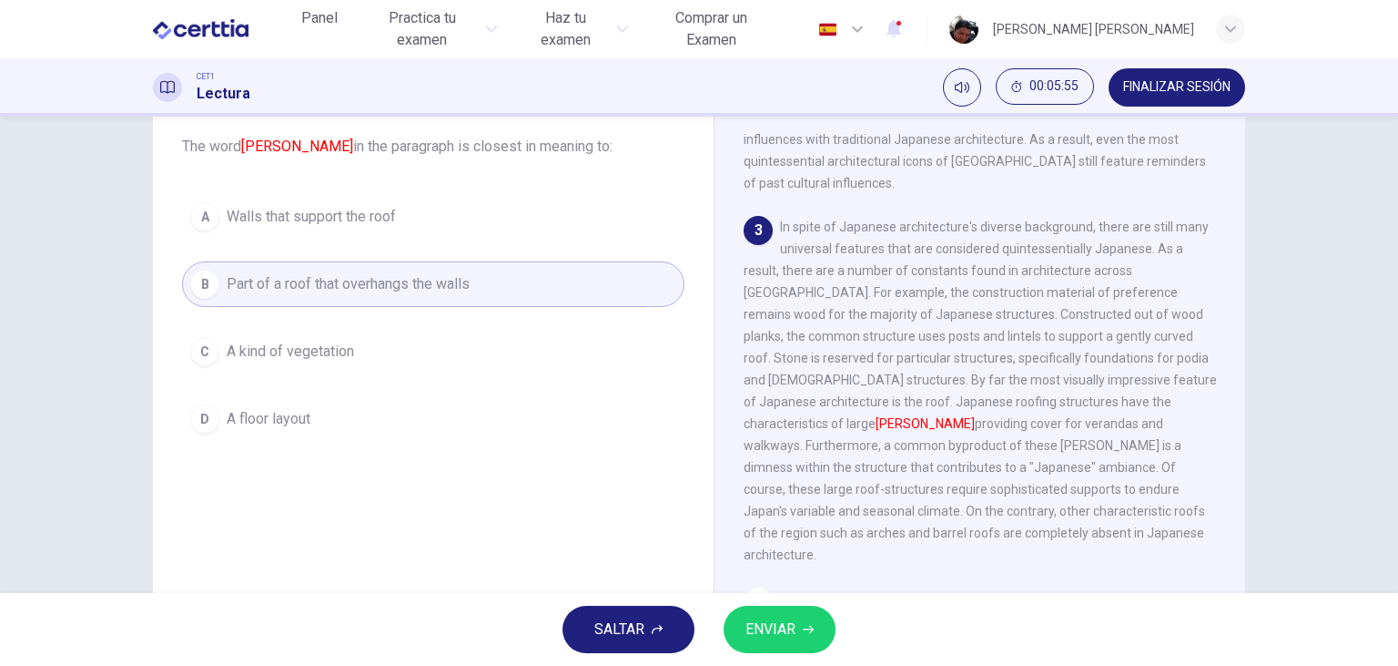
click at [781, 627] on span "ENVIAR" at bounding box center [771, 628] width 50 height 25
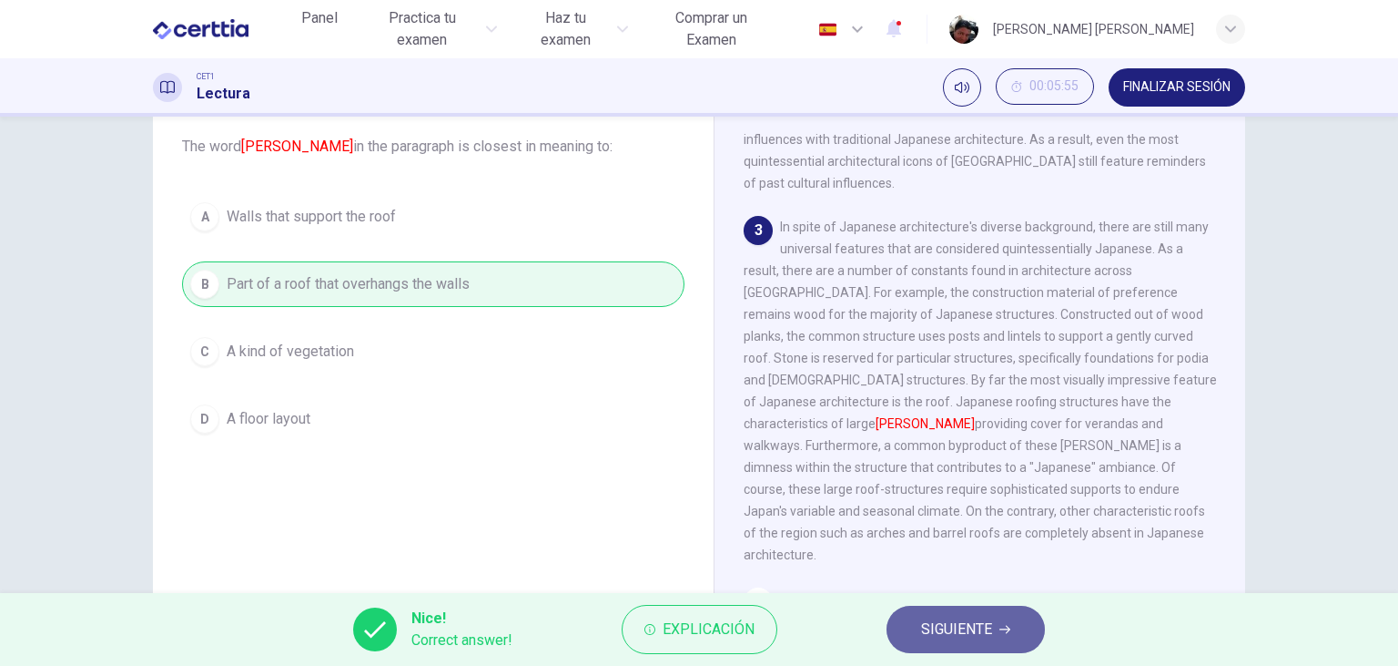
click at [984, 639] on span "SIGUIENTE" at bounding box center [956, 628] width 71 height 25
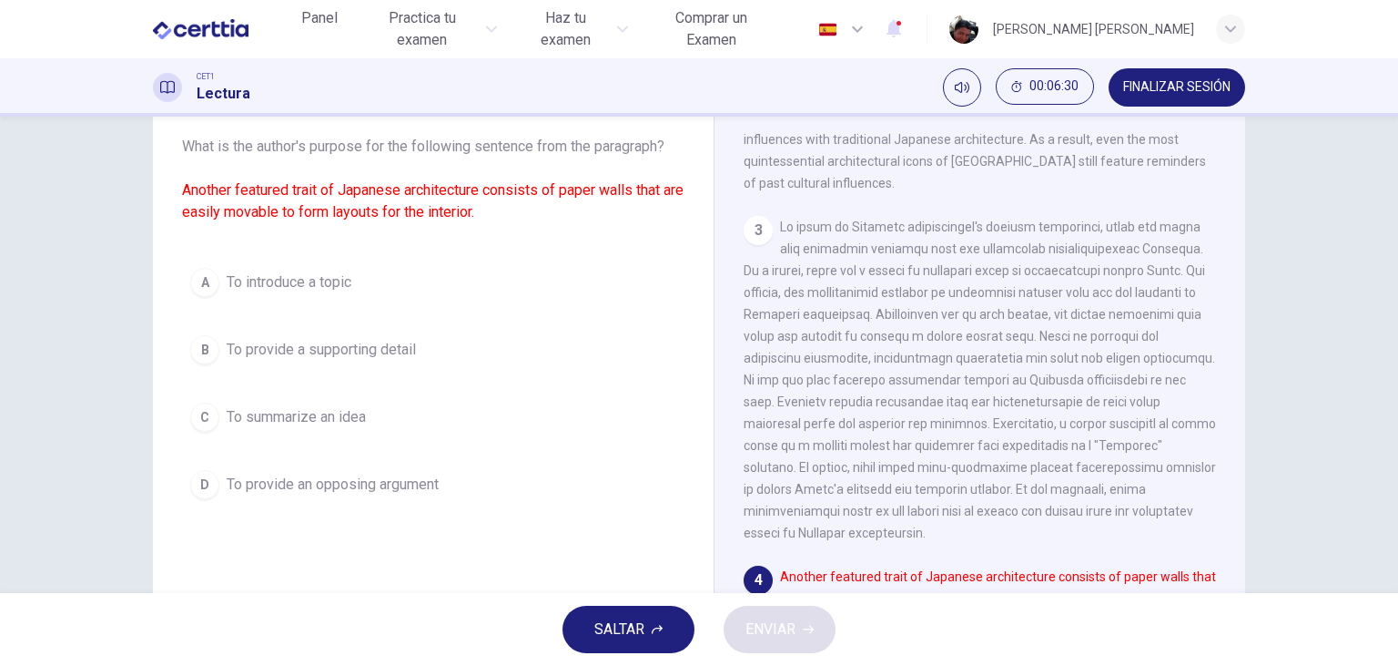
click at [306, 282] on span "To introduce a topic" at bounding box center [289, 282] width 125 height 22
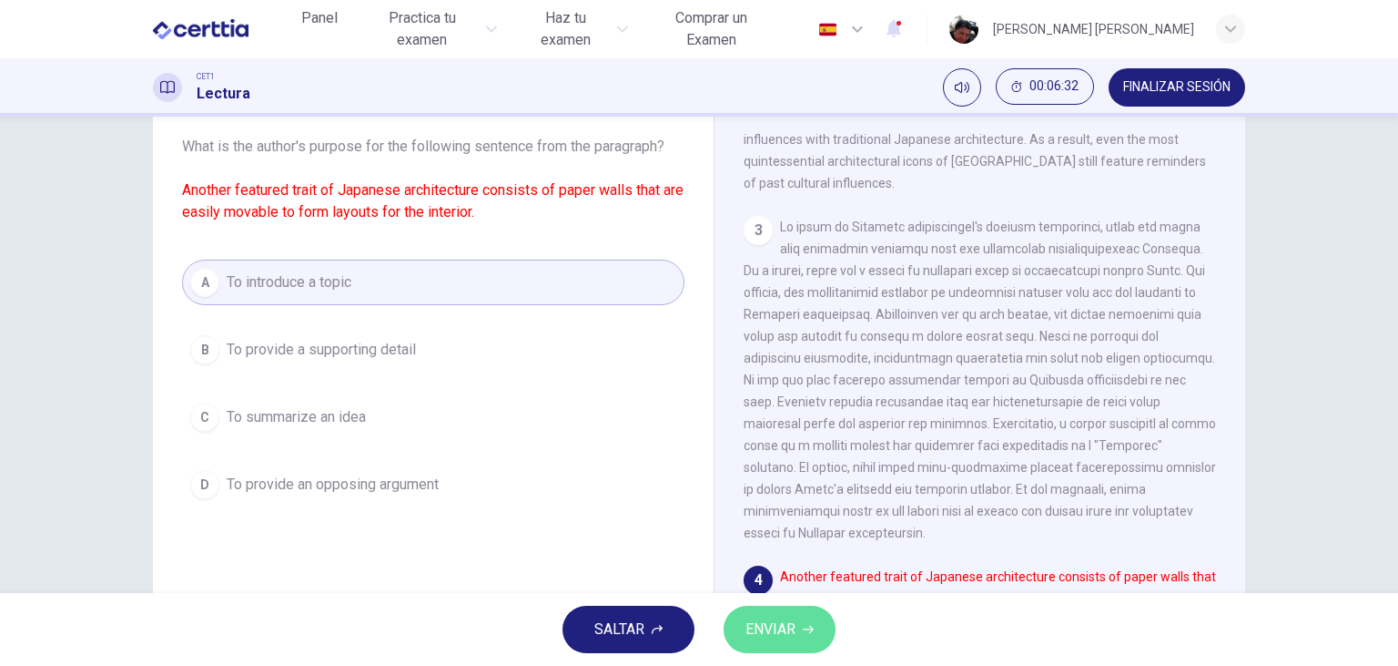
click at [785, 631] on span "ENVIAR" at bounding box center [771, 628] width 50 height 25
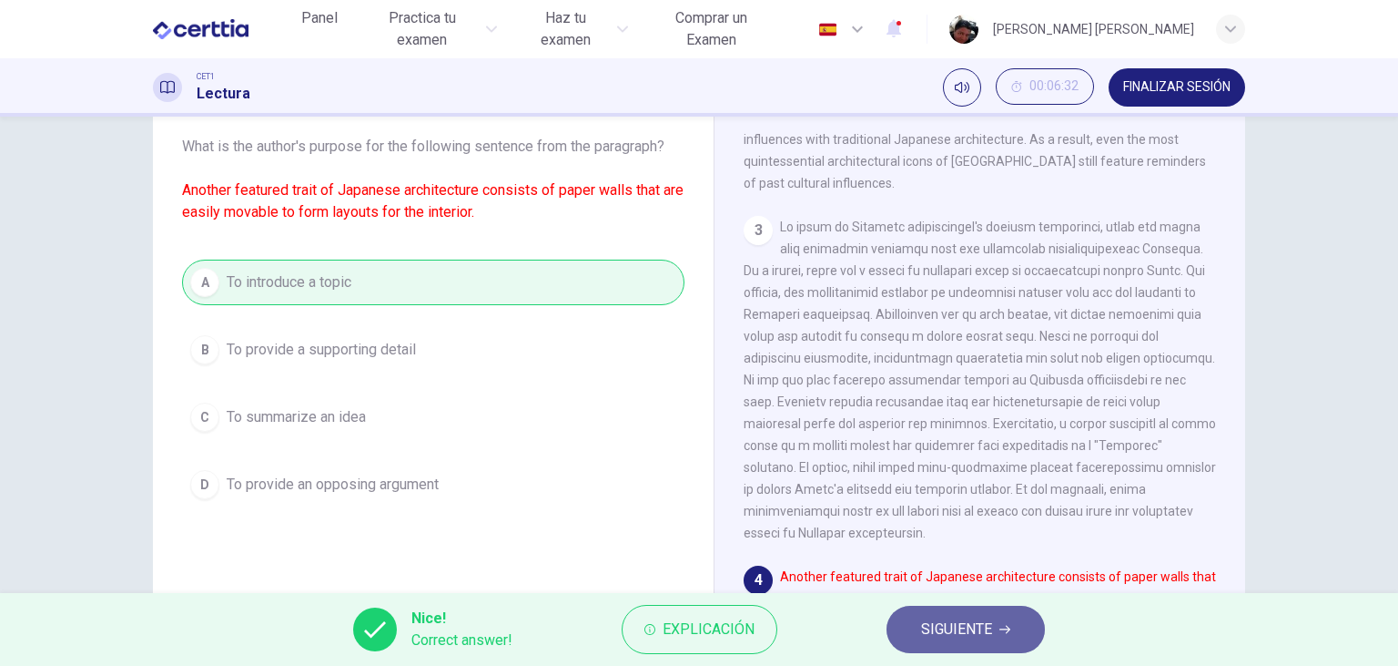
click at [974, 634] on span "SIGUIENTE" at bounding box center [956, 628] width 71 height 25
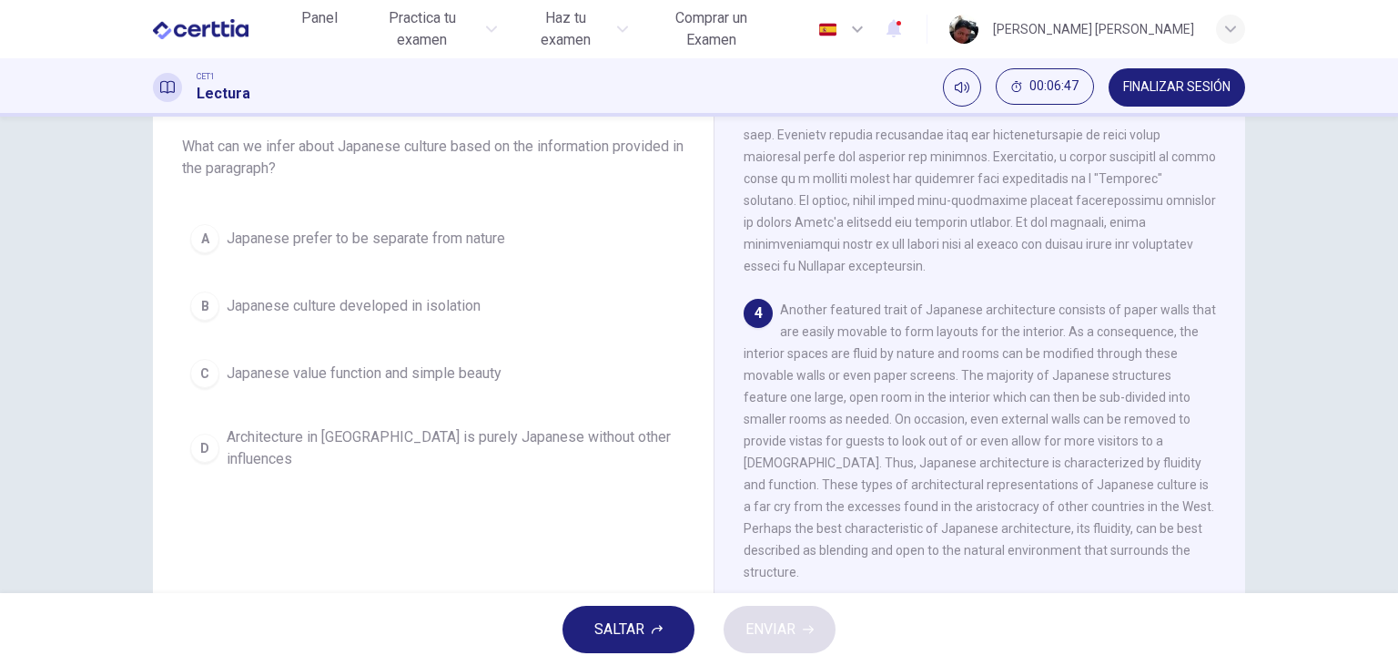
scroll to position [839, 0]
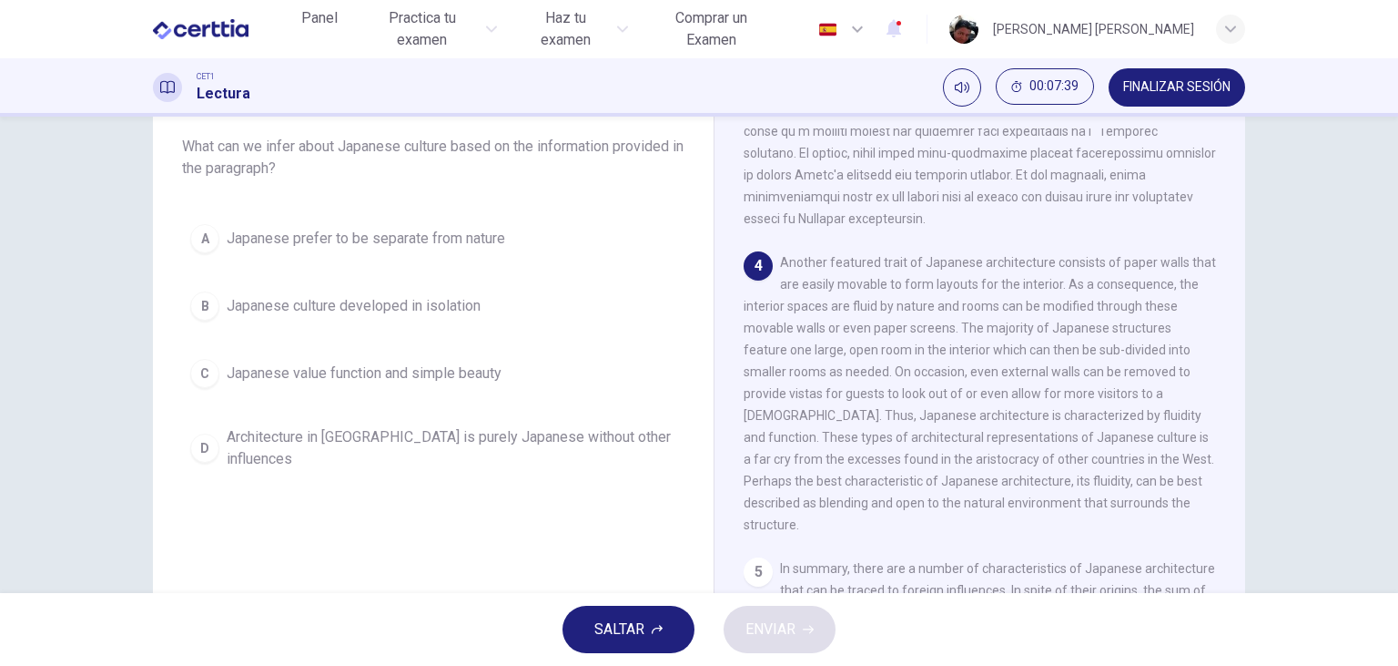
click at [446, 371] on span "Japanese value function and simple beauty" at bounding box center [364, 373] width 275 height 22
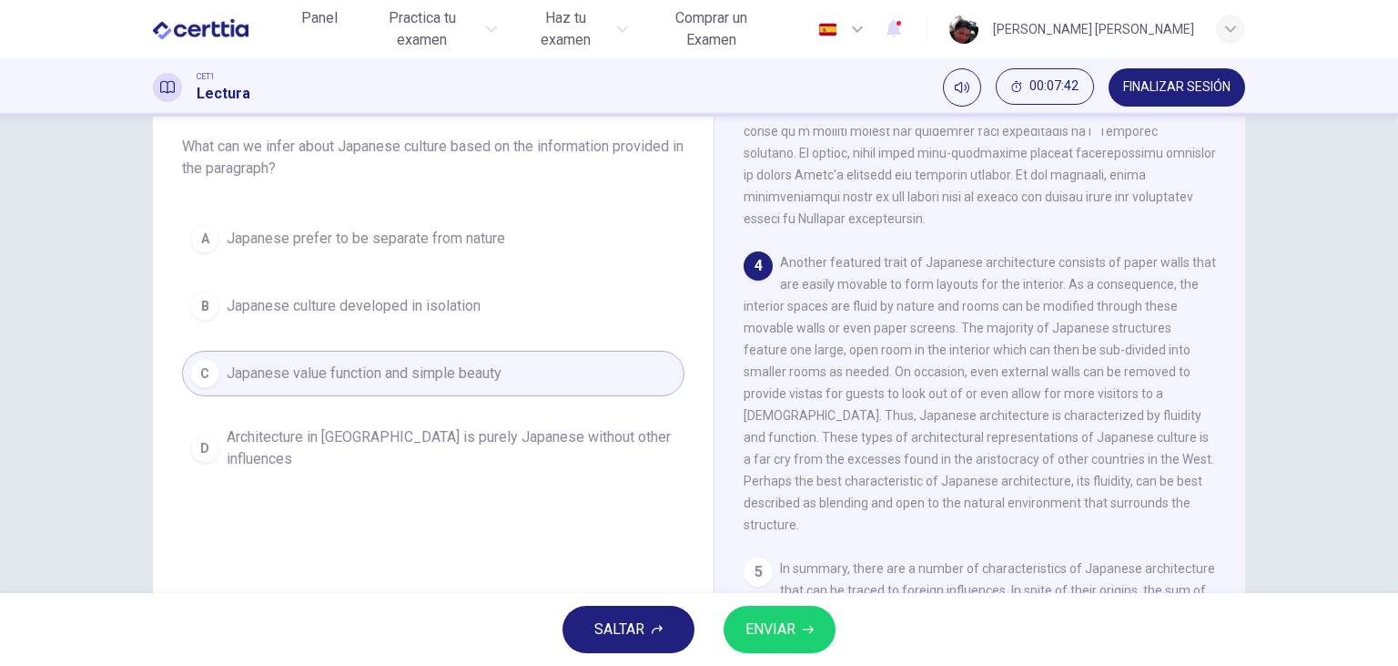
click at [769, 636] on span "ENVIAR" at bounding box center [771, 628] width 50 height 25
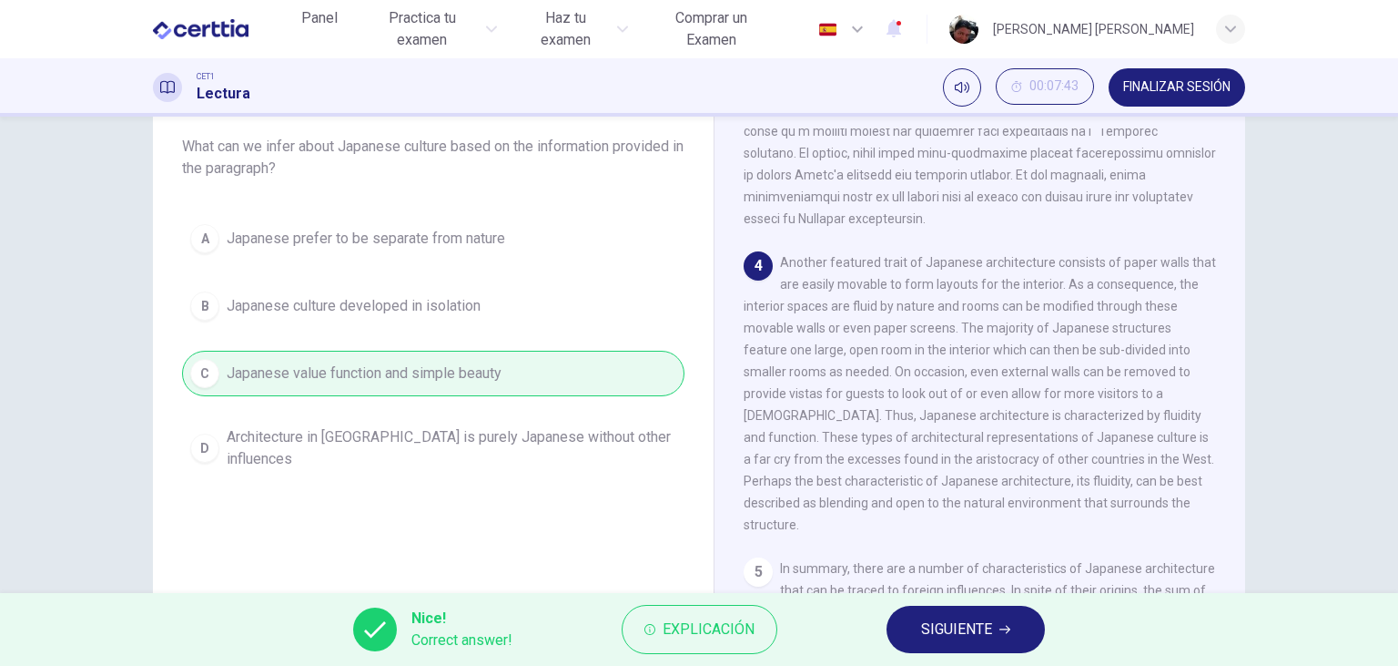
click at [921, 631] on span "SIGUIENTE" at bounding box center [956, 628] width 71 height 25
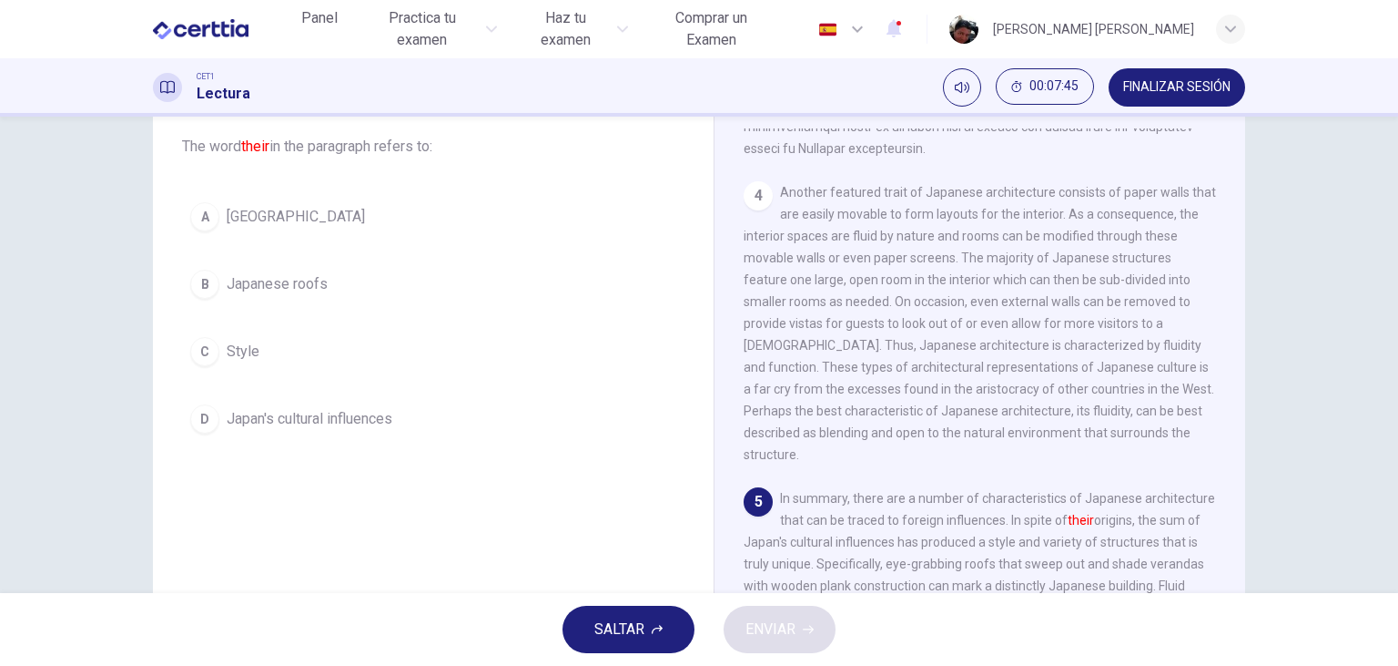
scroll to position [911, 0]
click at [239, 352] on span "Style" at bounding box center [243, 352] width 33 height 22
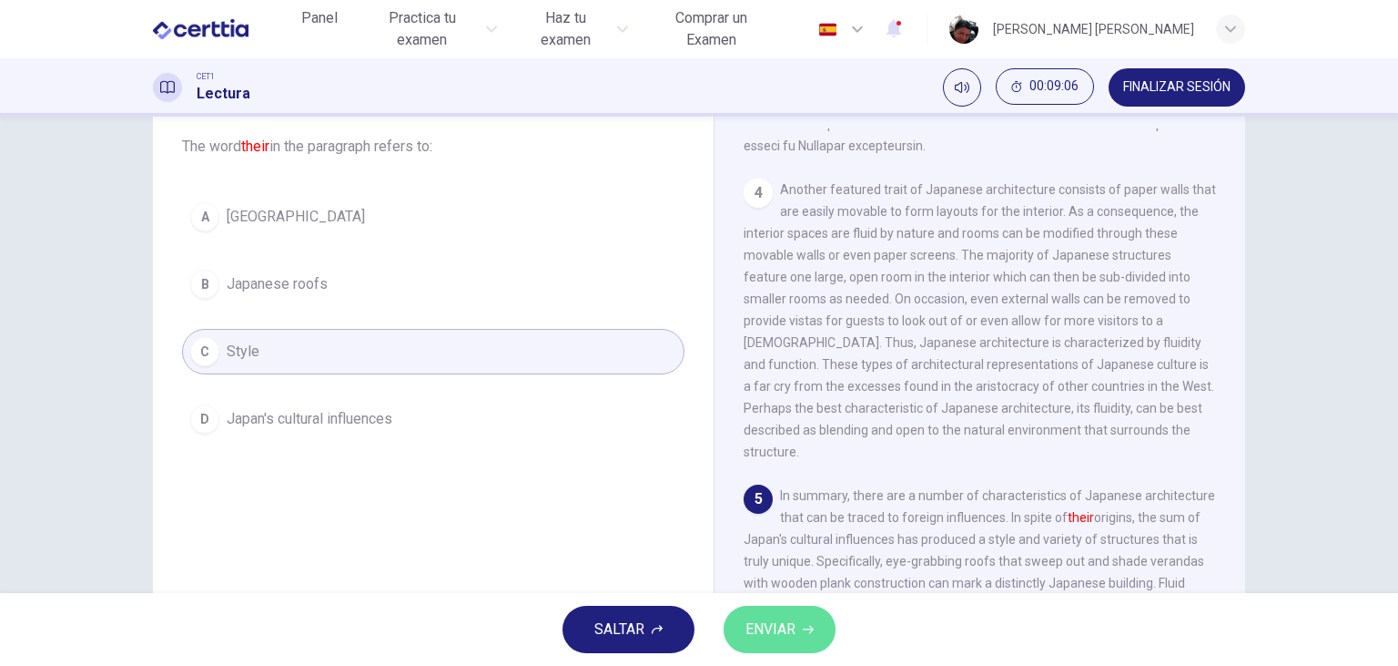
click at [785, 632] on span "ENVIAR" at bounding box center [771, 628] width 50 height 25
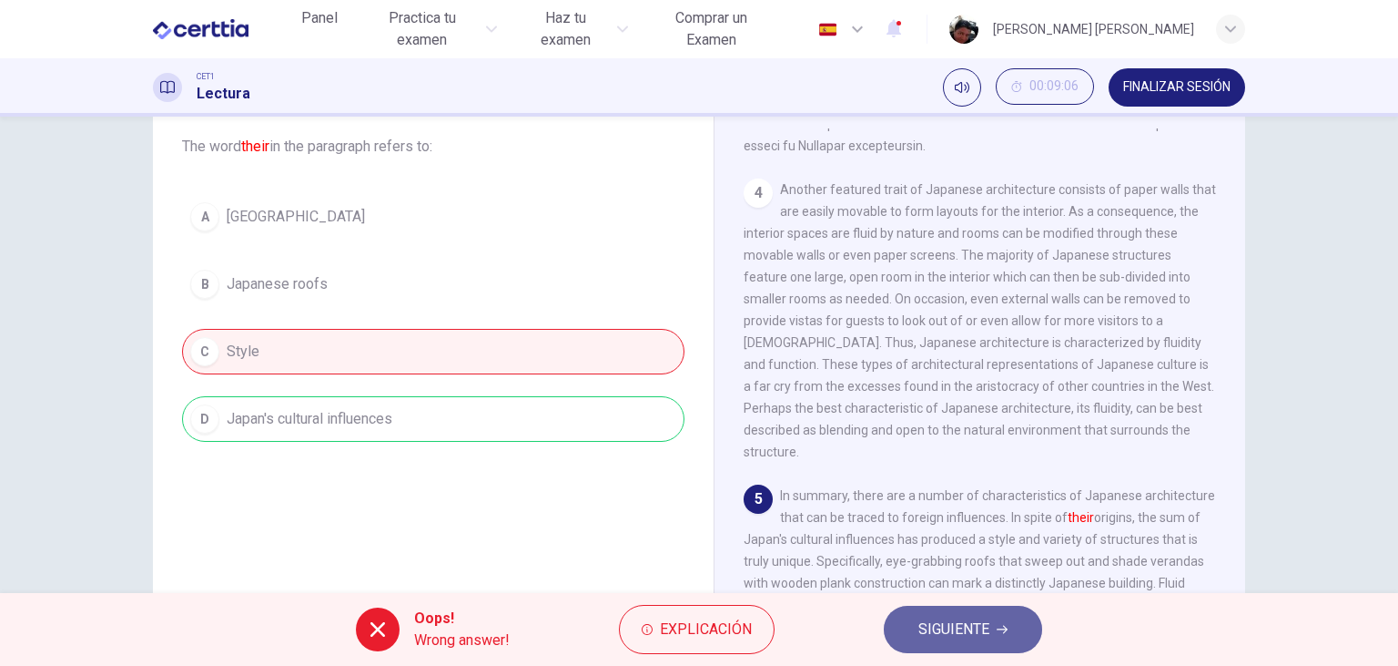
click at [949, 625] on span "SIGUIENTE" at bounding box center [954, 628] width 71 height 25
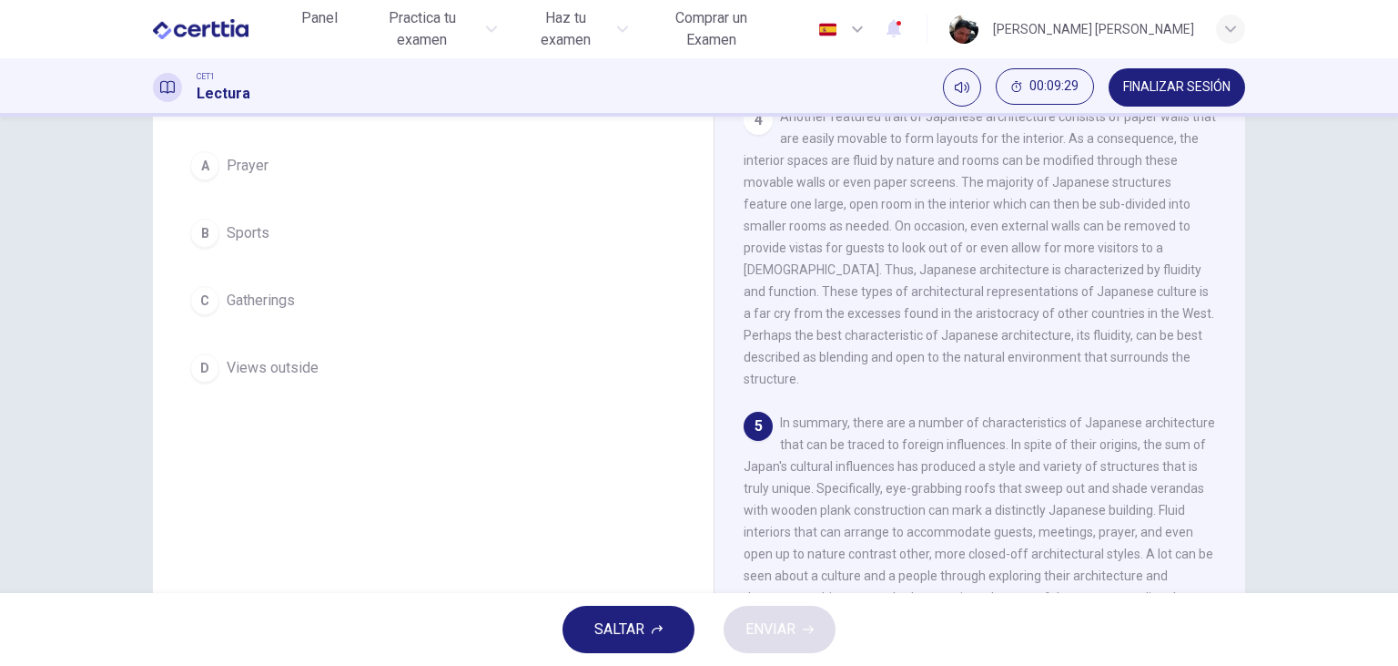
scroll to position [209, 0]
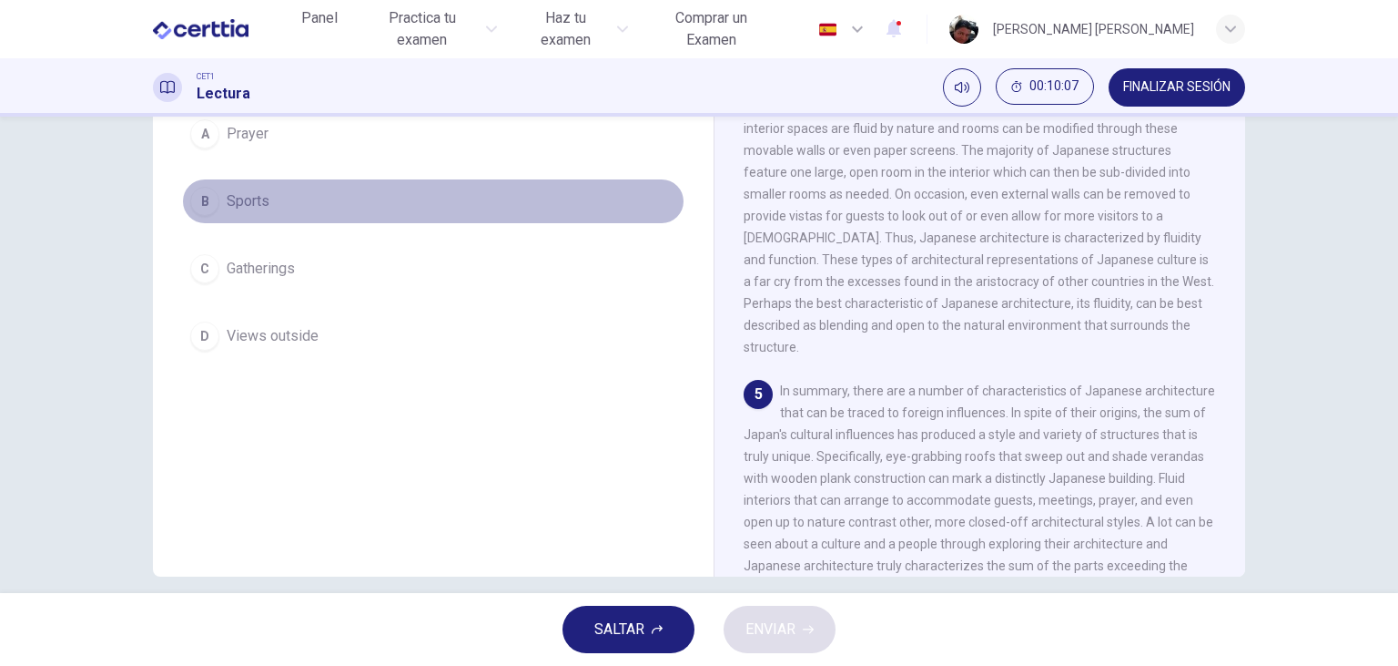
click at [252, 206] on span "Sports" at bounding box center [248, 201] width 43 height 22
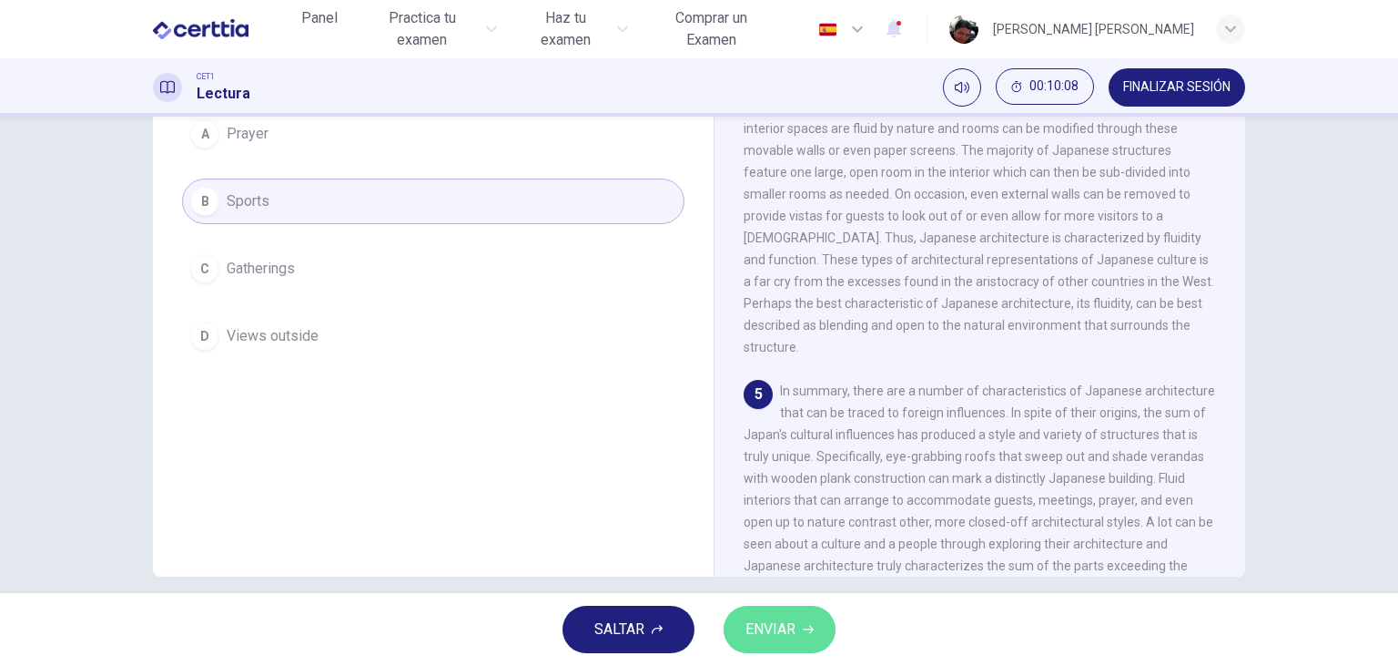
click at [787, 625] on span "ENVIAR" at bounding box center [771, 628] width 50 height 25
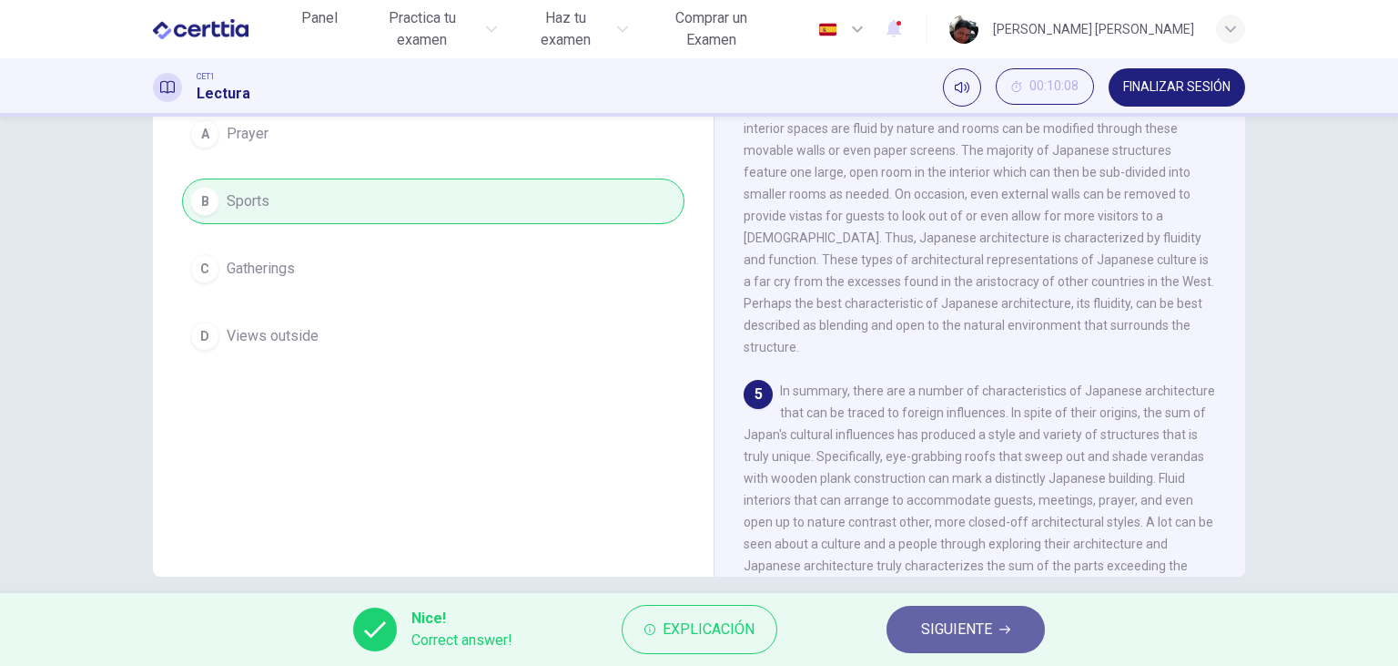
click at [935, 645] on button "SIGUIENTE" at bounding box center [966, 628] width 158 height 47
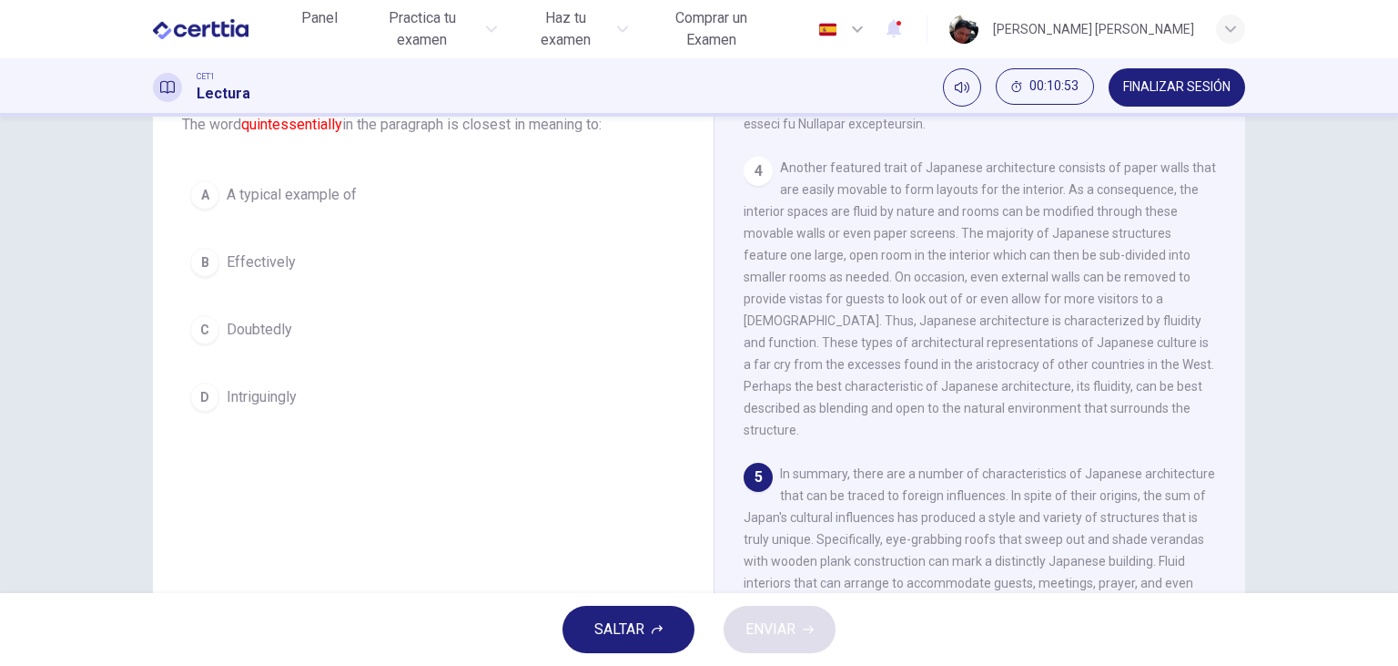
scroll to position [124, 0]
click at [316, 201] on span "A typical example of" at bounding box center [292, 198] width 130 height 22
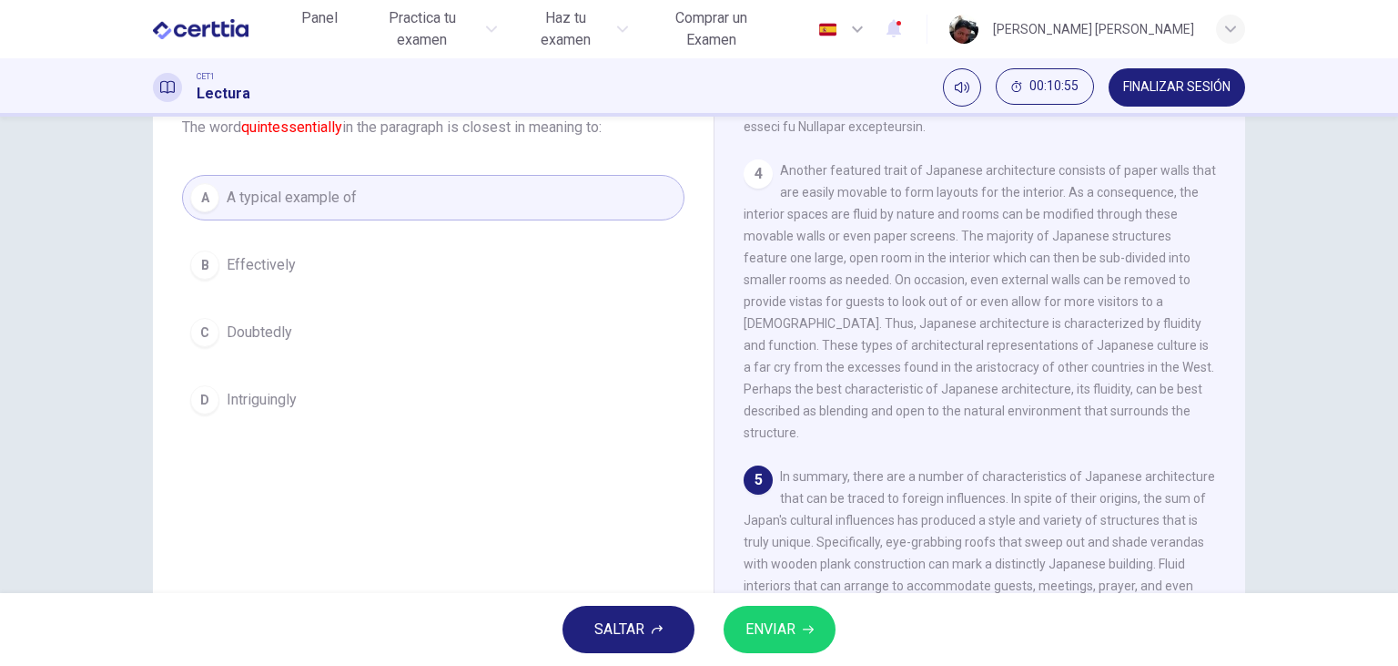
click at [767, 625] on span "ENVIAR" at bounding box center [771, 628] width 50 height 25
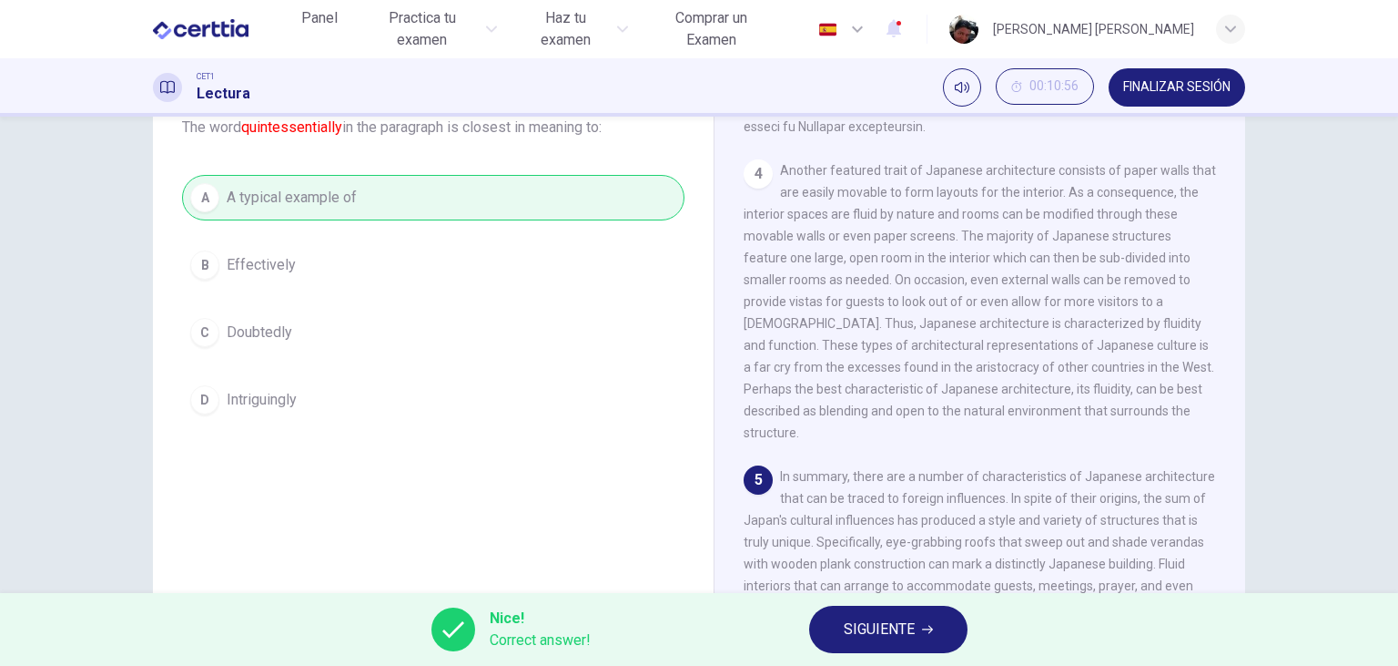
click at [857, 629] on span "SIGUIENTE" at bounding box center [879, 628] width 71 height 25
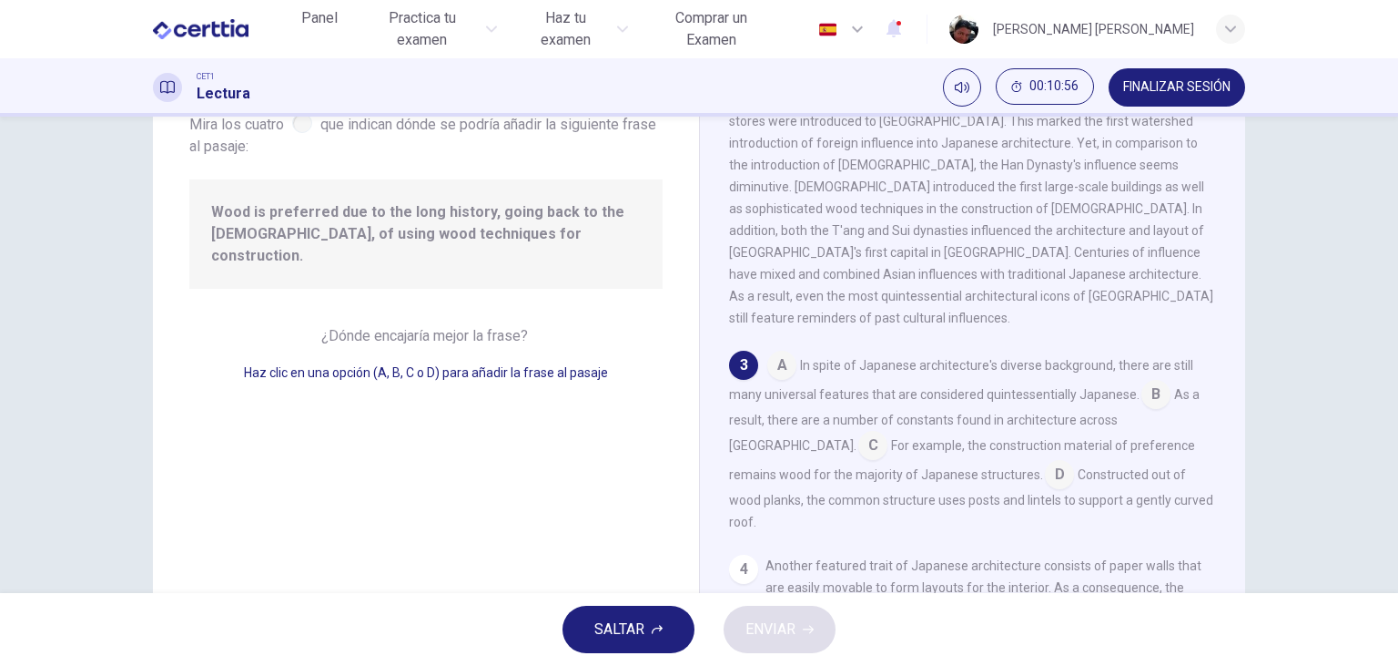
scroll to position [351, 0]
click at [1045, 460] on input at bounding box center [1059, 474] width 29 height 29
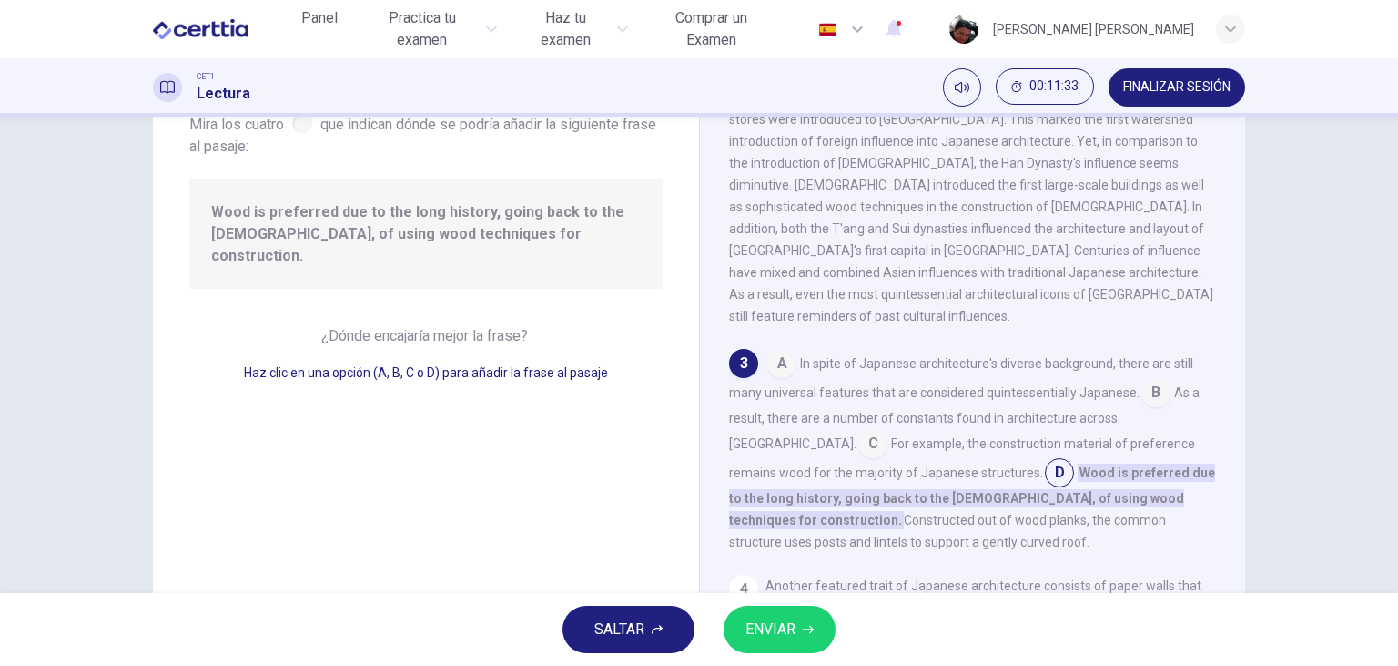
click at [800, 621] on button "ENVIAR" at bounding box center [780, 628] width 112 height 47
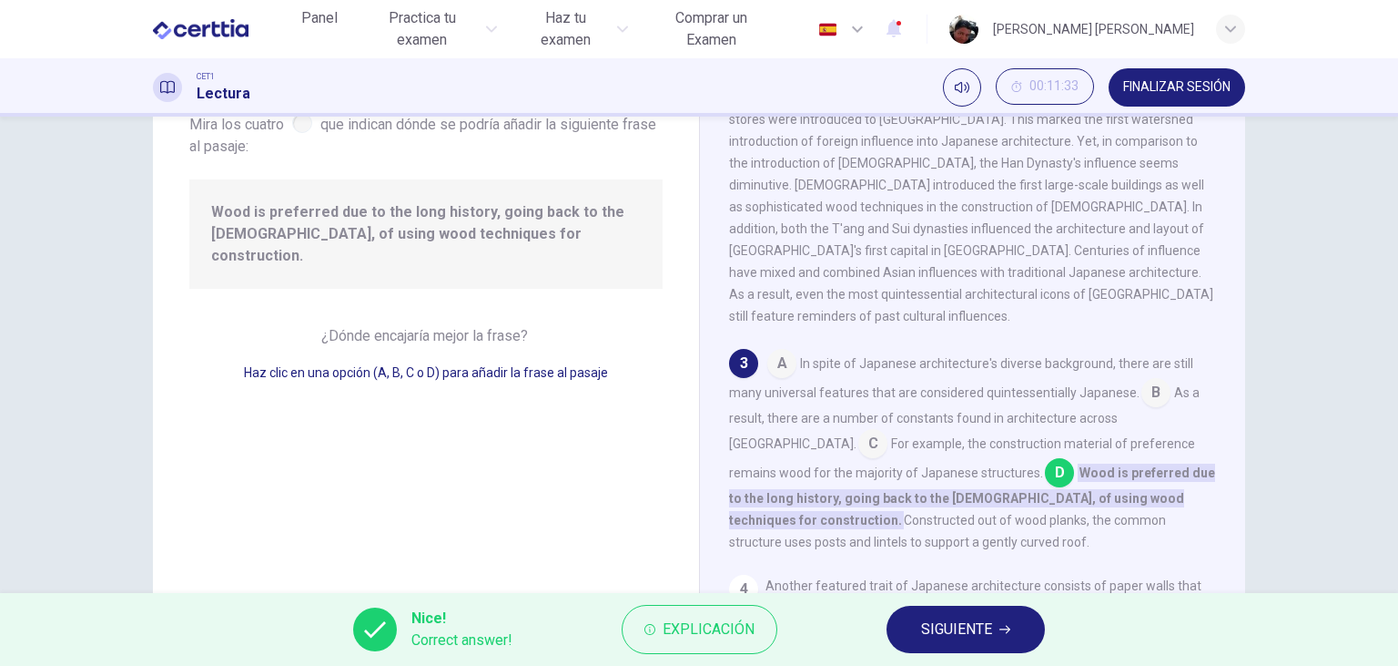
click at [945, 629] on span "SIGUIENTE" at bounding box center [956, 628] width 71 height 25
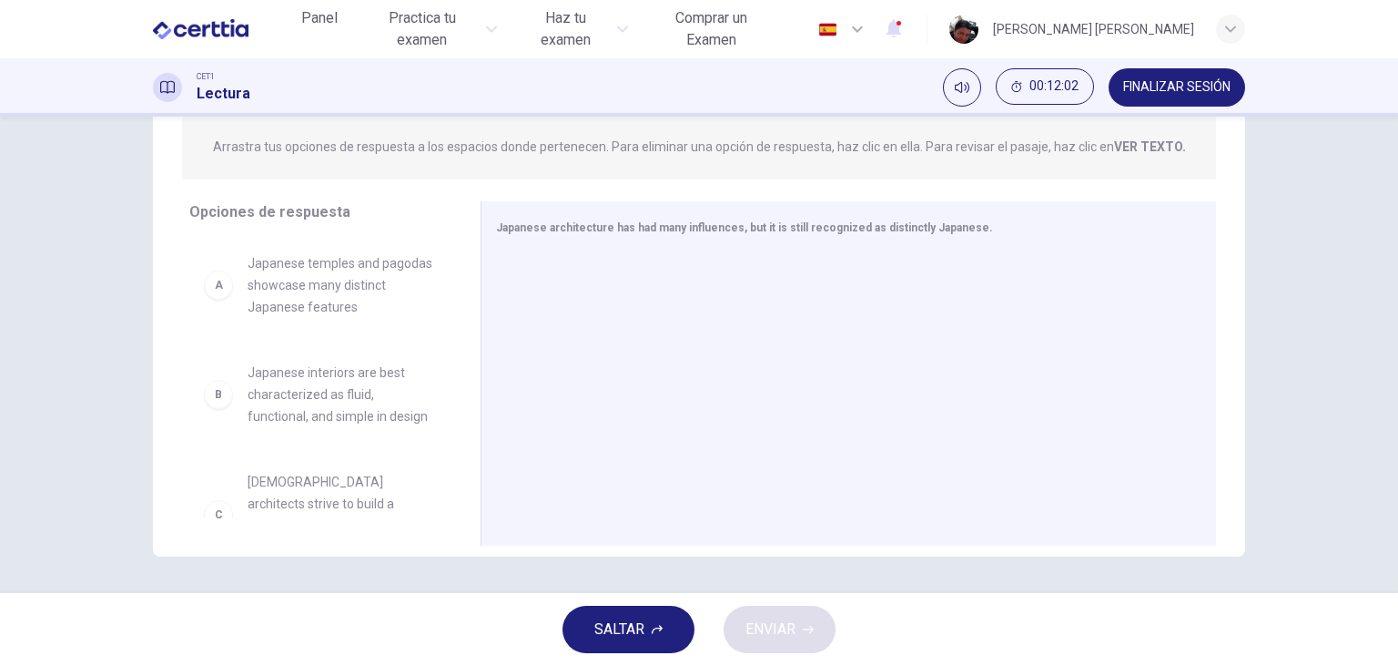
scroll to position [361, 0]
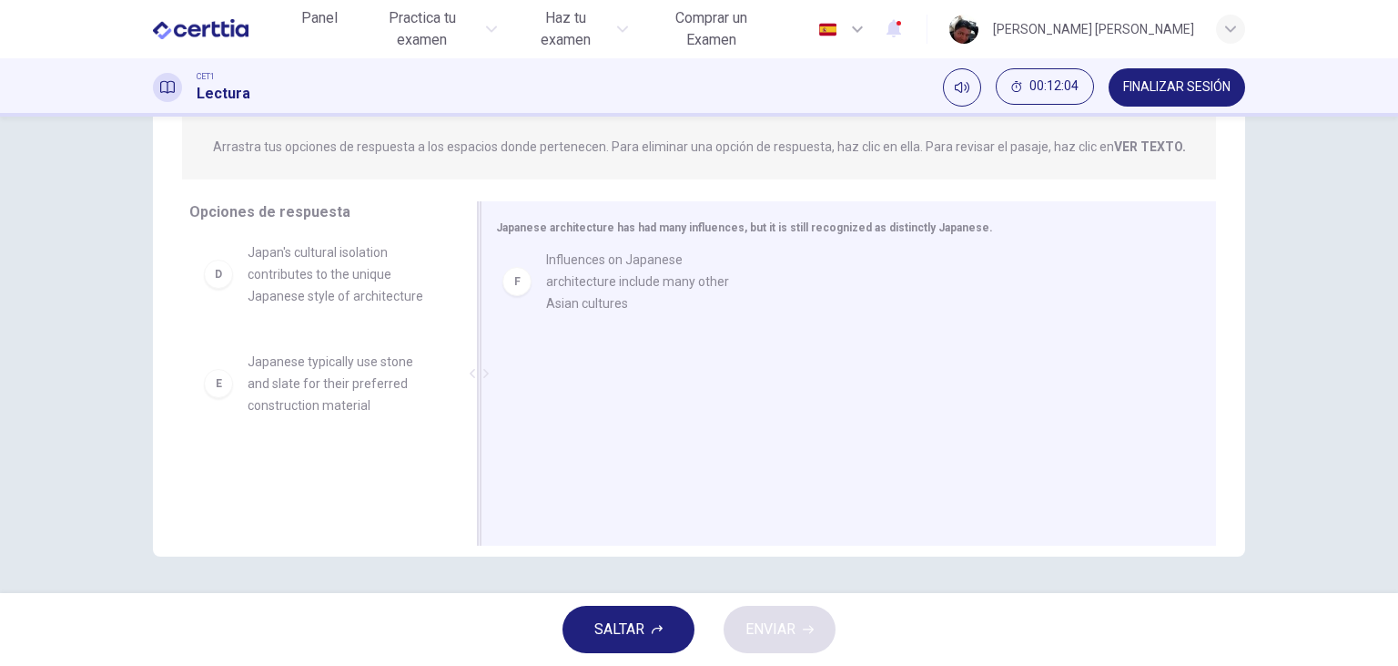
drag, startPoint x: 315, startPoint y: 475, endPoint x: 624, endPoint y: 280, distance: 365.0
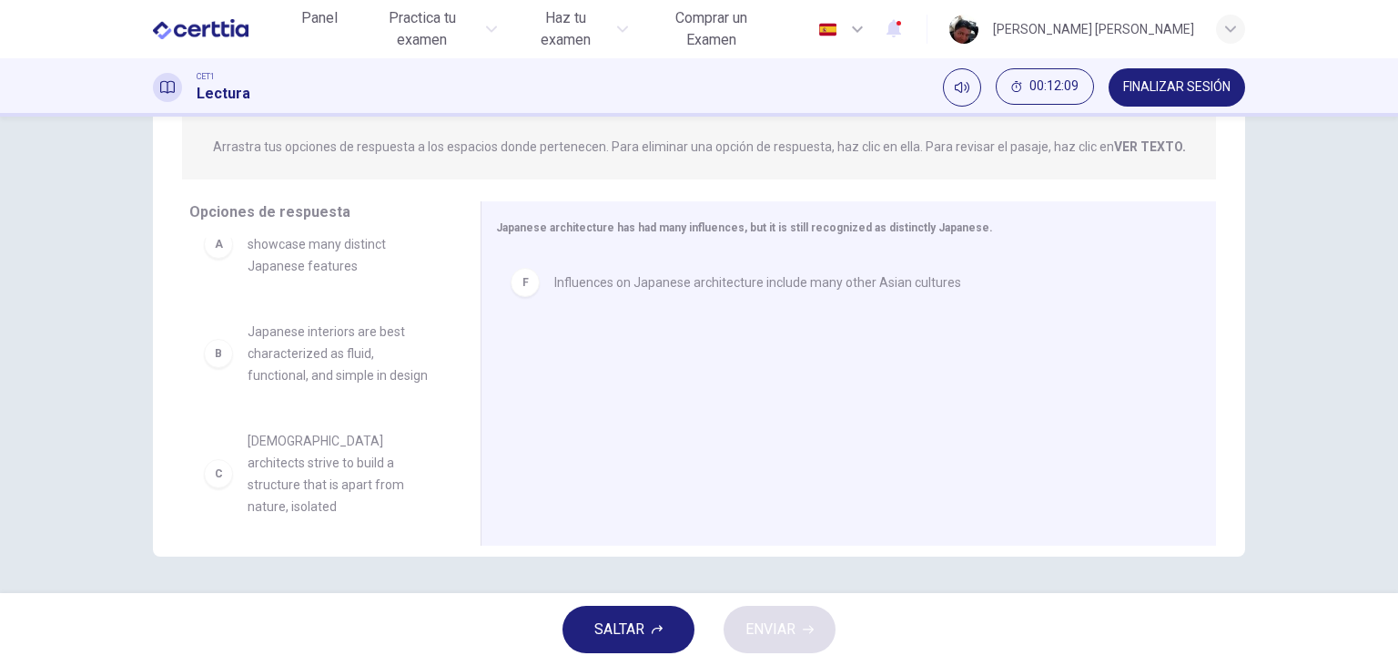
scroll to position [0, 0]
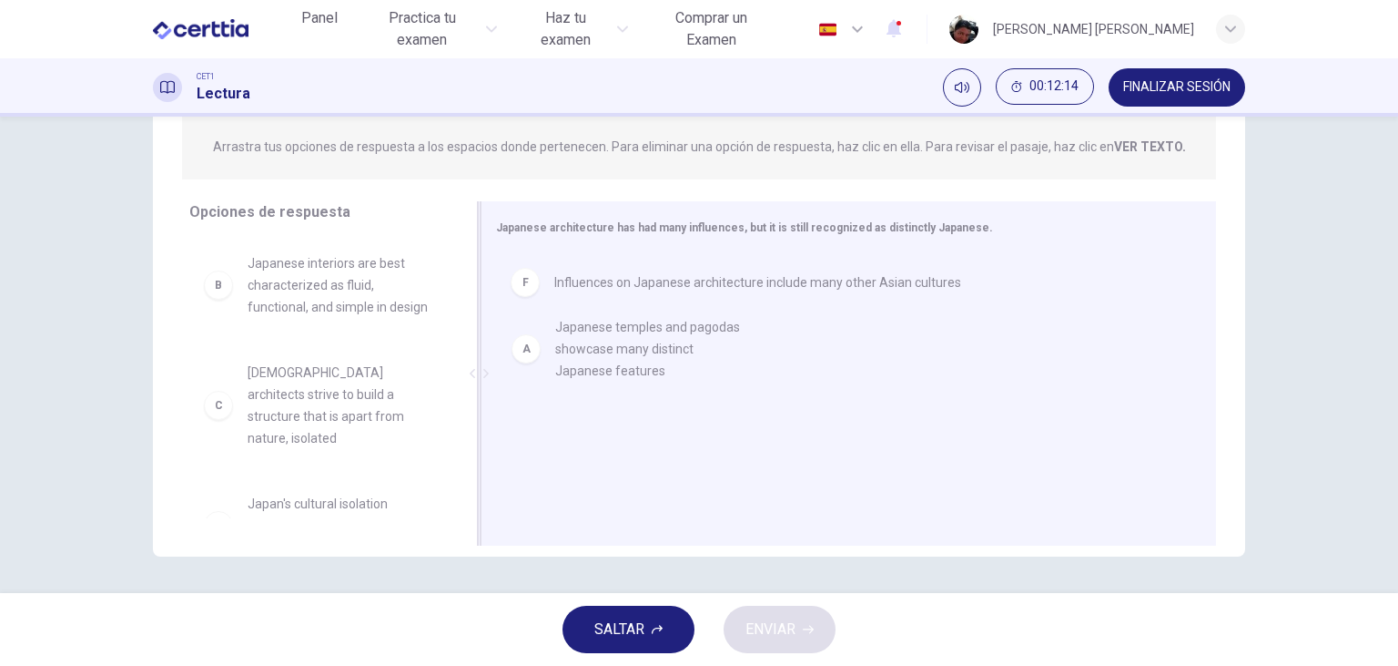
drag, startPoint x: 323, startPoint y: 293, endPoint x: 645, endPoint y: 361, distance: 328.4
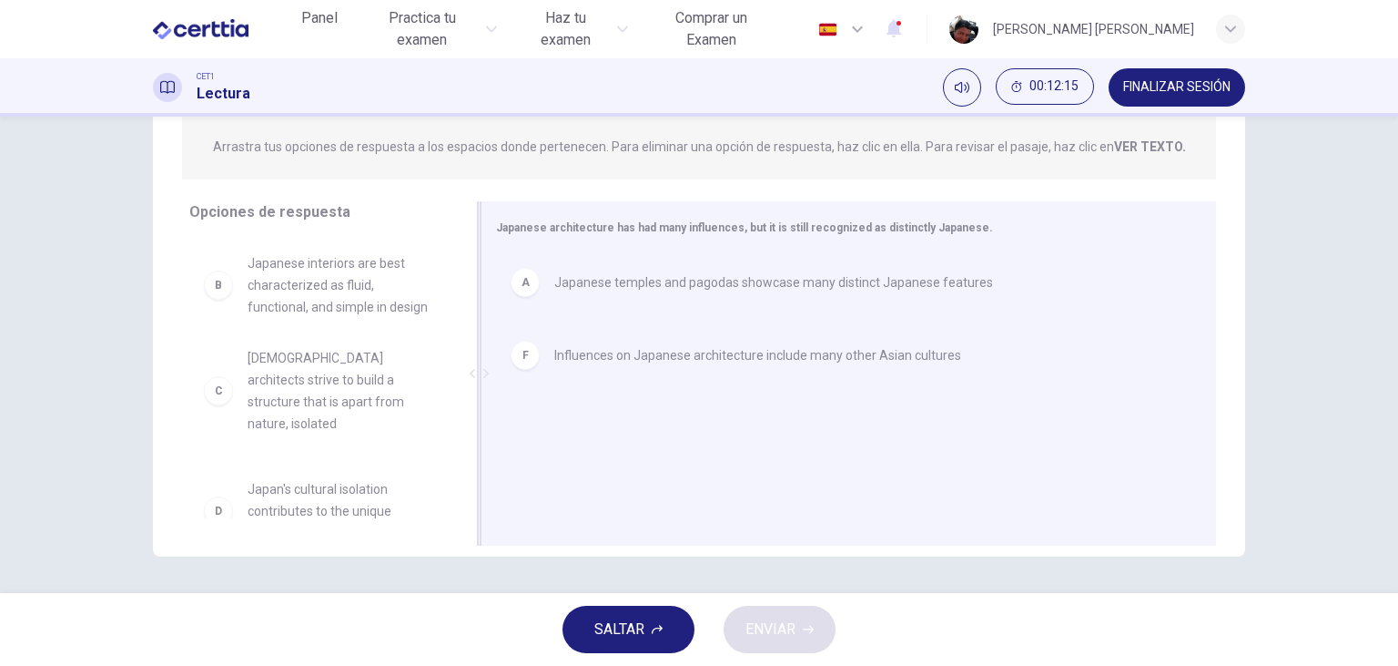
drag, startPoint x: 315, startPoint y: 290, endPoint x: 600, endPoint y: 432, distance: 318.4
drag, startPoint x: 600, startPoint y: 432, endPoint x: 645, endPoint y: 450, distance: 47.8
click at [646, 450] on div "A Japanese temples and pagodas showcase many distinct Japanese features F Influ…" at bounding box center [841, 375] width 691 height 244
drag, startPoint x: 293, startPoint y: 296, endPoint x: 444, endPoint y: 397, distance: 181.8
drag, startPoint x: 526, startPoint y: 442, endPoint x: 483, endPoint y: 426, distance: 46.7
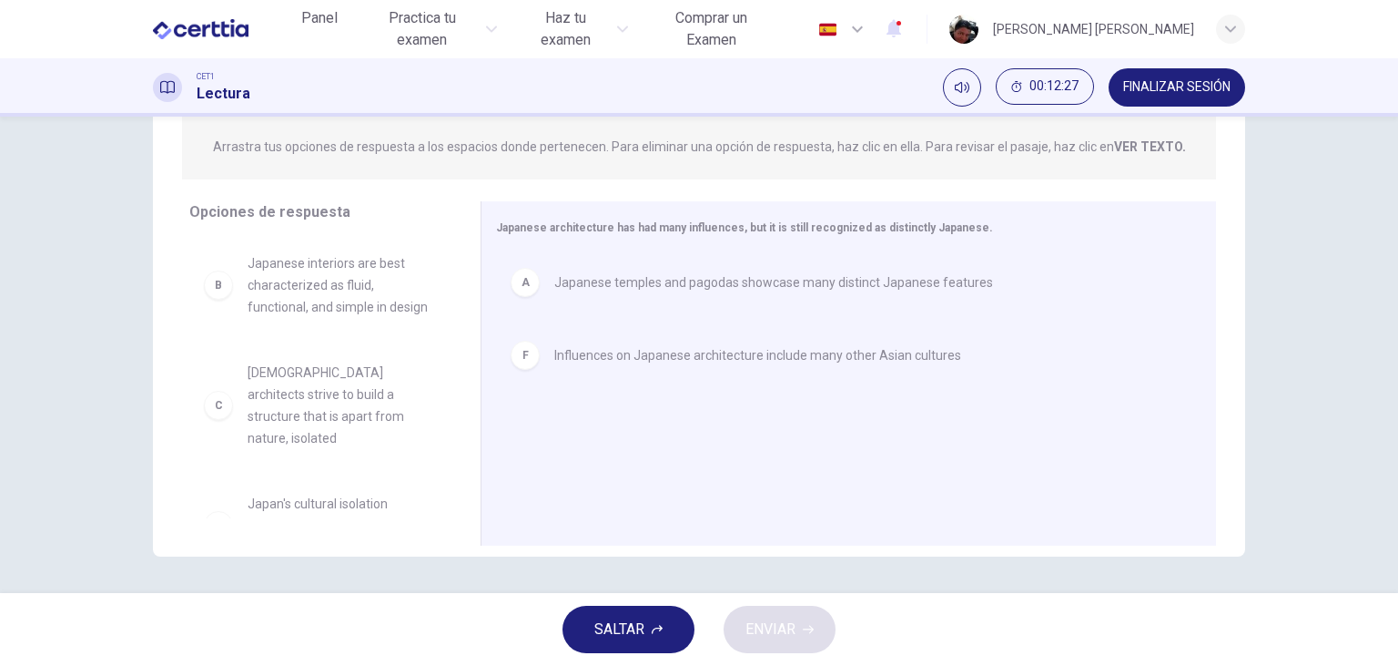
click at [466, 426] on div "B Japanese interiors are best characterized as fluid, functional, and simple in…" at bounding box center [327, 378] width 277 height 280
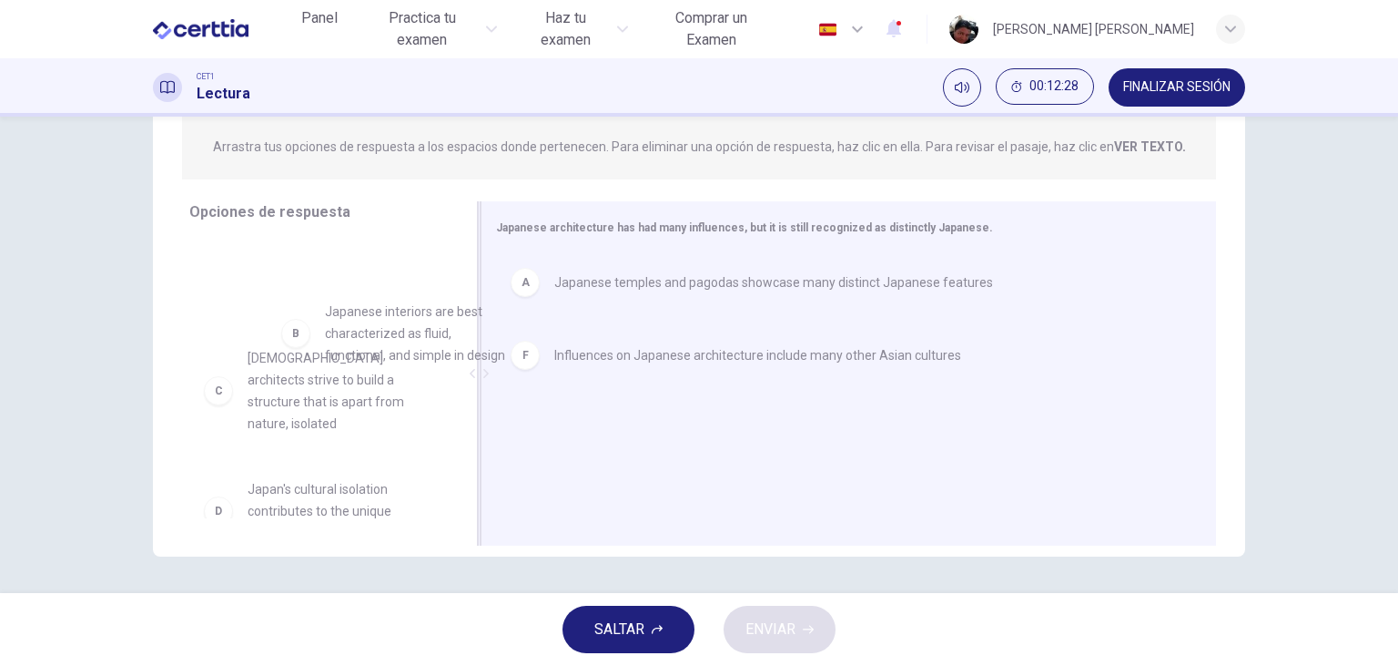
drag, startPoint x: 288, startPoint y: 293, endPoint x: 532, endPoint y: 414, distance: 272.4
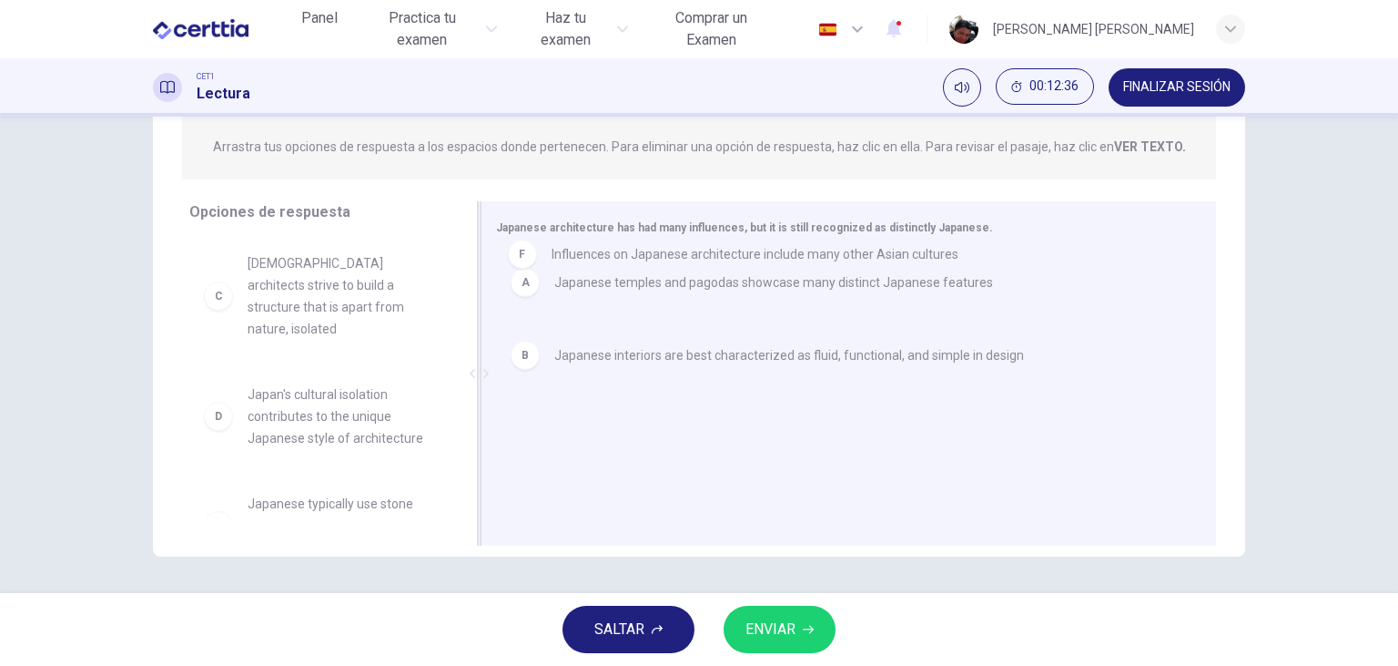
drag, startPoint x: 575, startPoint y: 471, endPoint x: 570, endPoint y: 275, distance: 195.8
drag, startPoint x: 701, startPoint y: 400, endPoint x: 720, endPoint y: 246, distance: 155.1
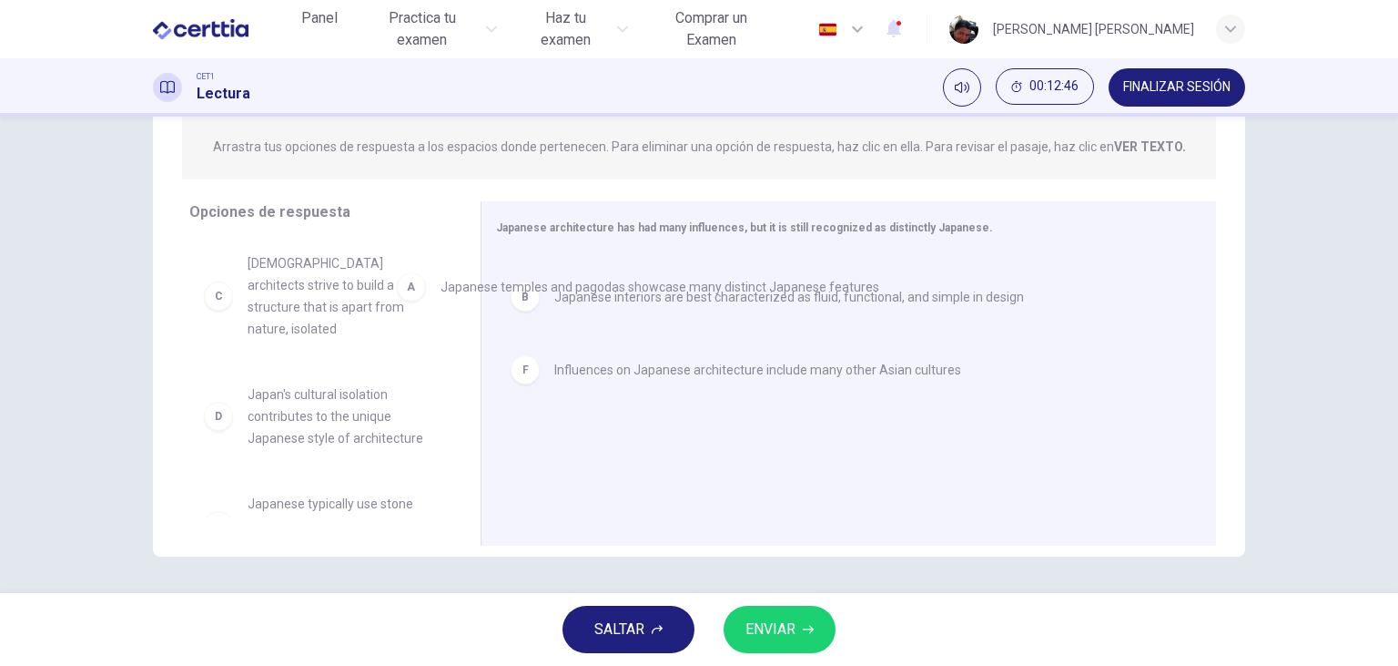
drag, startPoint x: 457, startPoint y: 291, endPoint x: 341, endPoint y: 298, distance: 116.7
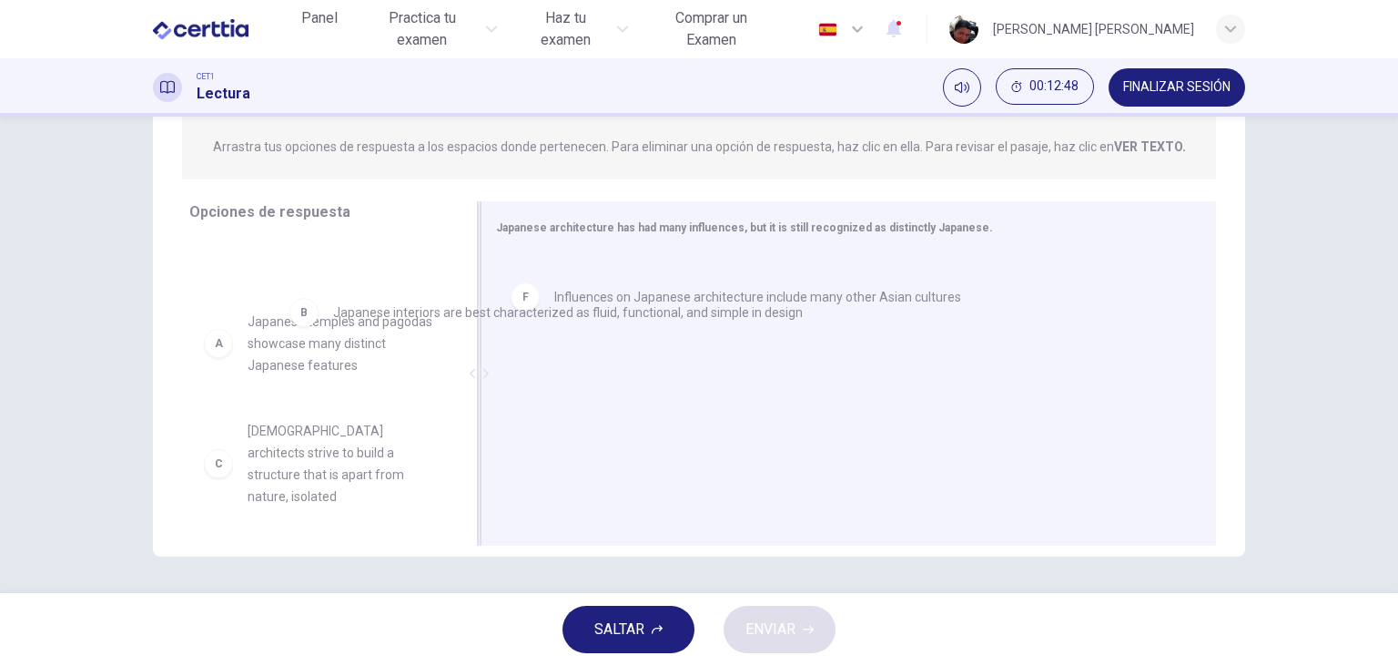
drag, startPoint x: 526, startPoint y: 289, endPoint x: 300, endPoint y: 317, distance: 228.5
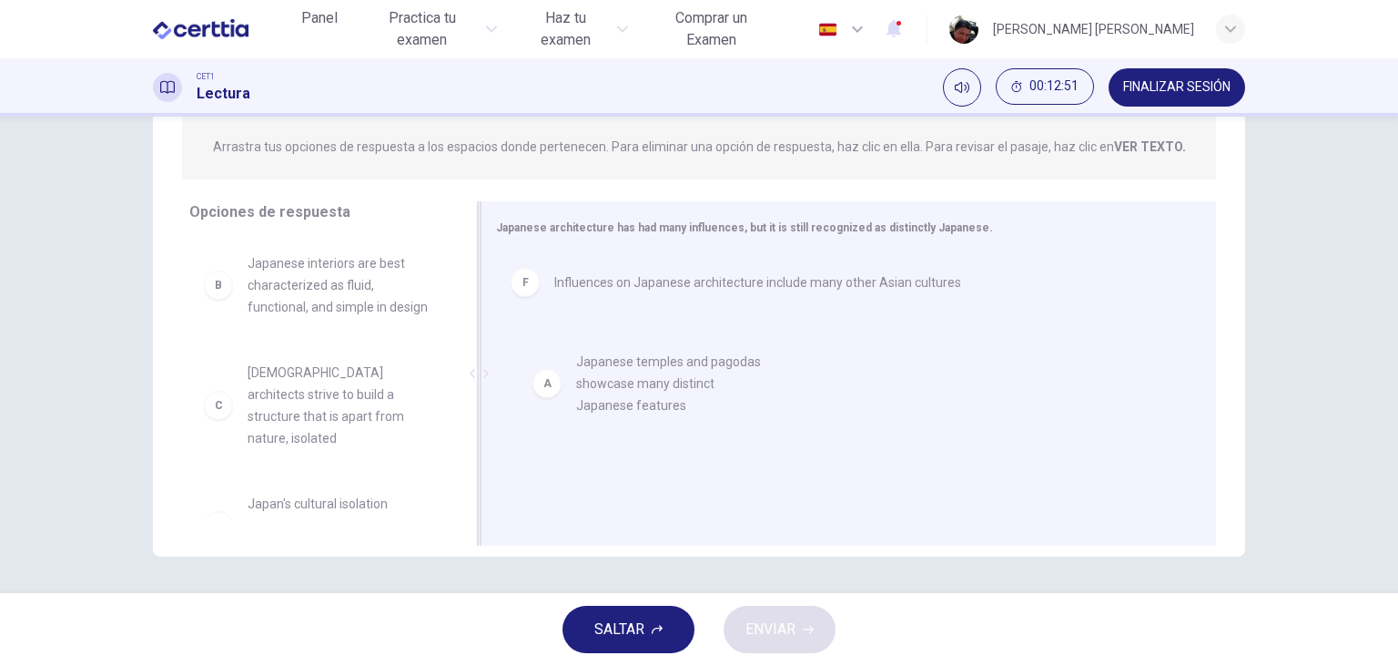
drag, startPoint x: 310, startPoint y: 283, endPoint x: 639, endPoint y: 386, distance: 345.3
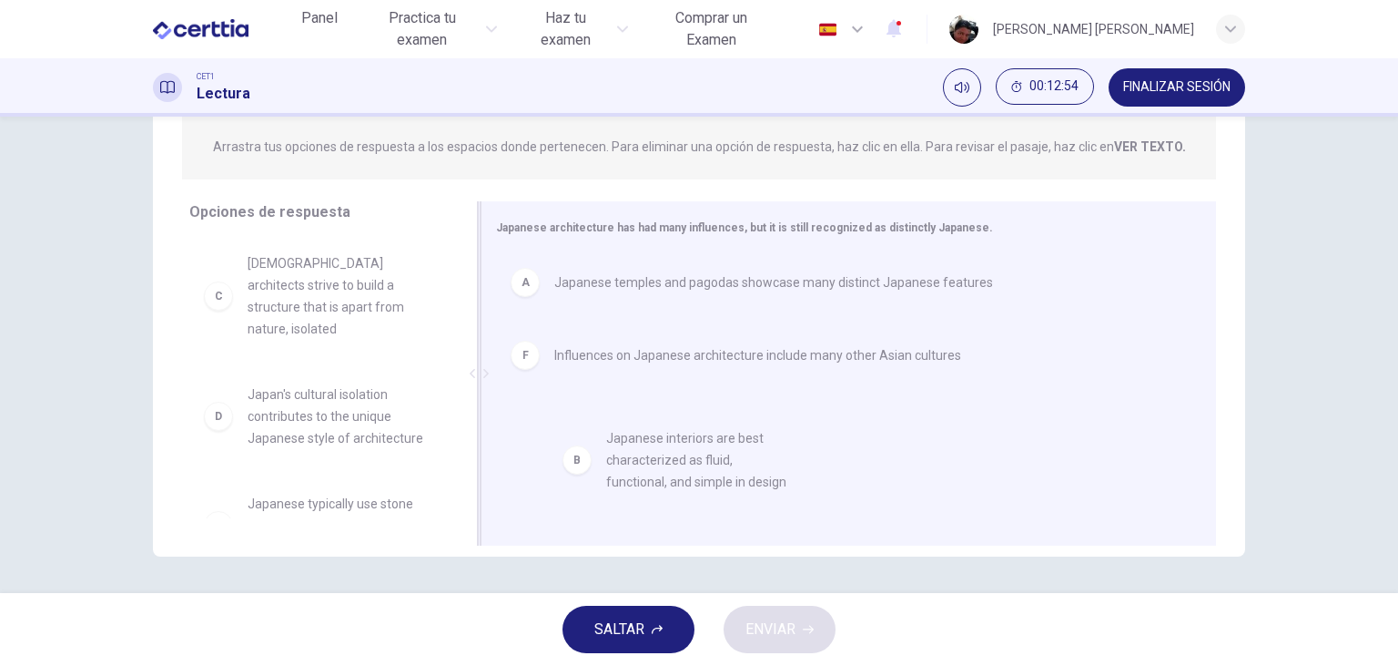
drag, startPoint x: 302, startPoint y: 290, endPoint x: 660, endPoint y: 469, distance: 400.3
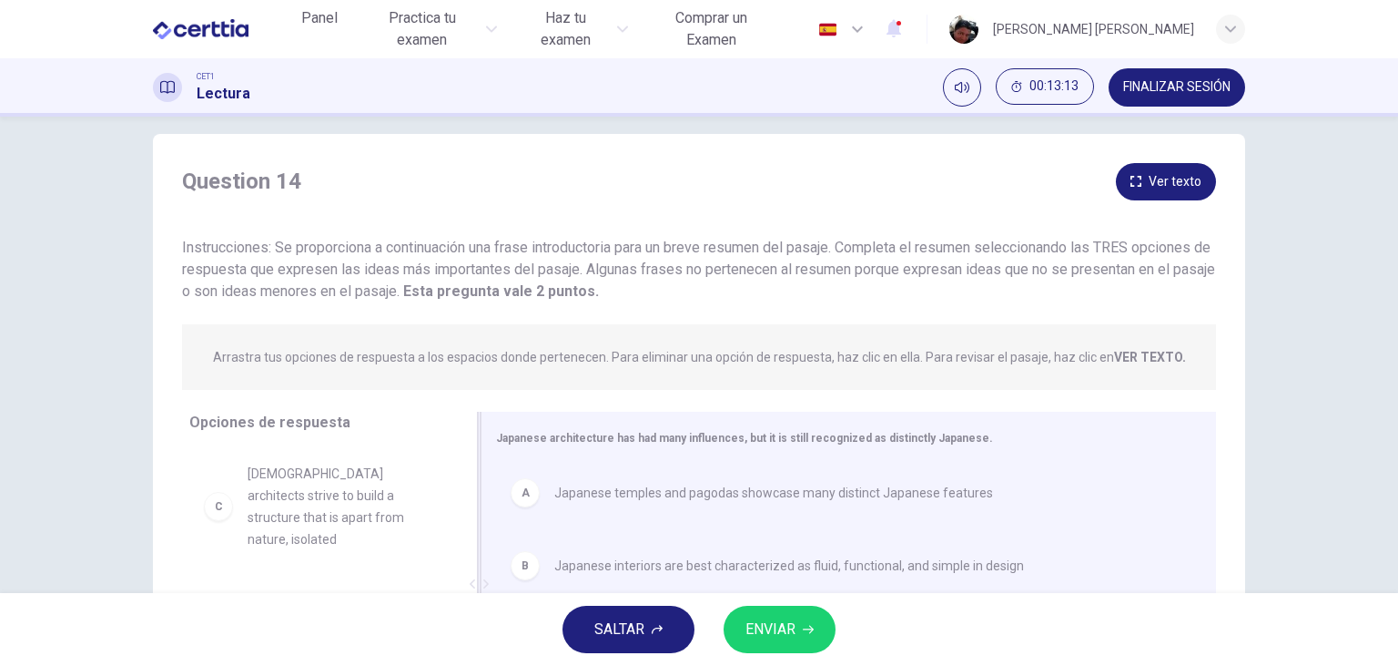
scroll to position [229, 0]
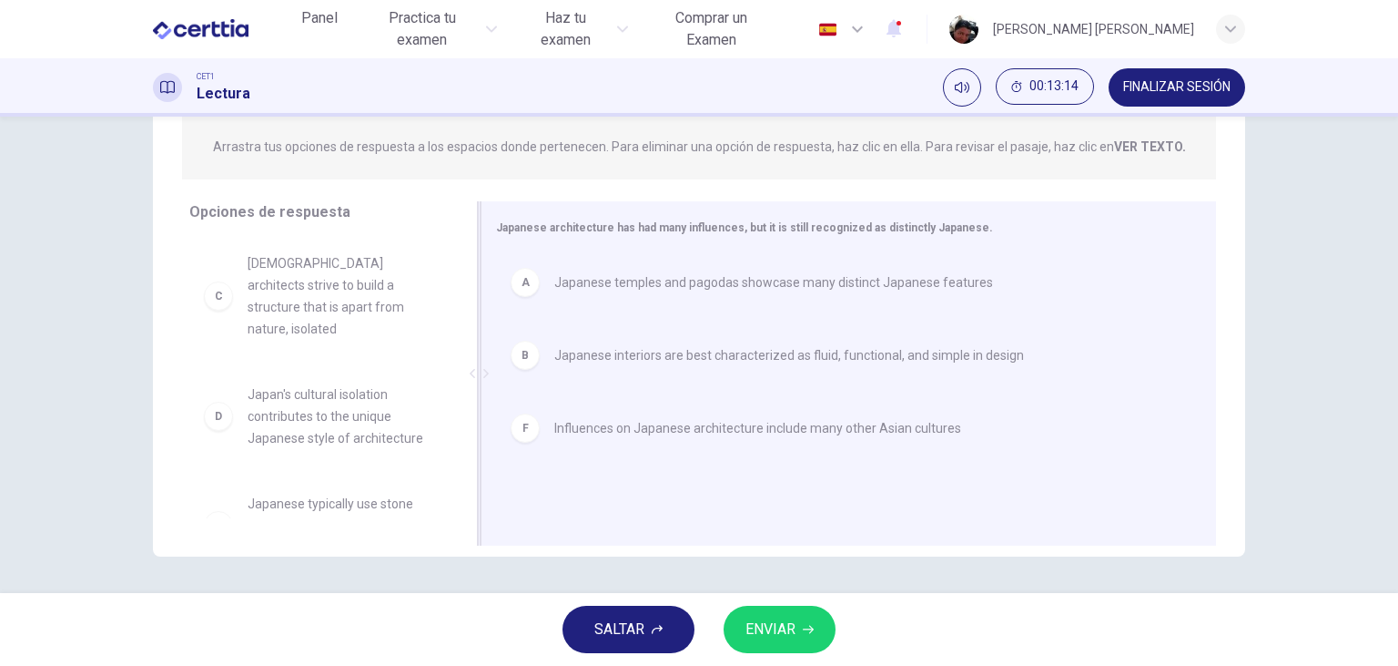
click at [660, 442] on div "F Influences on Japanese architecture include many other Asian cultures" at bounding box center [842, 427] width 662 height 29
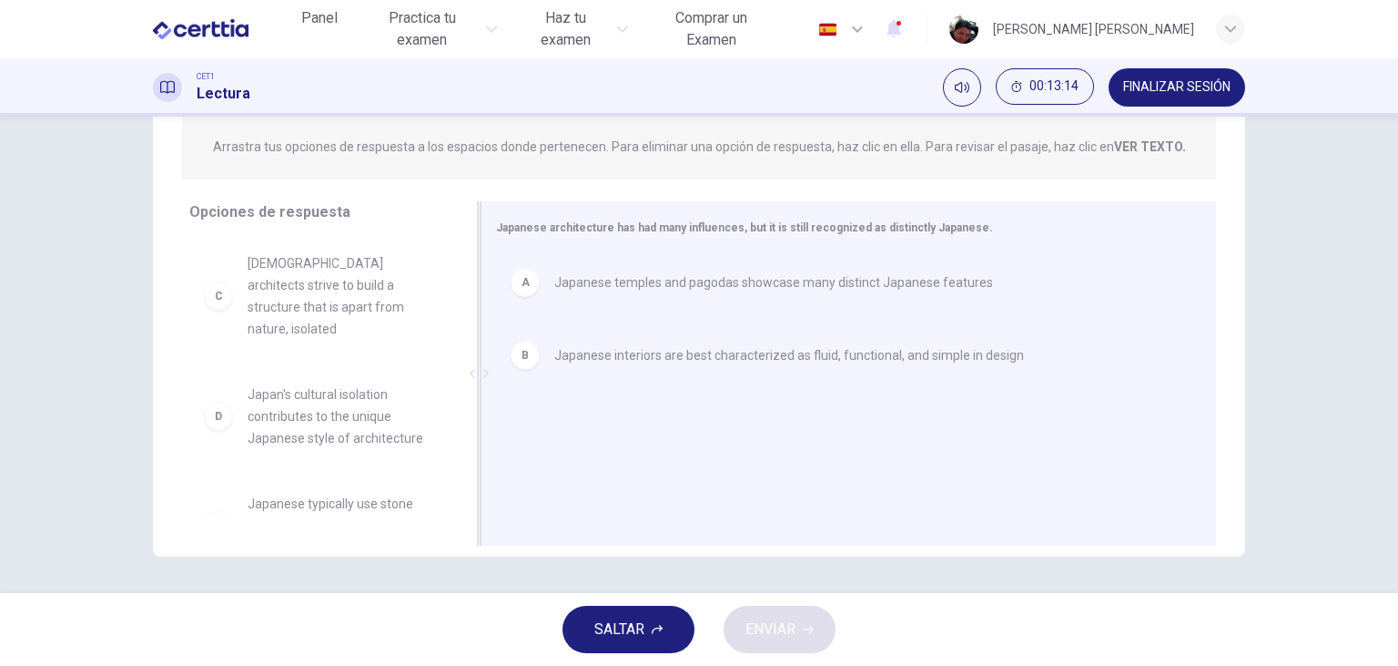
drag, startPoint x: 660, startPoint y: 442, endPoint x: 642, endPoint y: 278, distance: 164.9
click at [642, 278] on div "A Japanese temples and pagodas showcase many distinct Japanese features B Japan…" at bounding box center [841, 375] width 691 height 244
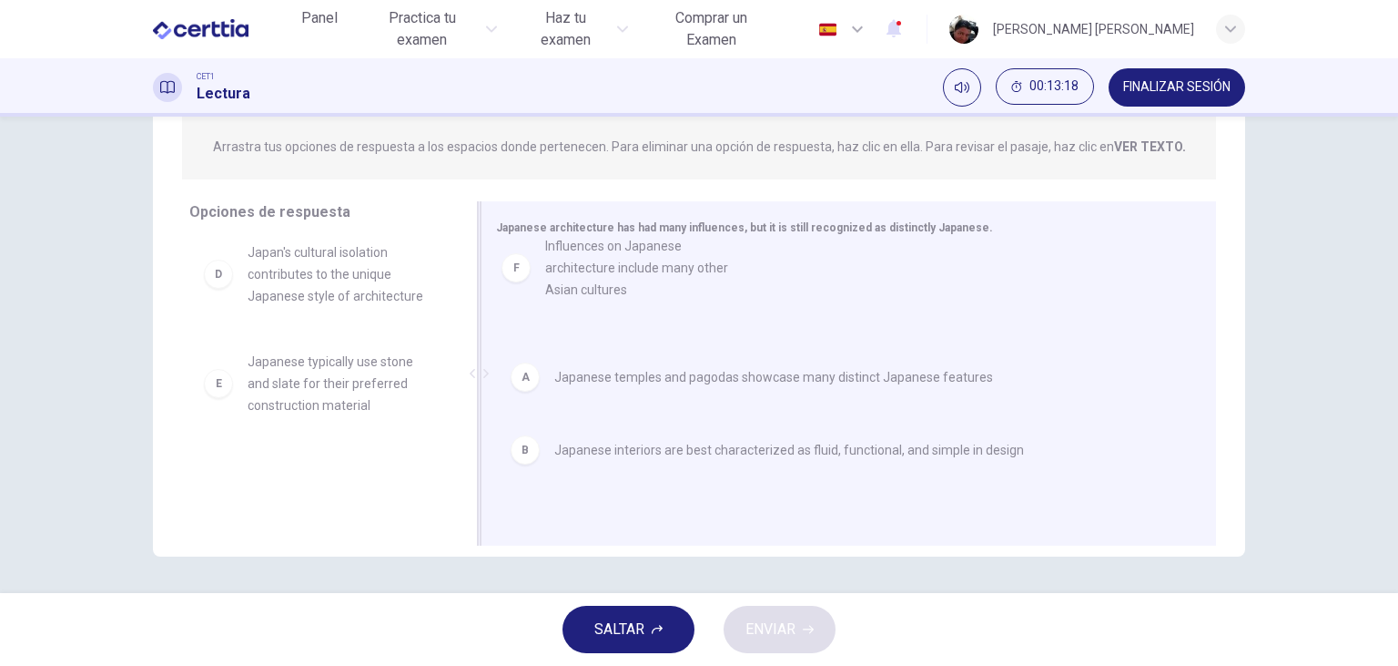
drag, startPoint x: 284, startPoint y: 475, endPoint x: 587, endPoint y: 268, distance: 367.4
click at [586, 265] on div "A Japanese temples and pagodas showcase many distinct Japanese features" at bounding box center [841, 282] width 691 height 58
drag, startPoint x: 282, startPoint y: 469, endPoint x: 612, endPoint y: 247, distance: 397.5
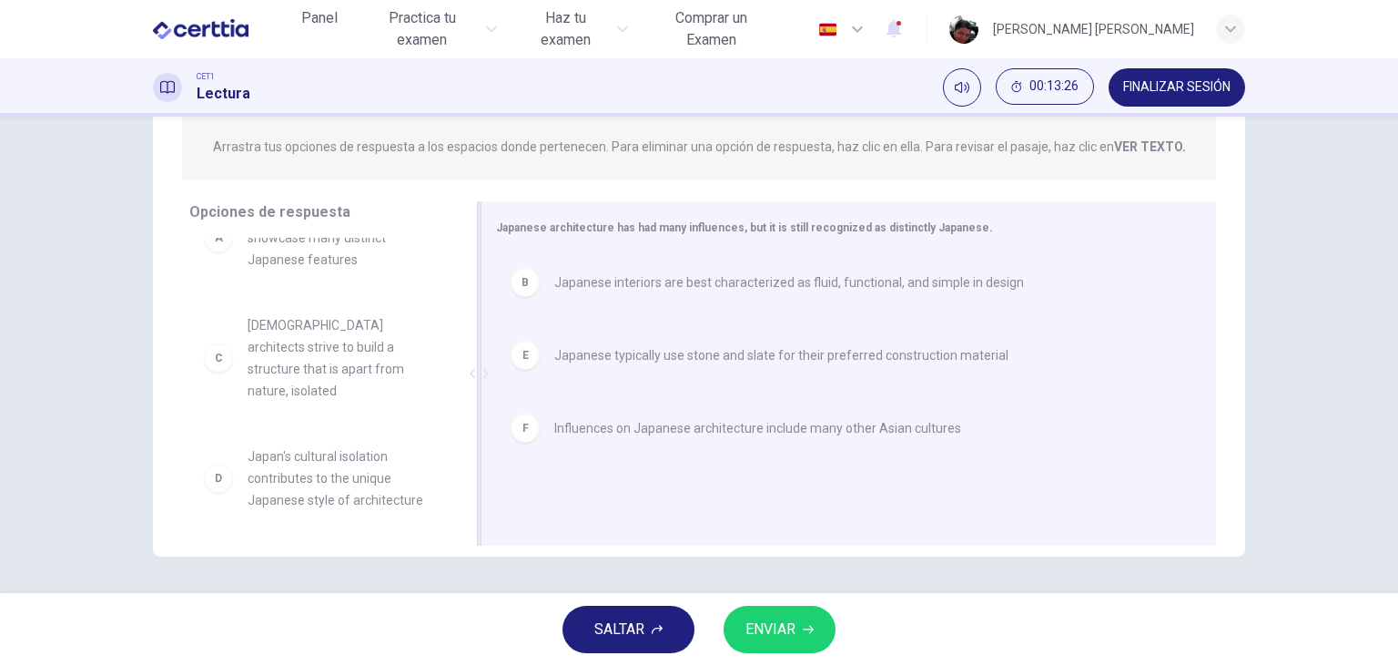
scroll to position [33, 0]
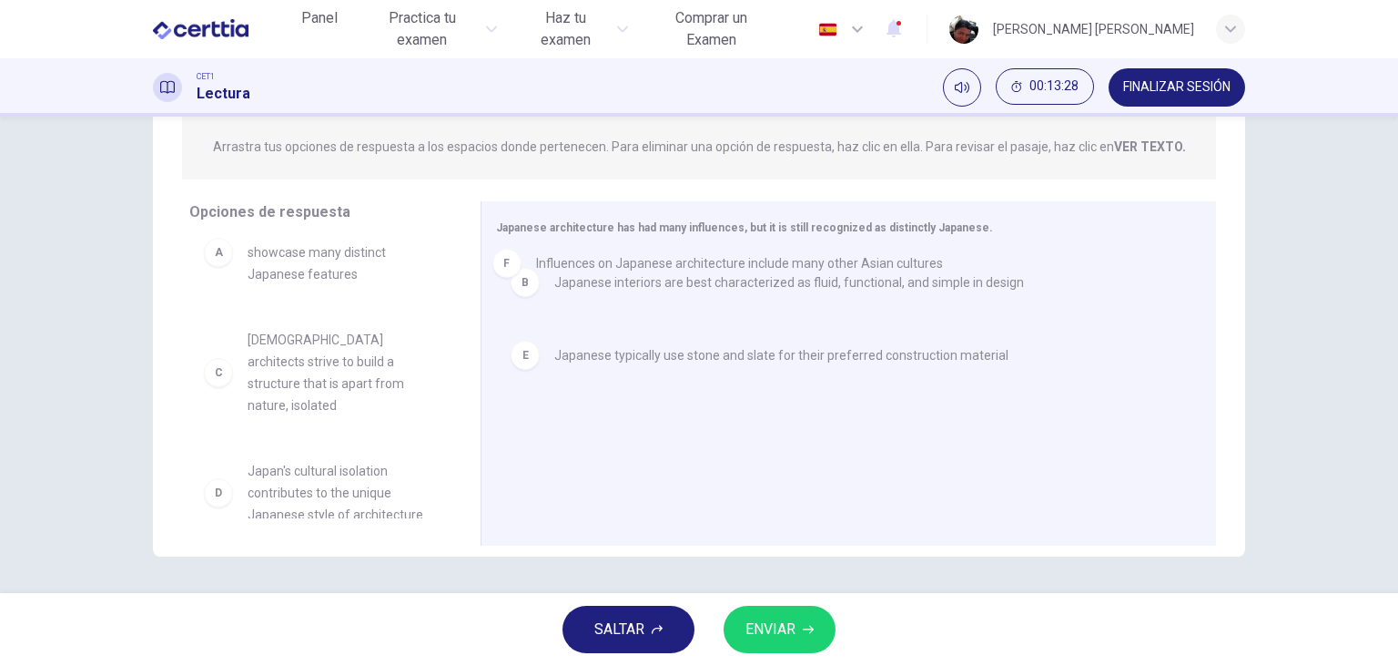
drag, startPoint x: 679, startPoint y: 430, endPoint x: 657, endPoint y: 258, distance: 173.5
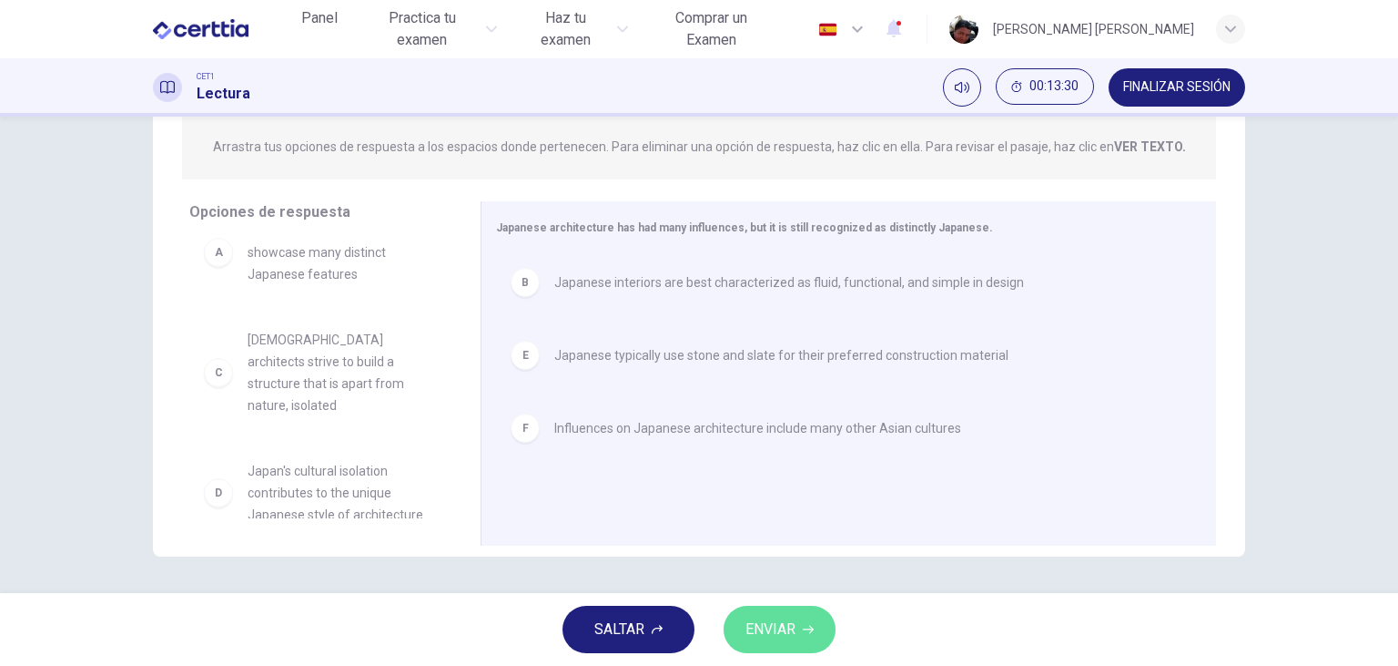
click at [758, 636] on span "ENVIAR" at bounding box center [771, 628] width 50 height 25
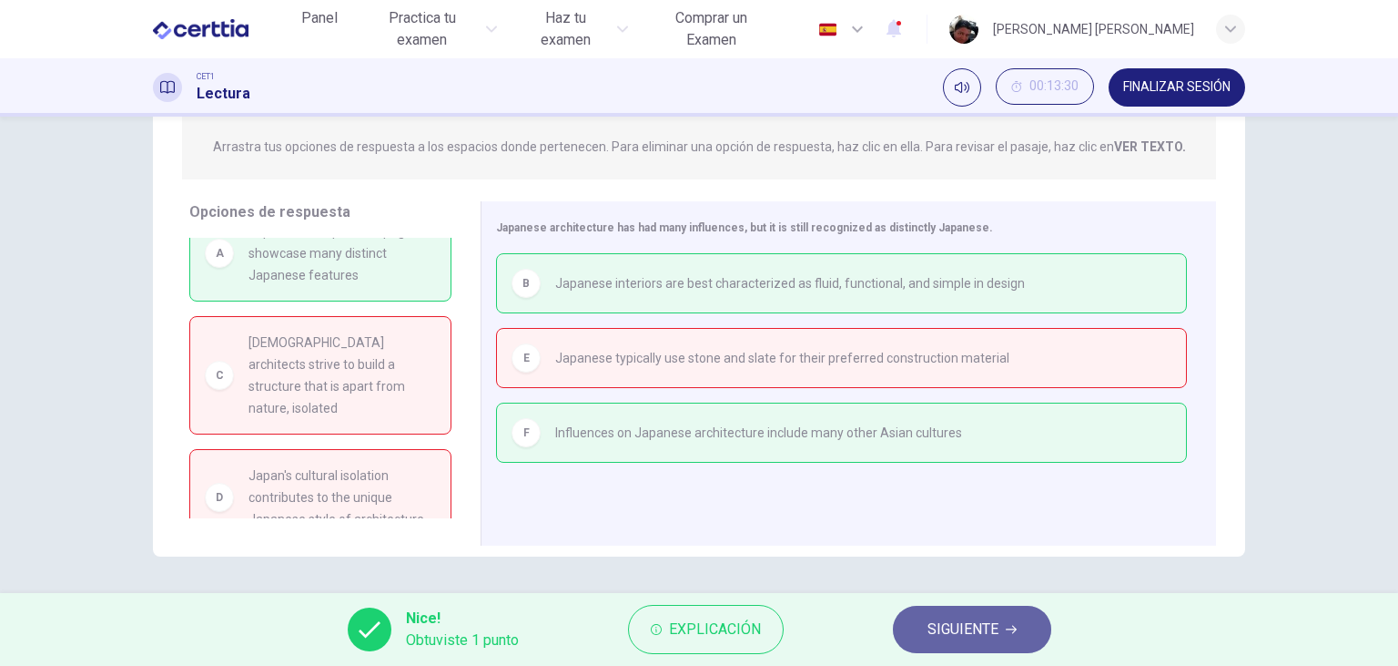
click at [961, 637] on span "SIGUIENTE" at bounding box center [963, 628] width 71 height 25
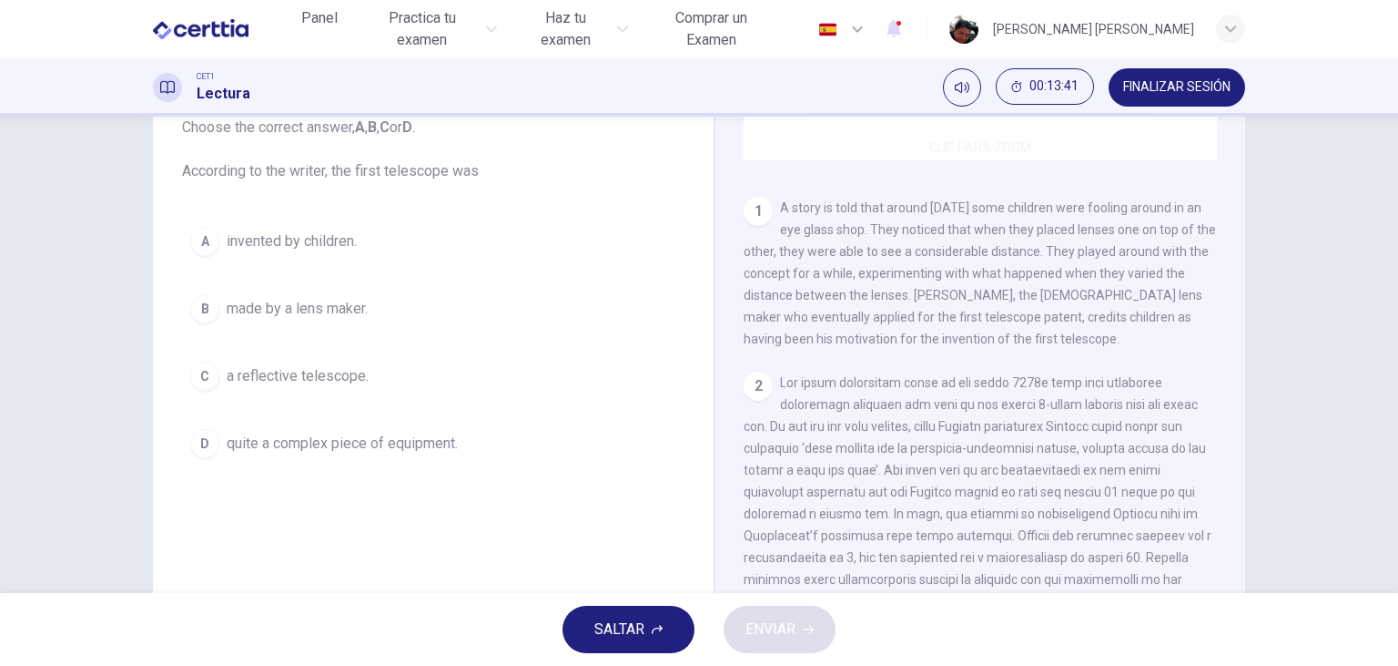
scroll to position [314, 0]
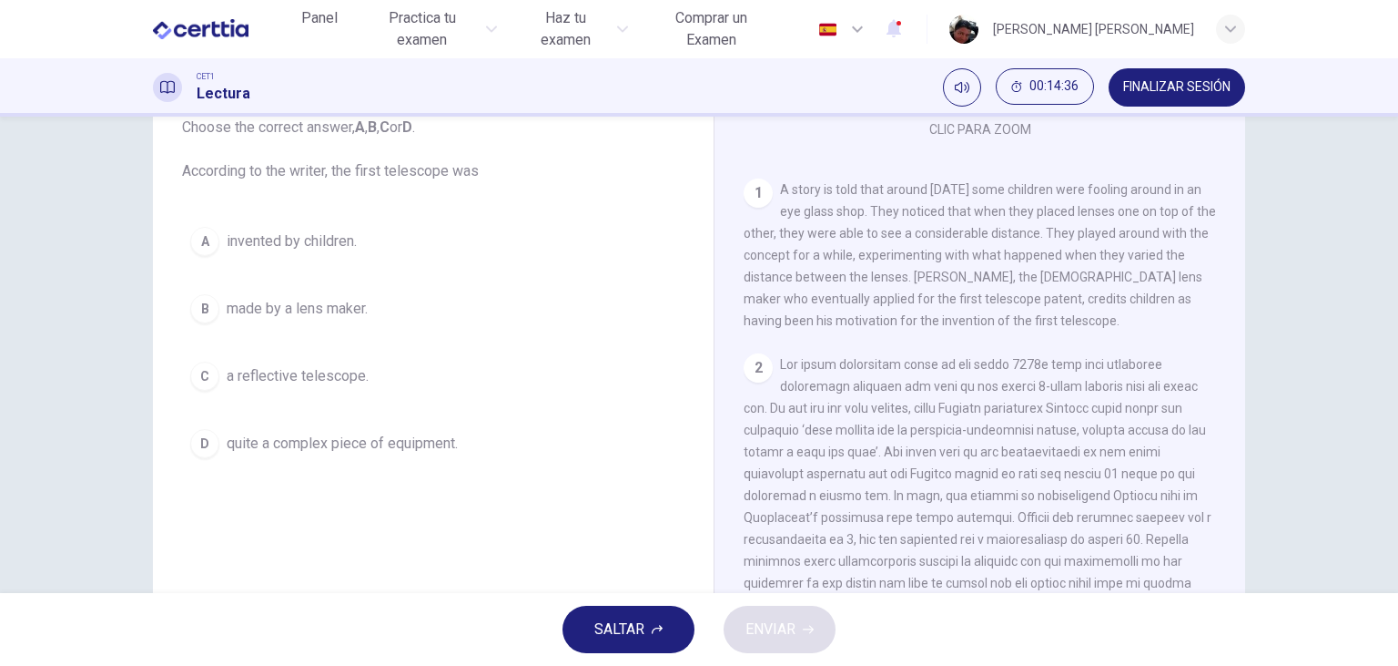
click at [315, 305] on span "made by a lens maker." at bounding box center [297, 309] width 141 height 22
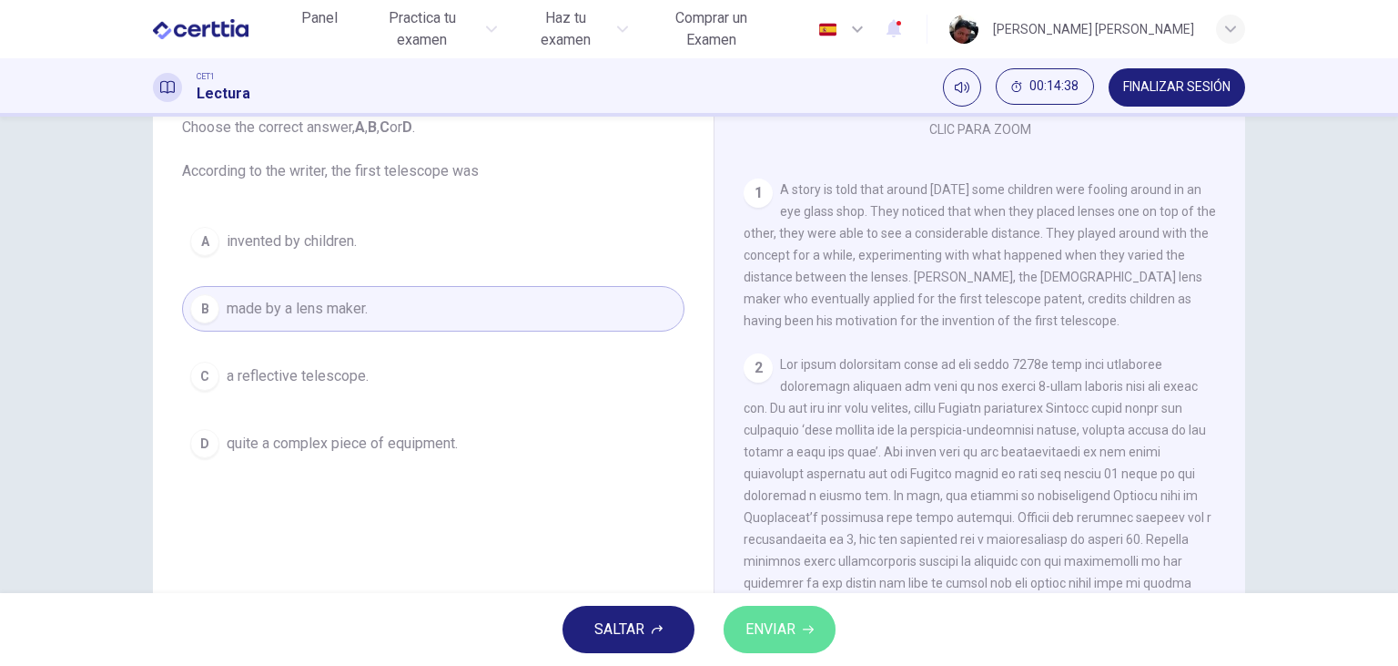
click at [779, 623] on span "ENVIAR" at bounding box center [771, 628] width 50 height 25
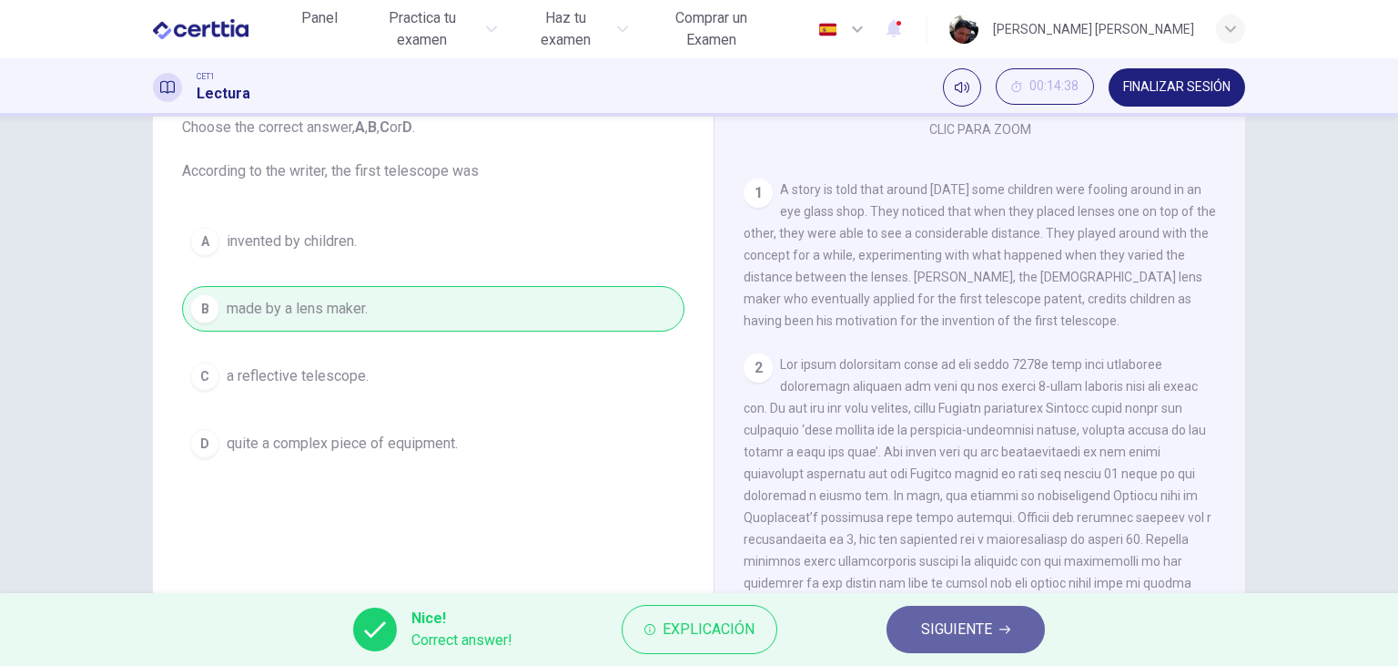
click at [985, 634] on span "SIGUIENTE" at bounding box center [956, 628] width 71 height 25
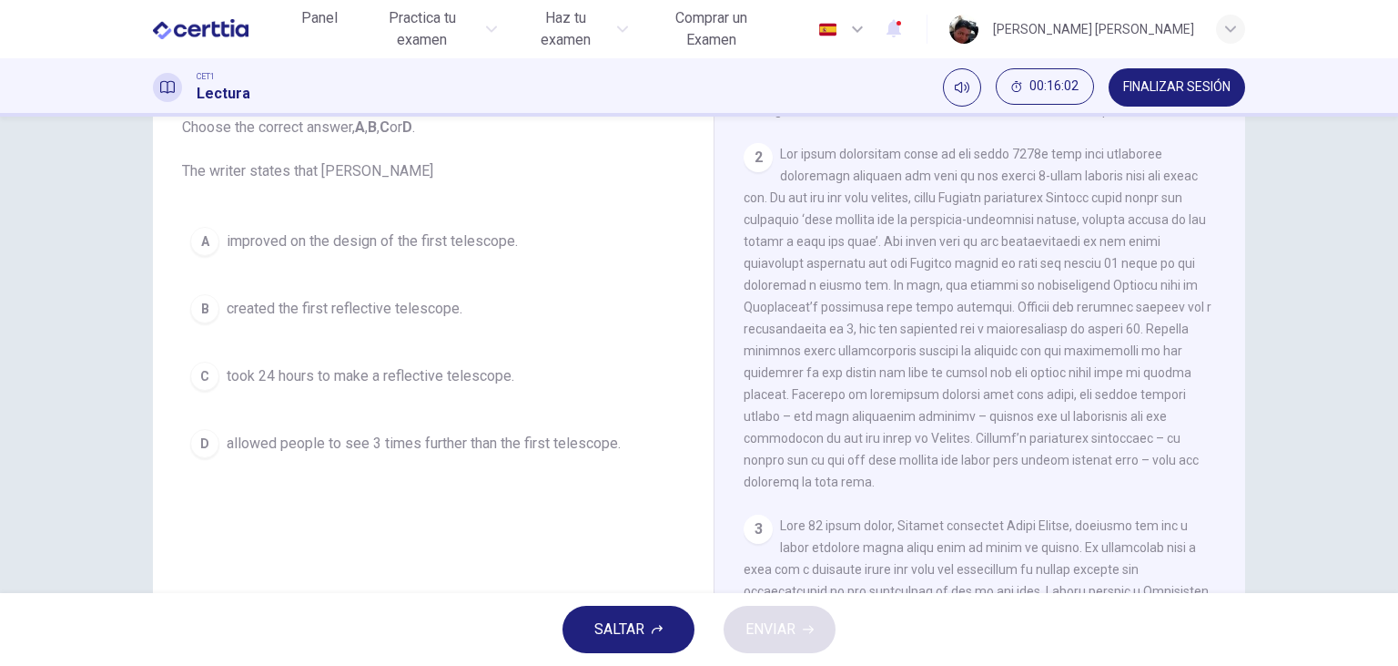
scroll to position [629, 0]
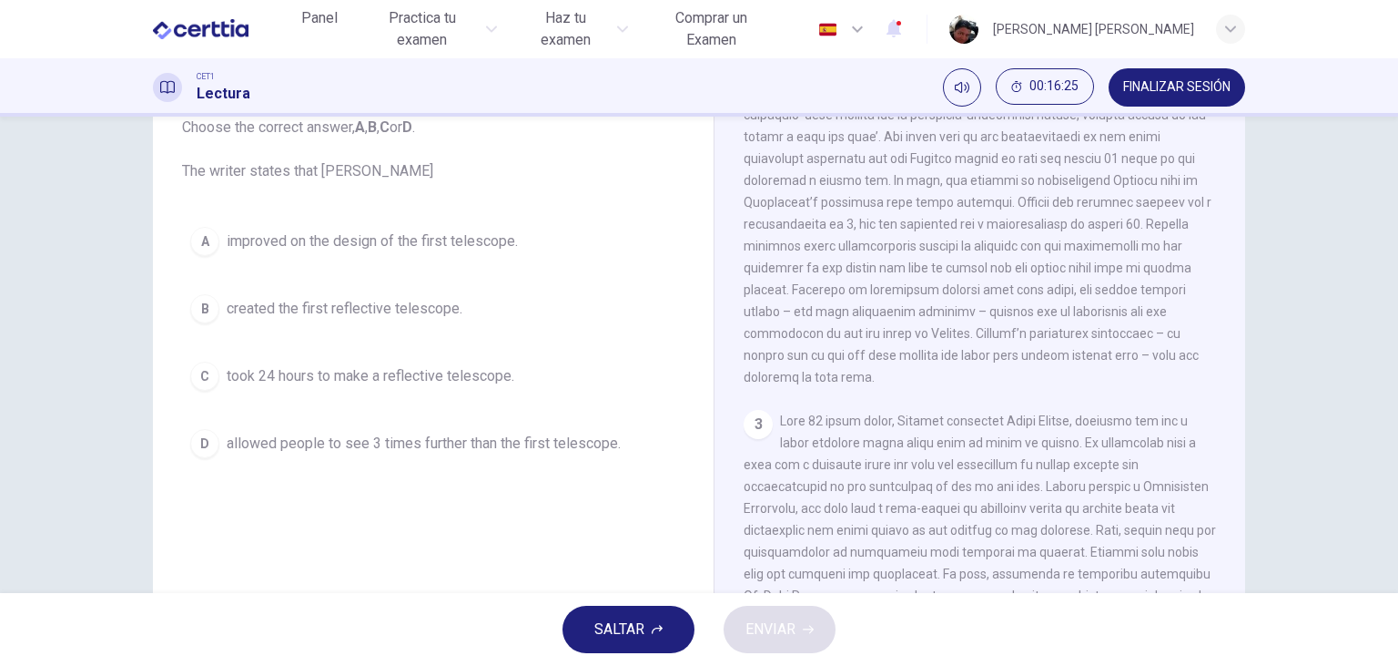
click at [479, 237] on span "improved on the design of the first telescope." at bounding box center [372, 241] width 291 height 22
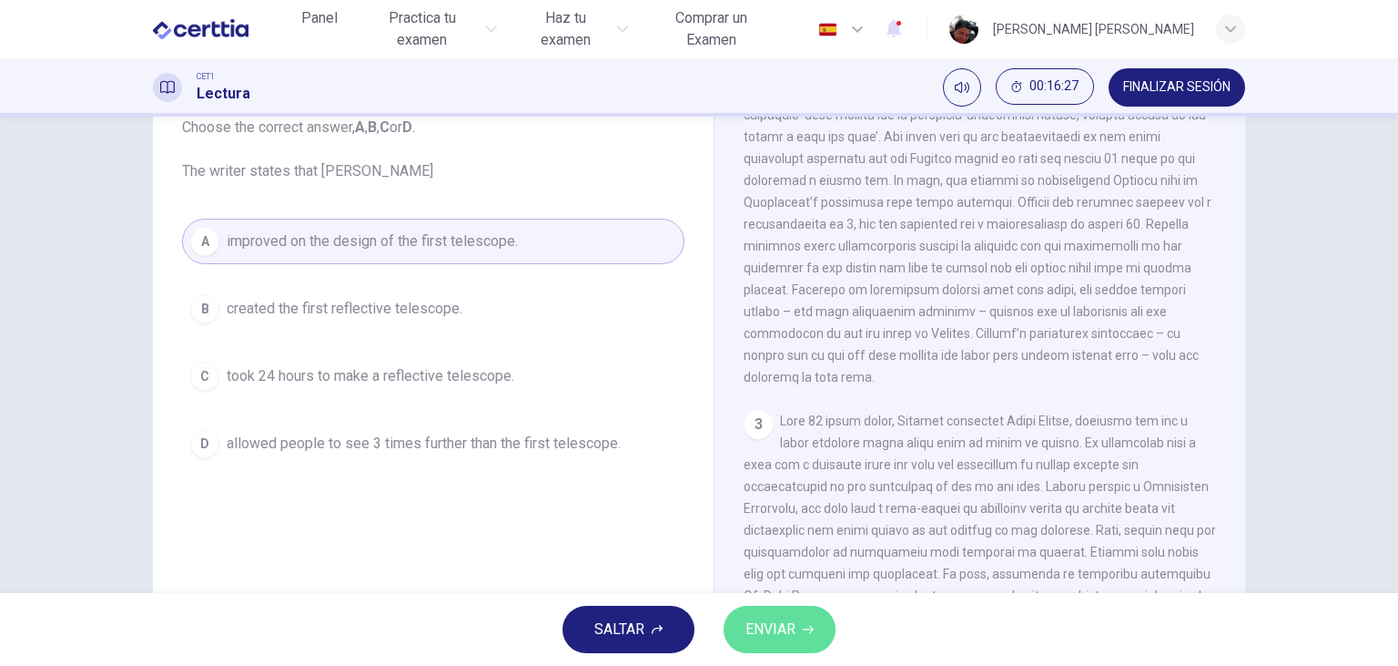
click at [778, 633] on span "ENVIAR" at bounding box center [771, 628] width 50 height 25
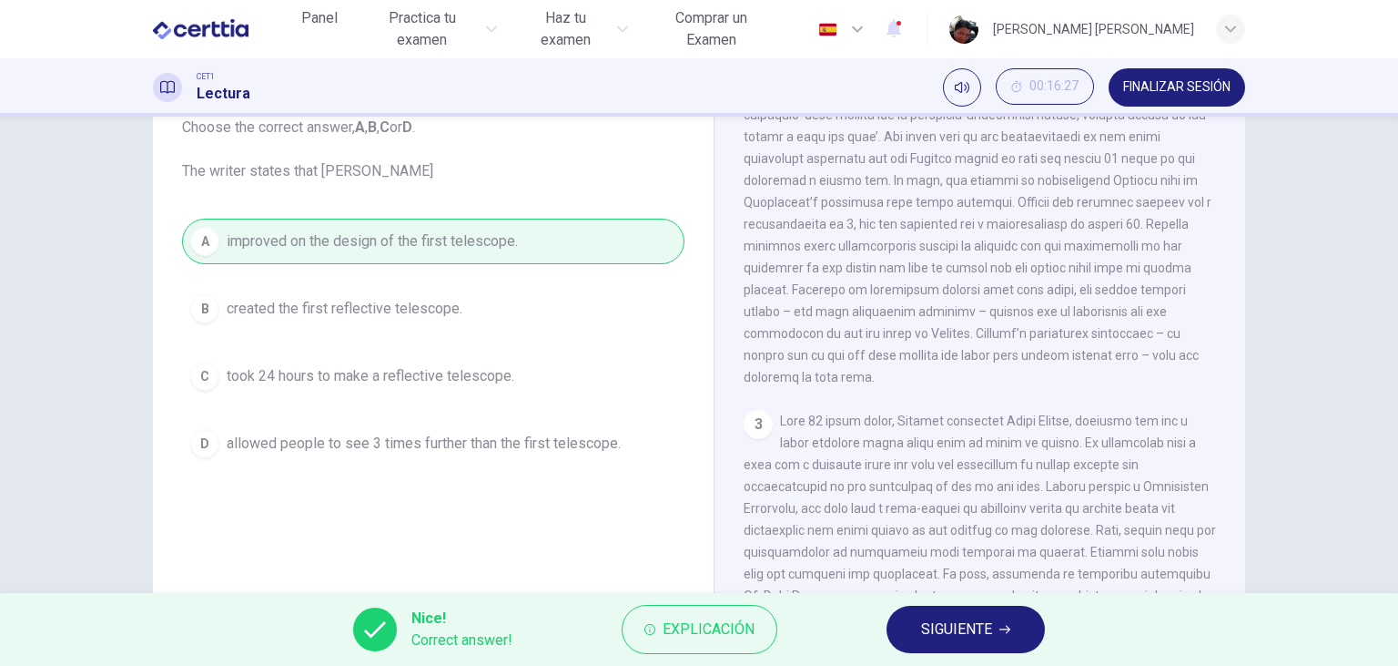
click at [963, 625] on span "SIGUIENTE" at bounding box center [956, 628] width 71 height 25
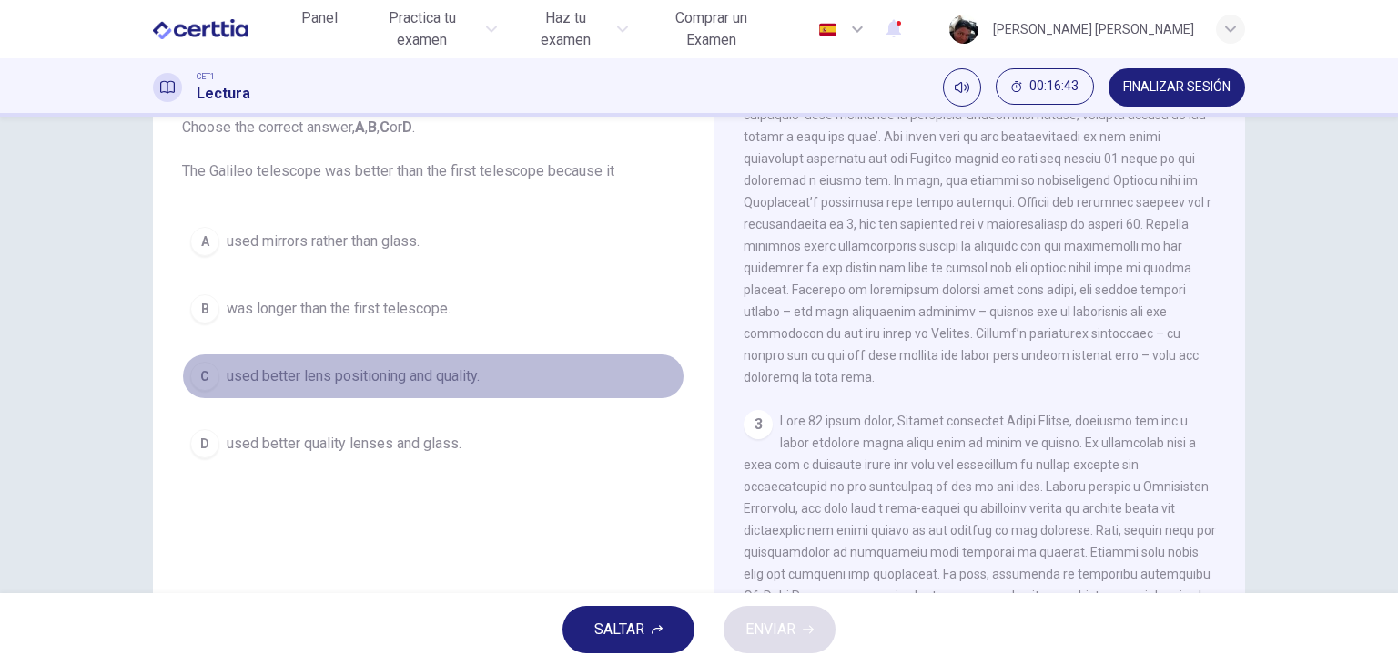
click at [417, 373] on span "used better lens positioning and quality." at bounding box center [353, 376] width 253 height 22
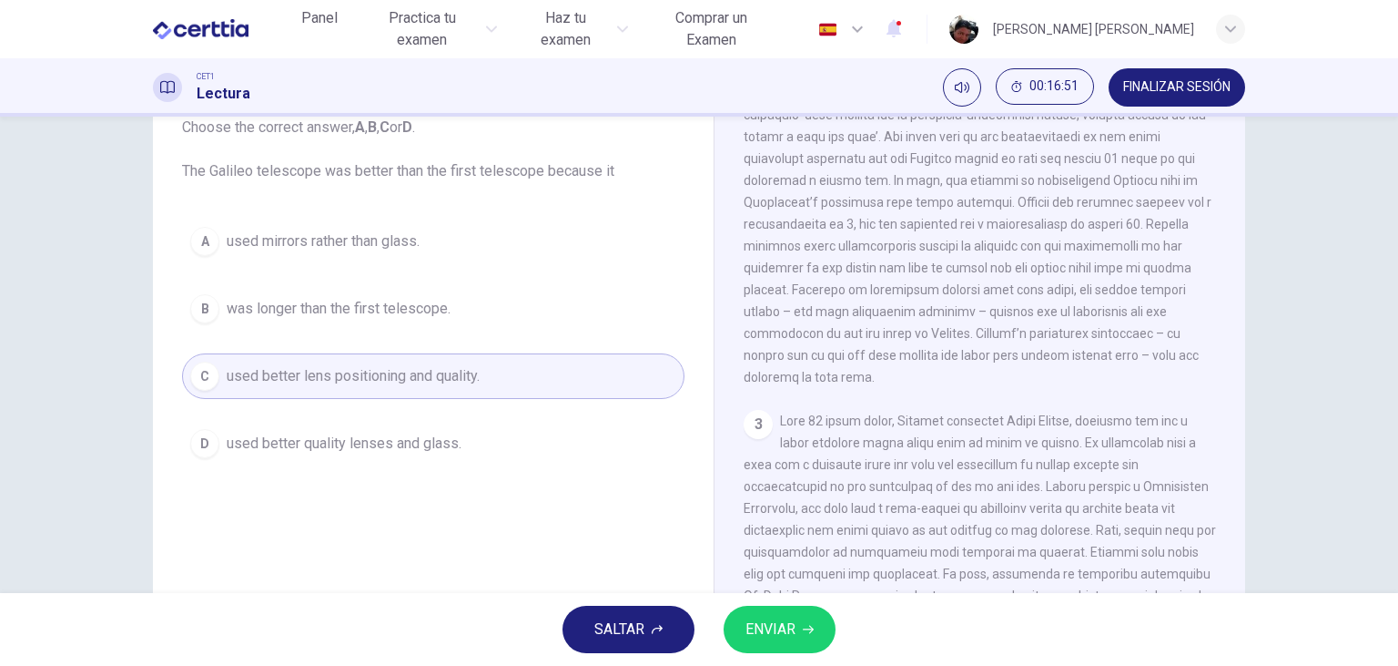
click at [770, 638] on span "ENVIAR" at bounding box center [771, 628] width 50 height 25
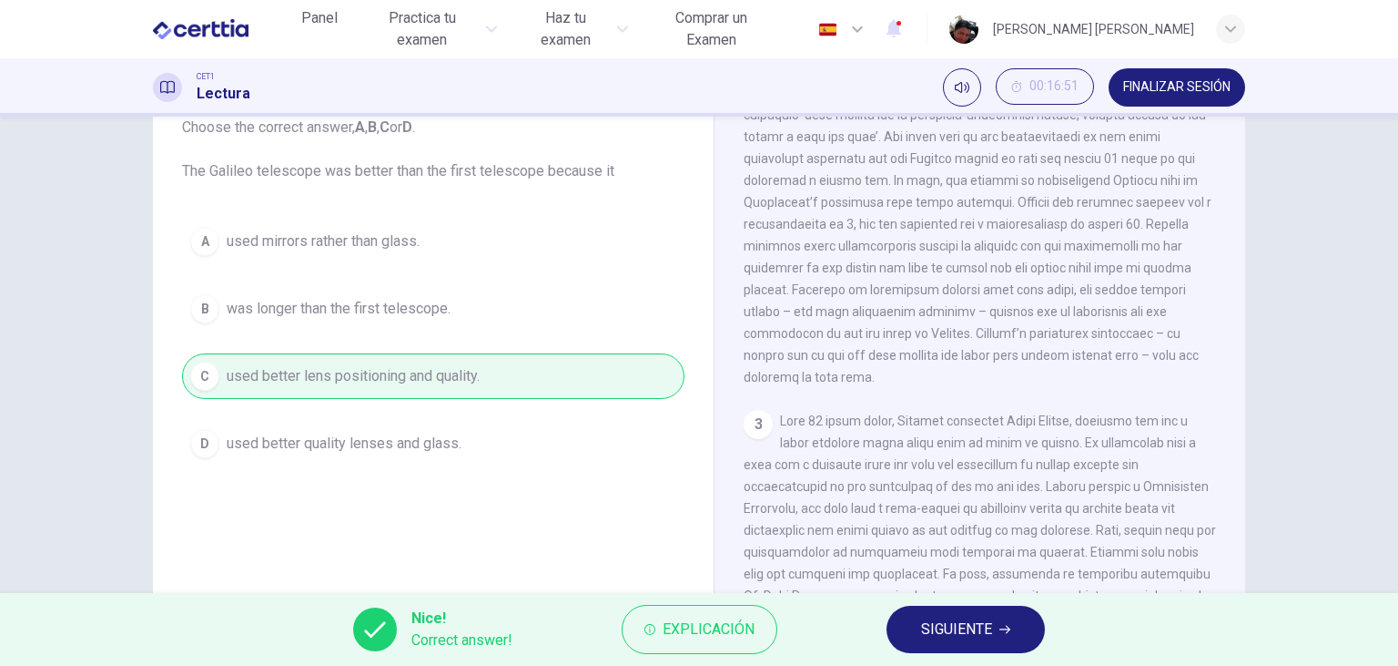
click at [931, 635] on span "SIGUIENTE" at bounding box center [956, 628] width 71 height 25
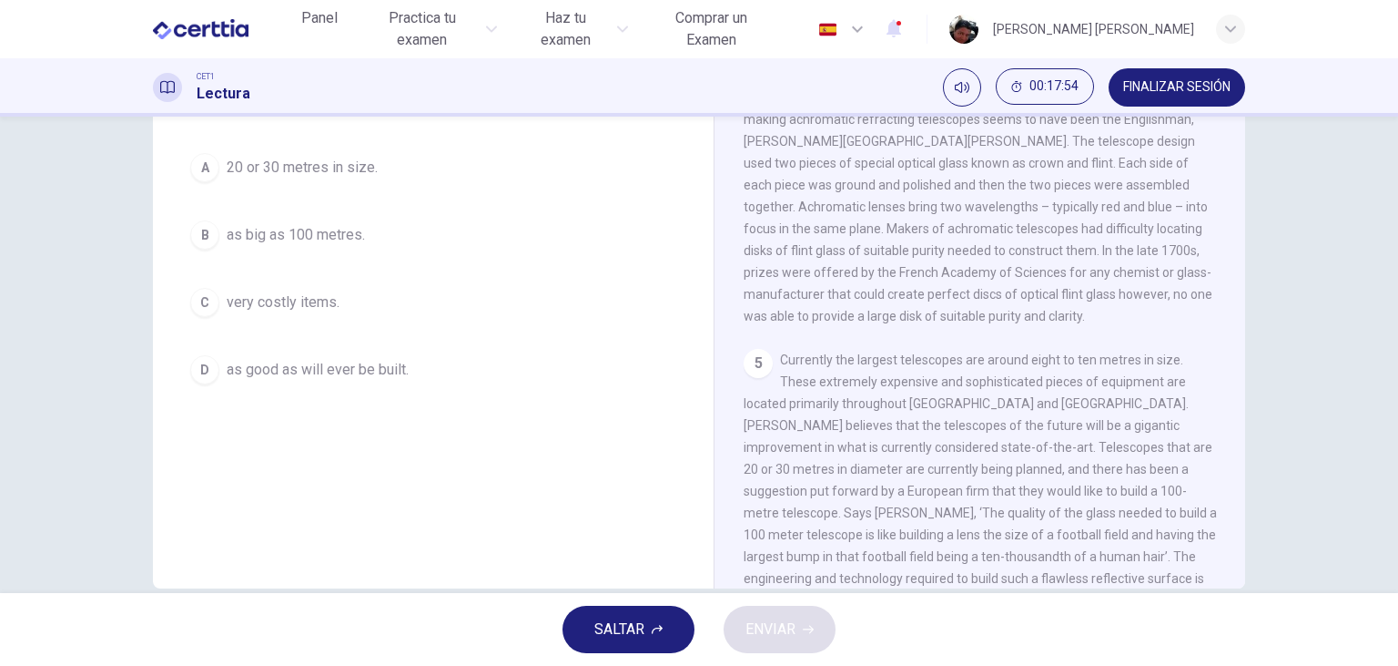
scroll to position [229, 0]
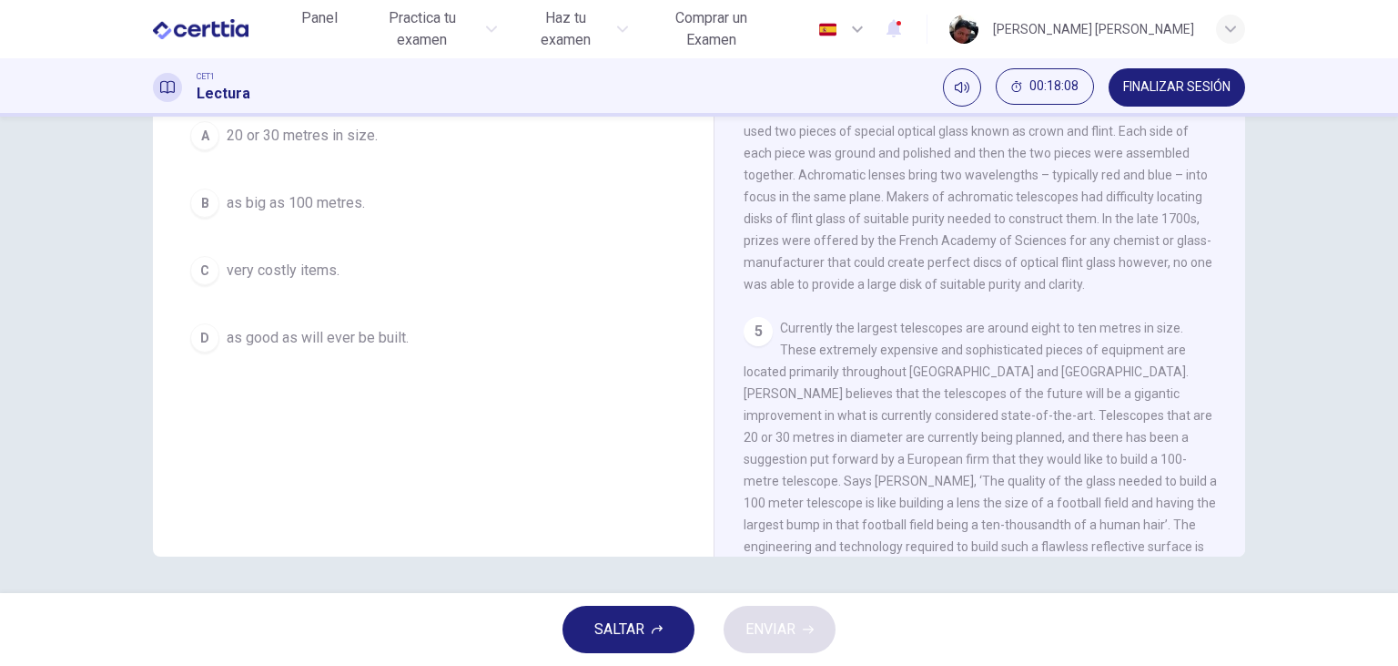
click at [305, 273] on span "very costly items." at bounding box center [283, 270] width 113 height 22
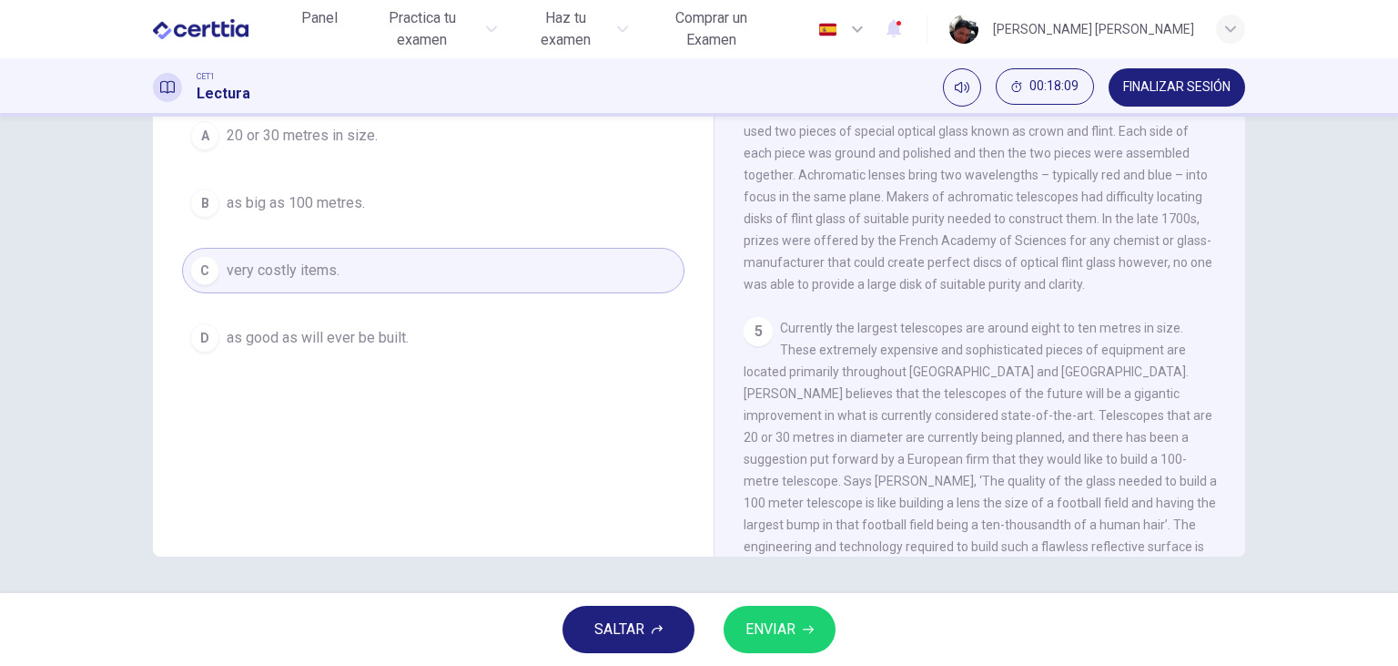
click at [758, 616] on button "ENVIAR" at bounding box center [780, 628] width 112 height 47
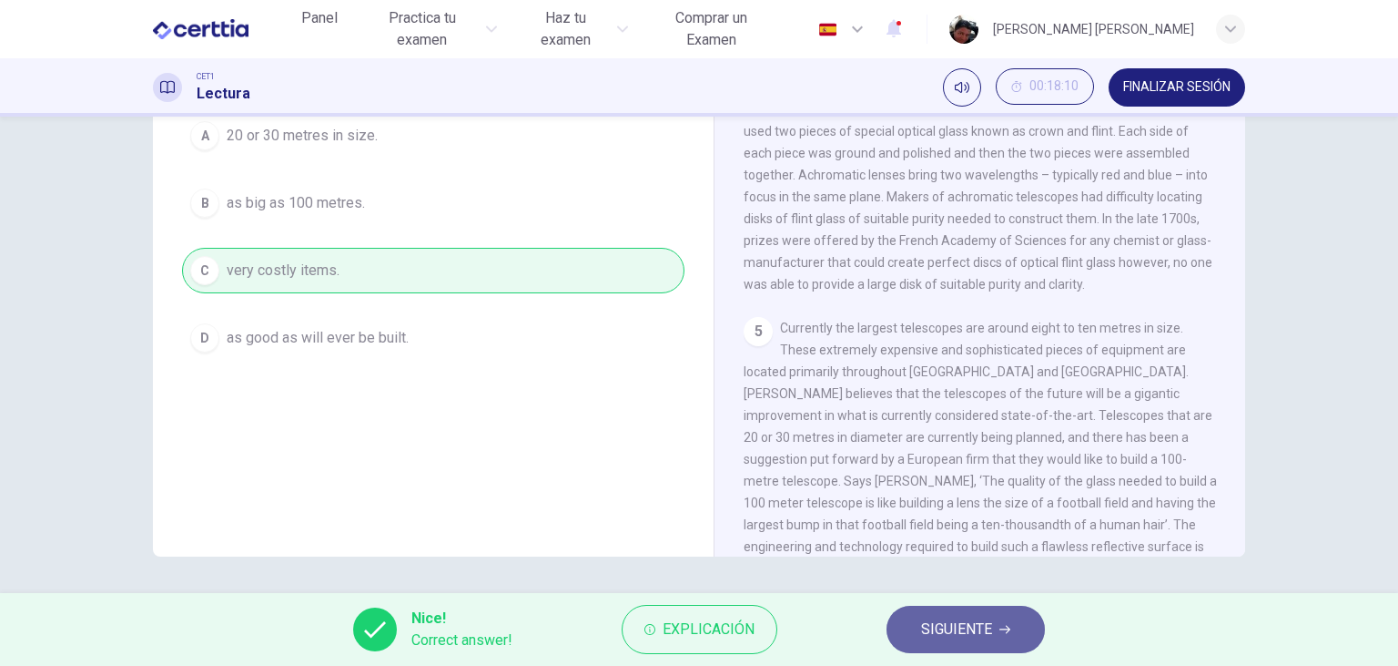
click at [971, 627] on span "SIGUIENTE" at bounding box center [956, 628] width 71 height 25
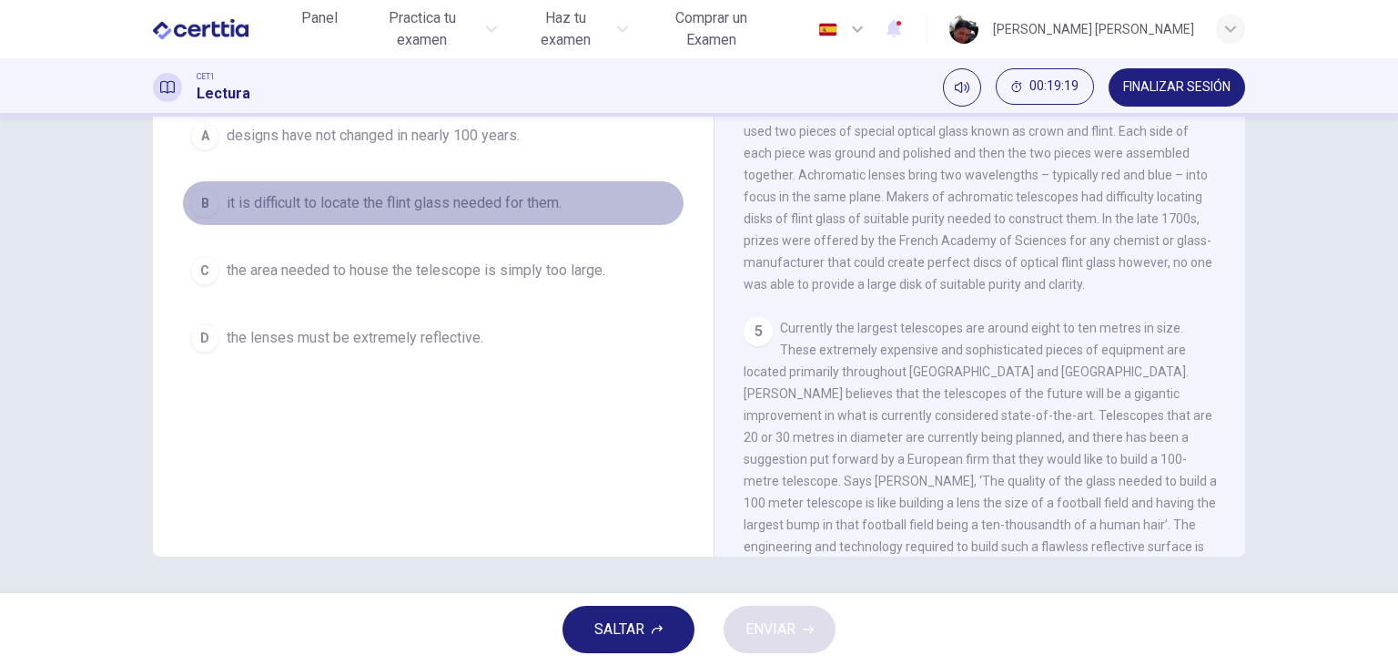
click at [526, 213] on span "it is difficult to locate the flint glass needed for them." at bounding box center [394, 203] width 335 height 22
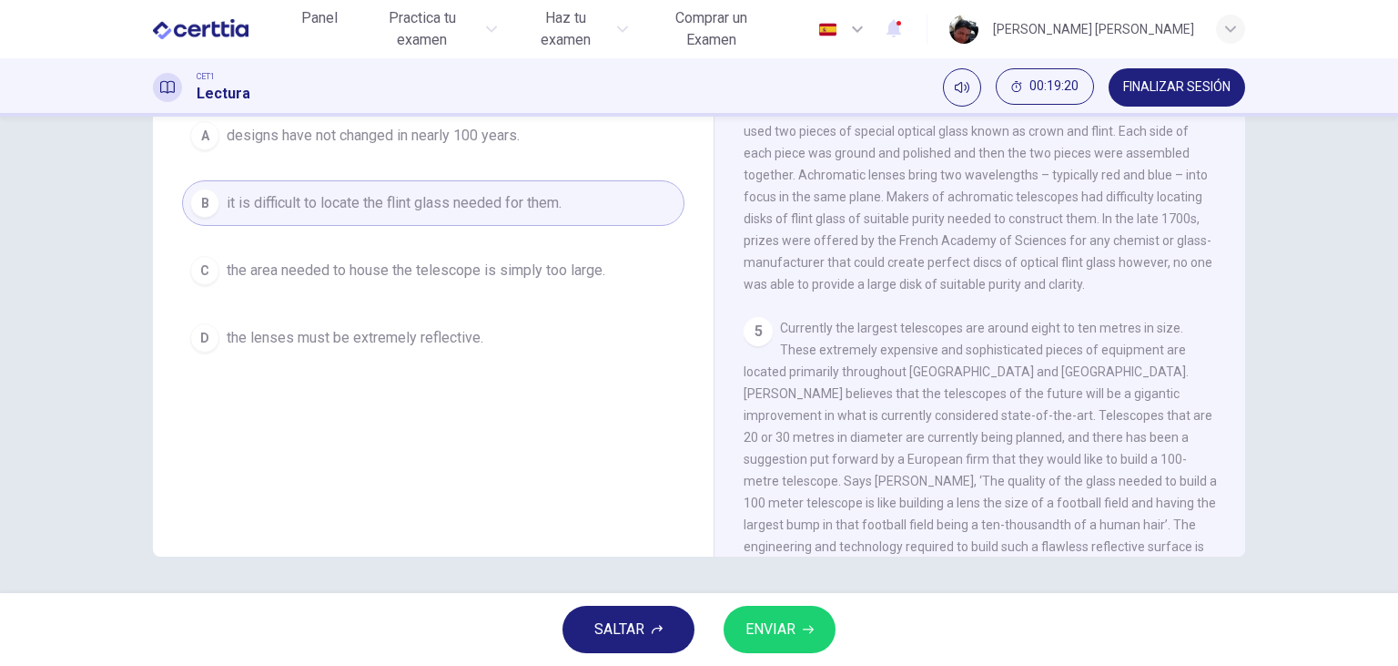
click at [778, 627] on span "ENVIAR" at bounding box center [771, 628] width 50 height 25
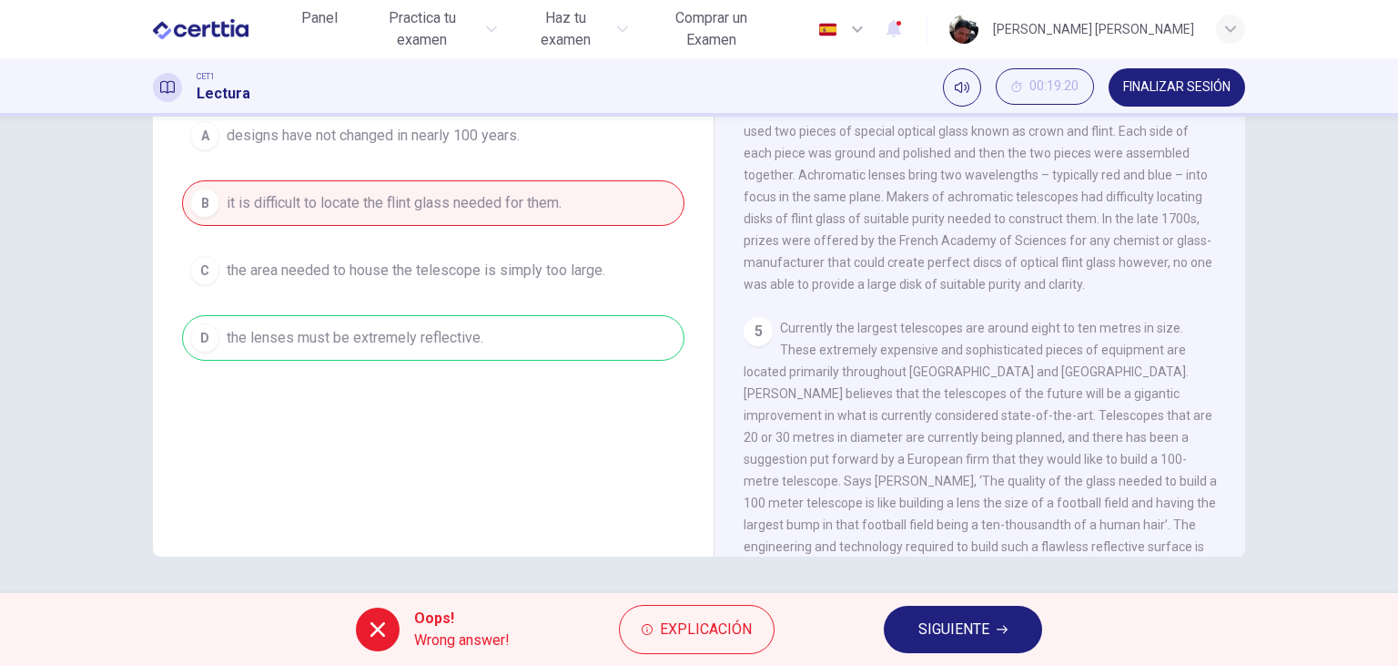
click at [984, 639] on span "SIGUIENTE" at bounding box center [954, 628] width 71 height 25
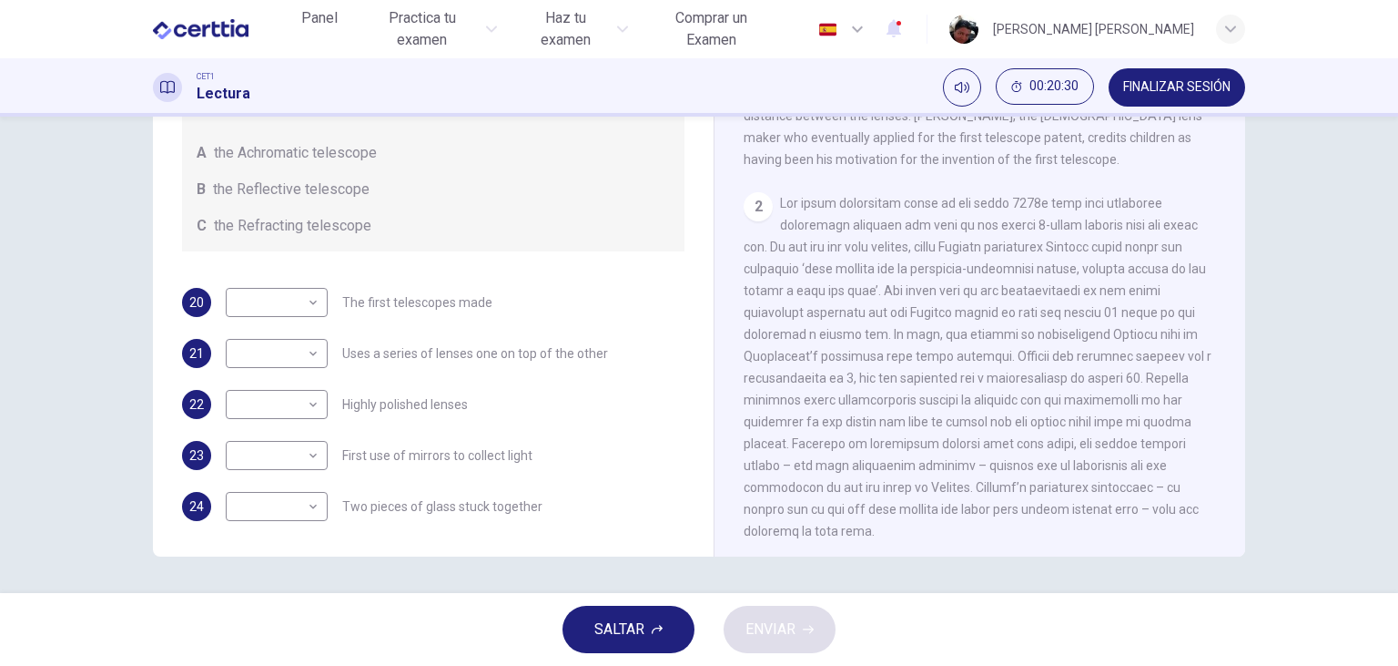
scroll to position [419, 0]
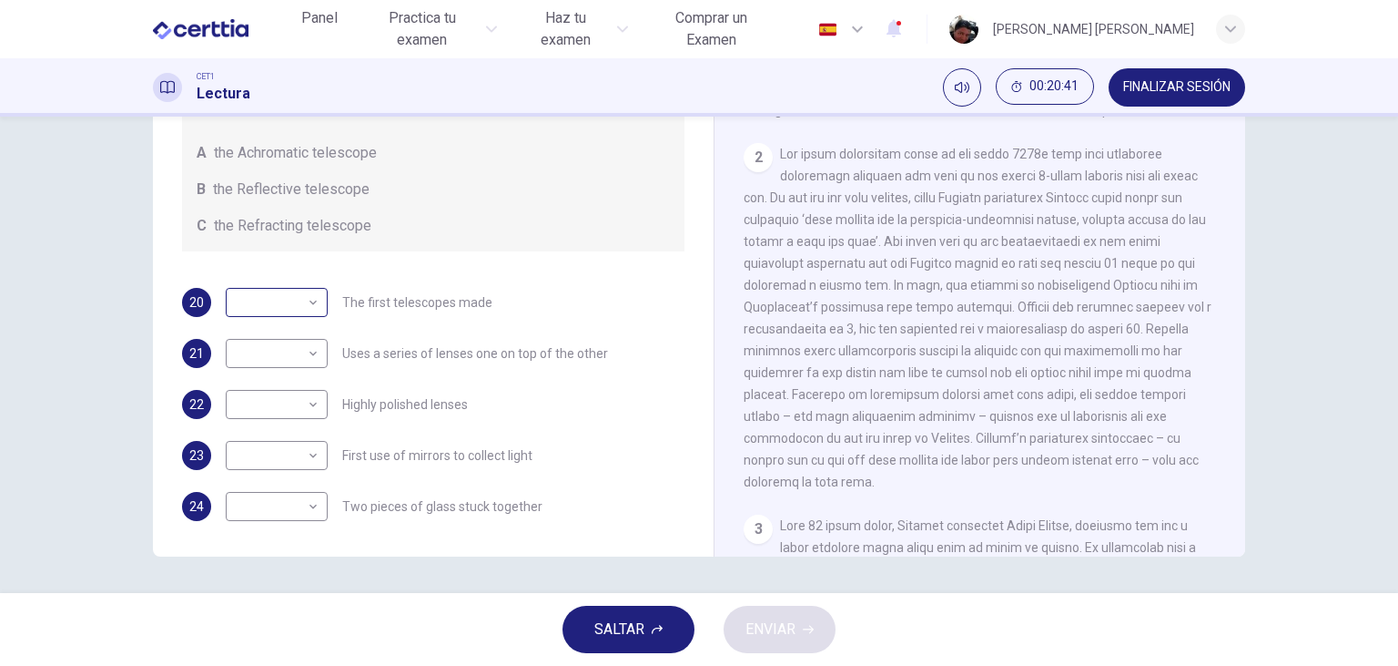
click at [314, 304] on body "Este sitio utiliza cookies, como se explica en nuestra Política de Privacidad .…" at bounding box center [699, 333] width 1398 height 666
click at [275, 381] on li "C" at bounding box center [277, 389] width 102 height 29
type input "*"
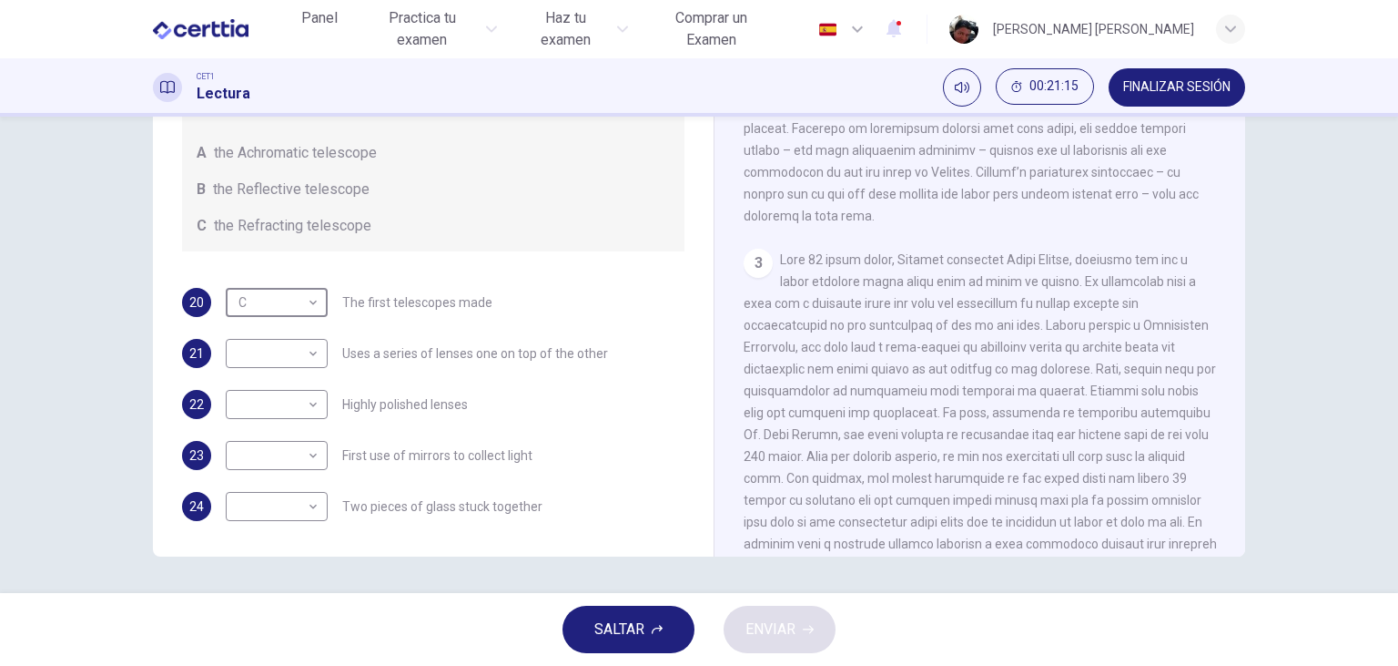
scroll to position [734, 0]
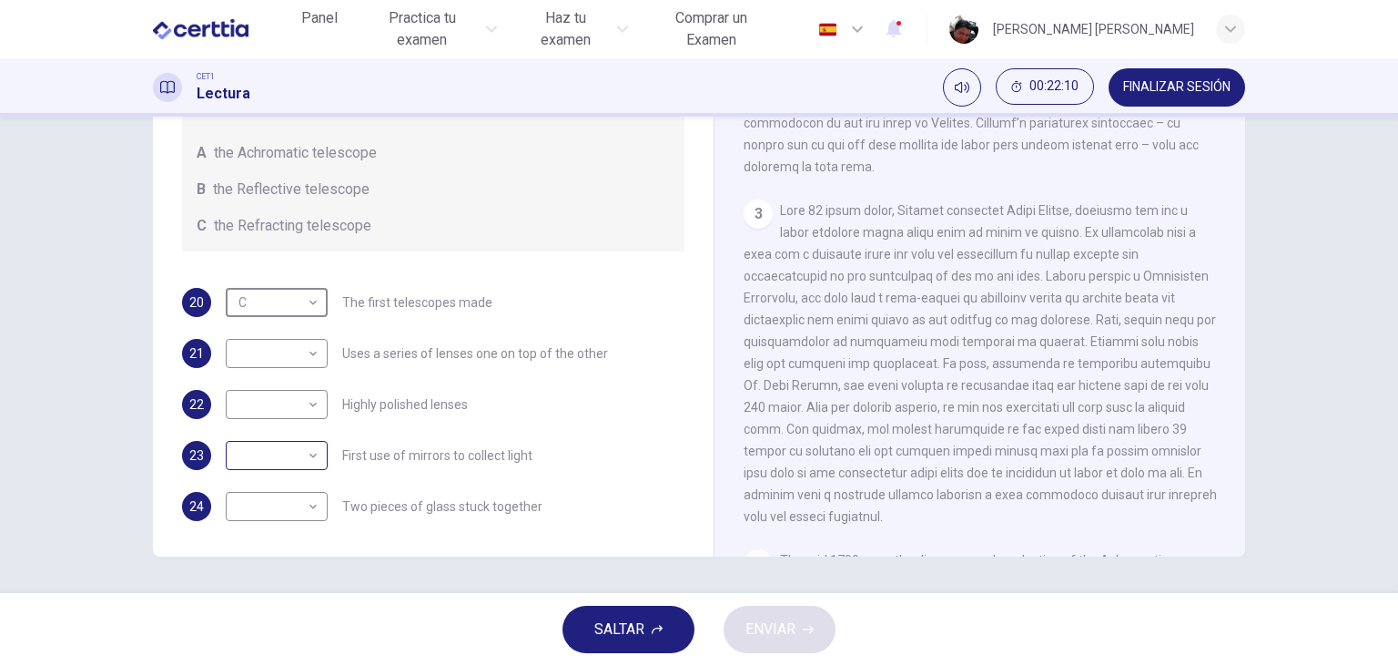
click at [314, 454] on body "Este sitio utiliza cookies, como se explica en nuestra Política de Privacidad .…" at bounding box center [699, 333] width 1398 height 666
click at [290, 504] on li "B" at bounding box center [277, 513] width 102 height 29
type input "*"
click at [310, 409] on body "Este sitio utiliza cookies, como se explica en nuestra Política de Privacidad .…" at bounding box center [699, 333] width 1398 height 666
click at [293, 455] on li "B" at bounding box center [277, 462] width 102 height 29
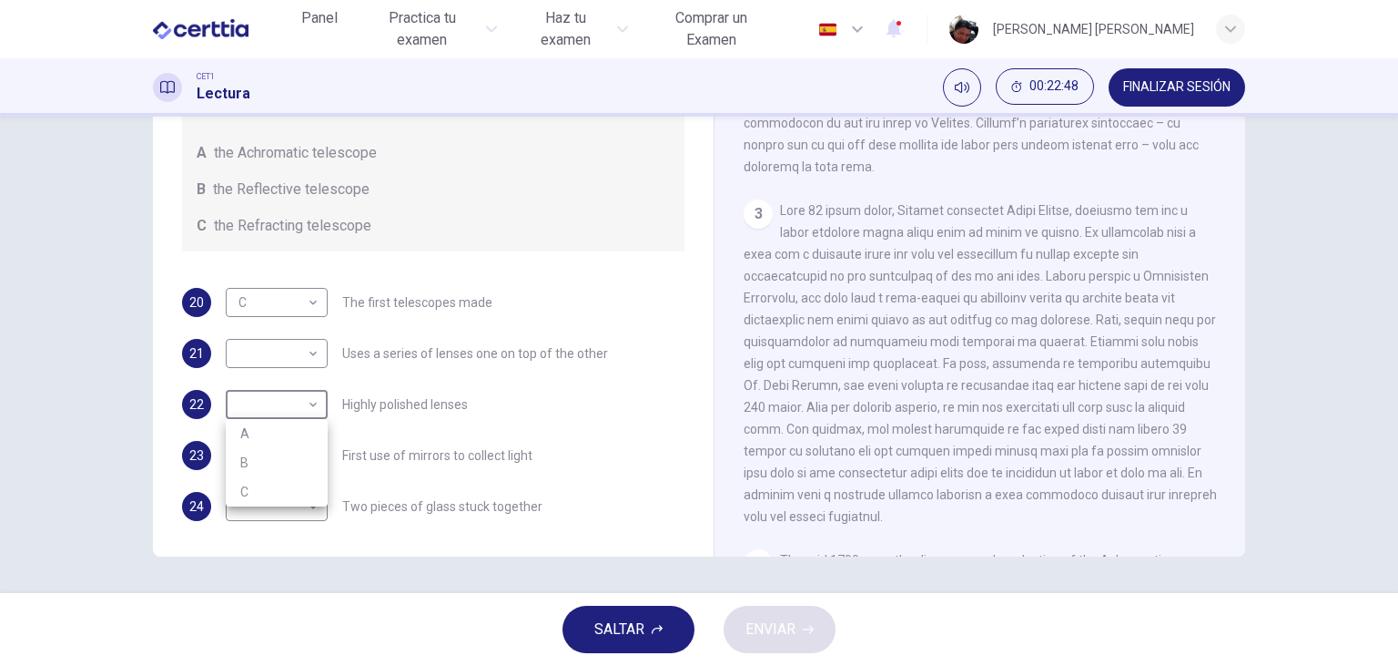
type input "*"
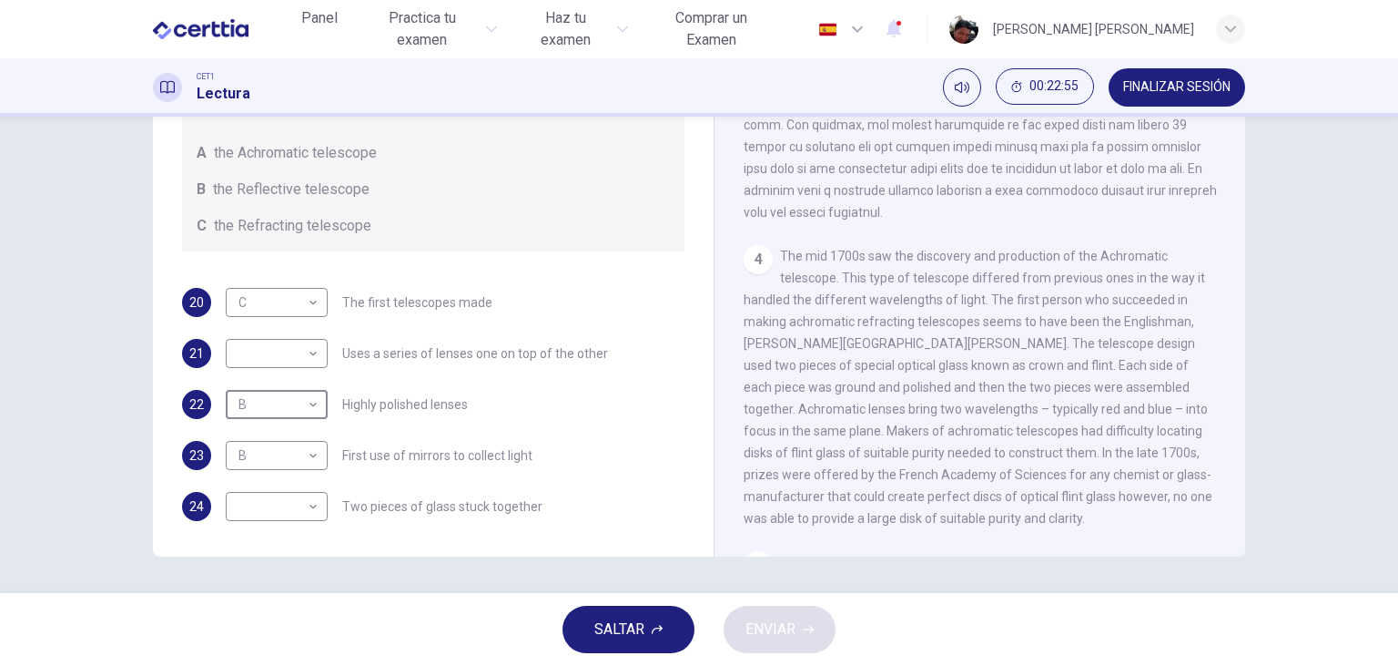
scroll to position [1049, 0]
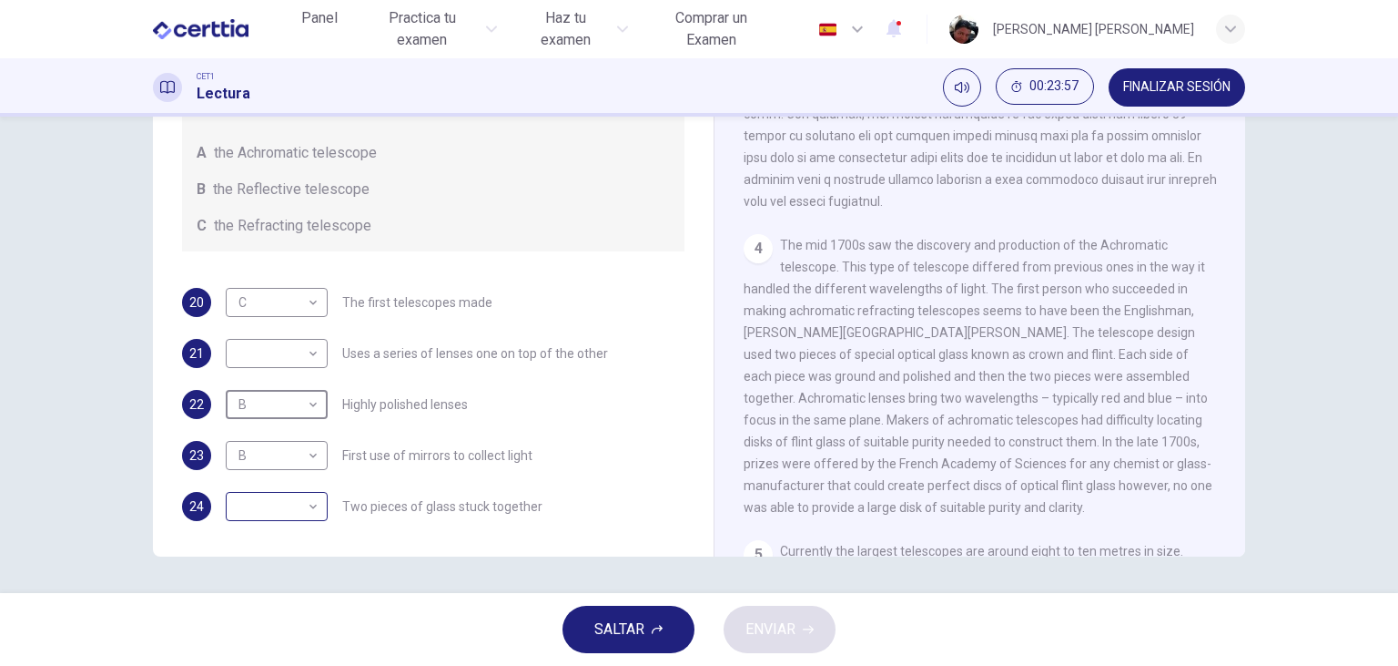
click at [315, 508] on body "Este sitio utiliza cookies, como se explica en nuestra Política de Privacidad .…" at bounding box center [699, 333] width 1398 height 666
click at [287, 531] on li "A" at bounding box center [277, 535] width 102 height 29
type input "*"
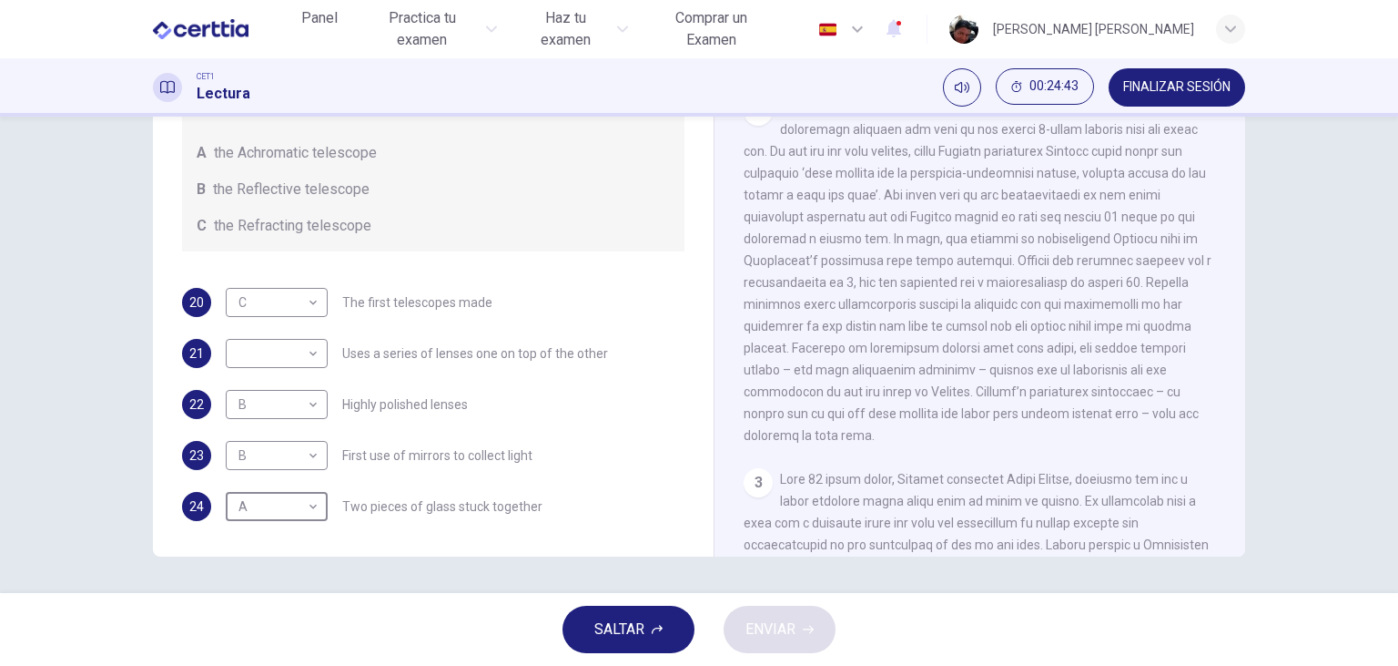
scroll to position [419, 0]
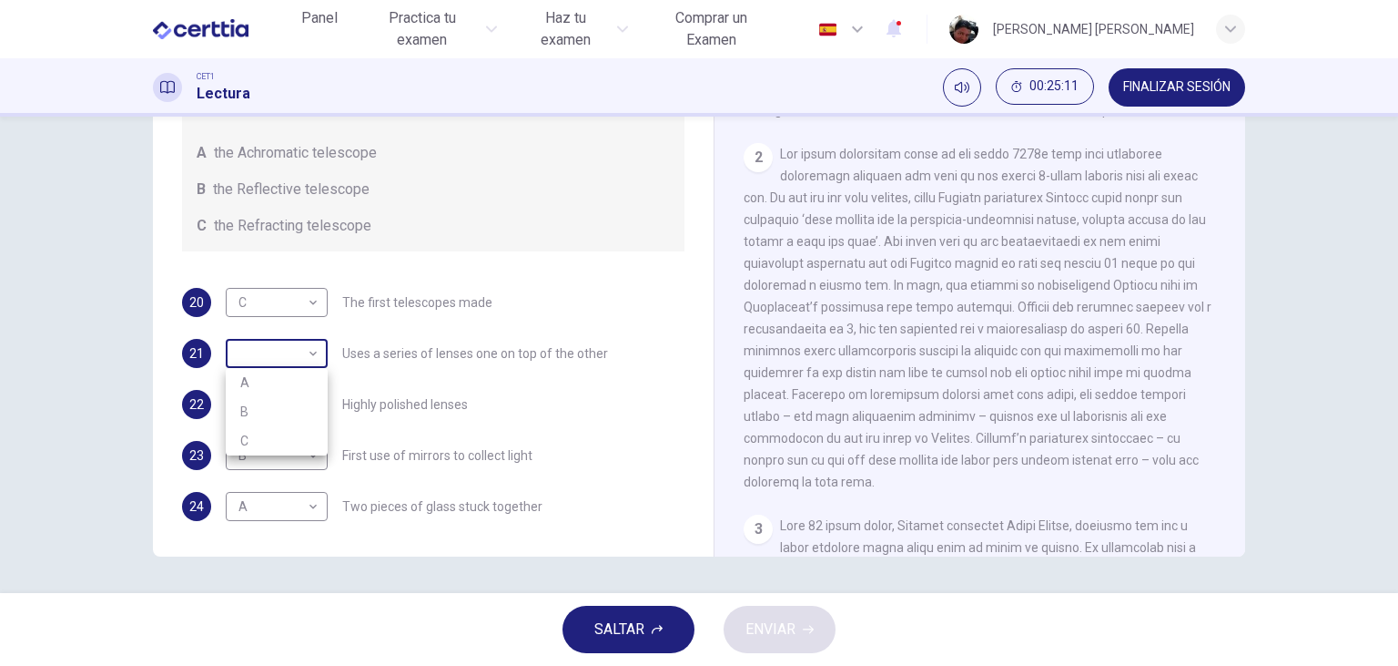
click at [313, 358] on body "Este sitio utiliza cookies, como se explica en nuestra Política de Privacidad .…" at bounding box center [699, 333] width 1398 height 666
click at [289, 411] on li "B" at bounding box center [277, 411] width 102 height 29
click at [310, 353] on body "Este sitio utiliza cookies, como se explica en nuestra Política de Privacidad .…" at bounding box center [699, 333] width 1398 height 666
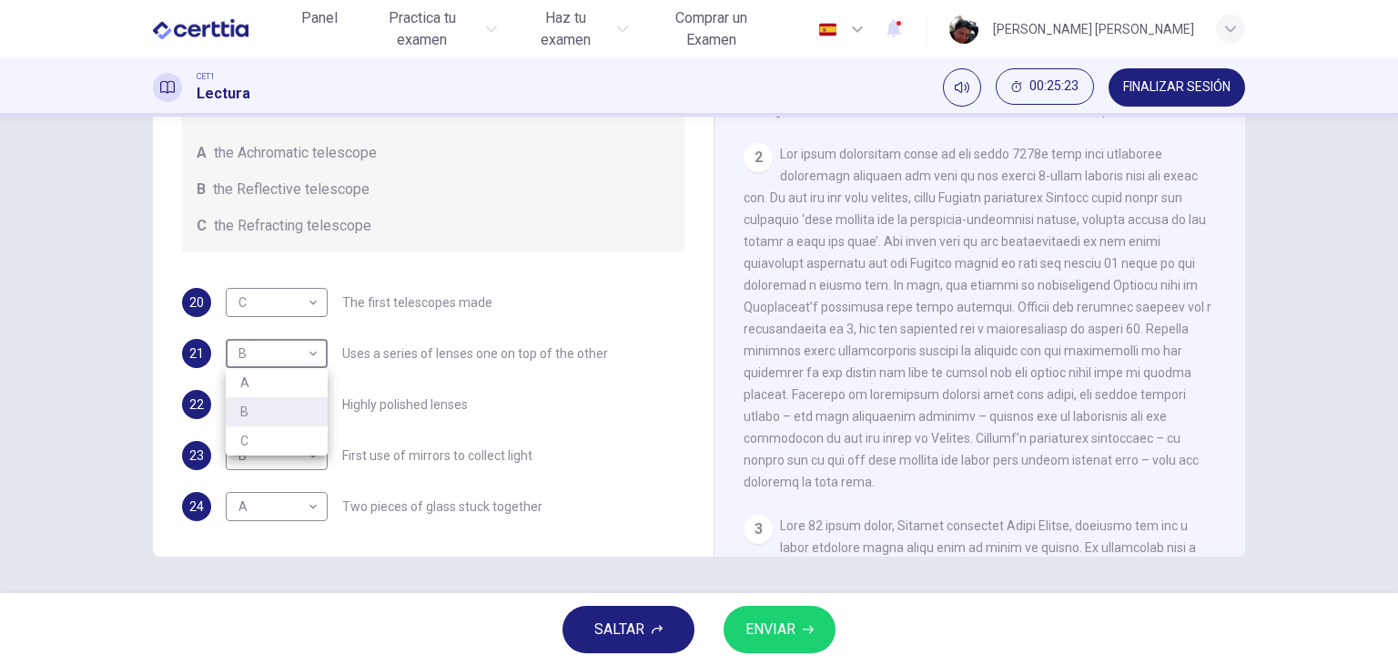
click at [296, 442] on li "C" at bounding box center [277, 440] width 102 height 29
type input "*"
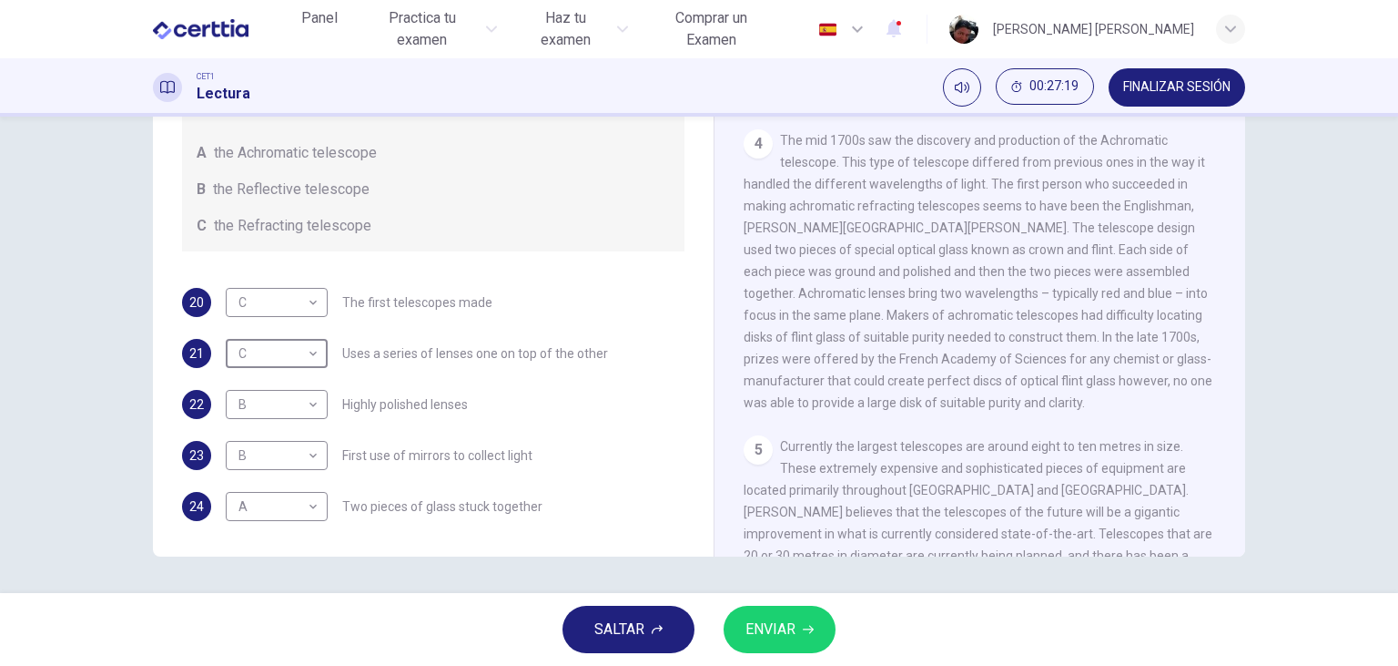
scroll to position [1049, 0]
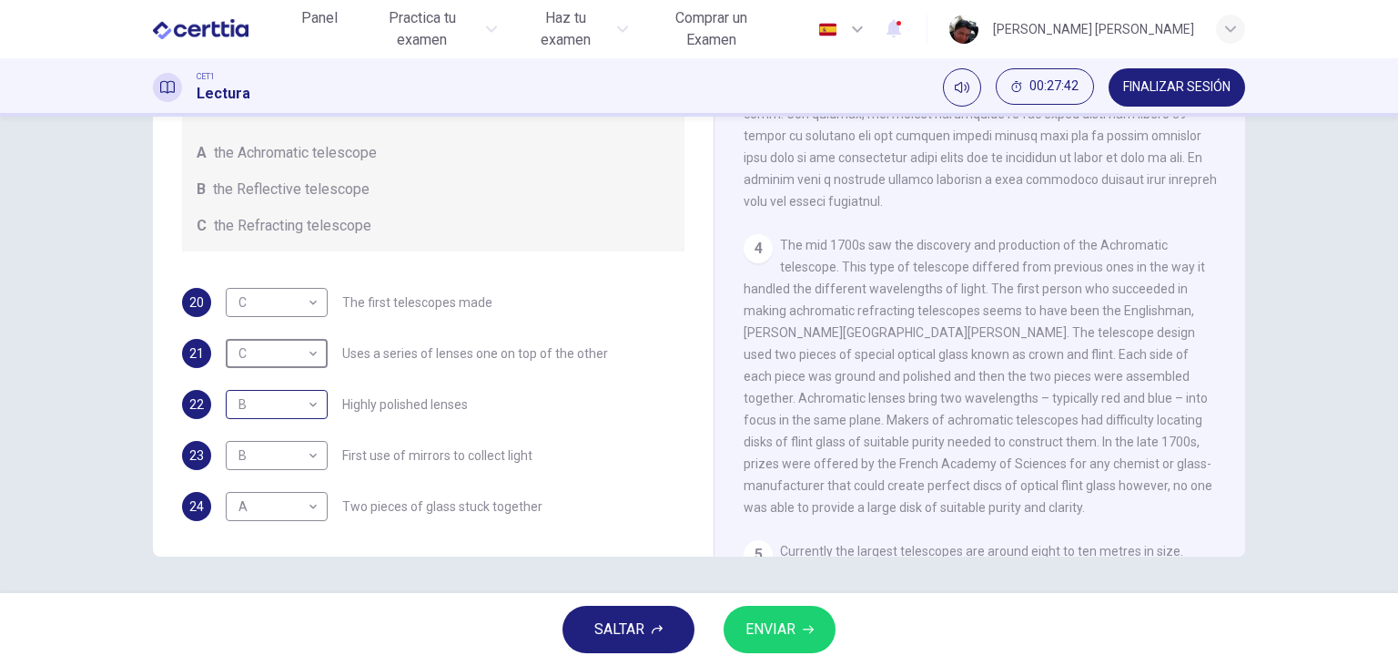
click at [302, 406] on body "Este sitio utiliza cookies, como se explica en nuestra Política de Privacidad .…" at bounding box center [699, 333] width 1398 height 666
click at [297, 431] on li "A" at bounding box center [277, 433] width 102 height 29
type input "*"
click at [763, 623] on span "ENVIAR" at bounding box center [771, 628] width 50 height 25
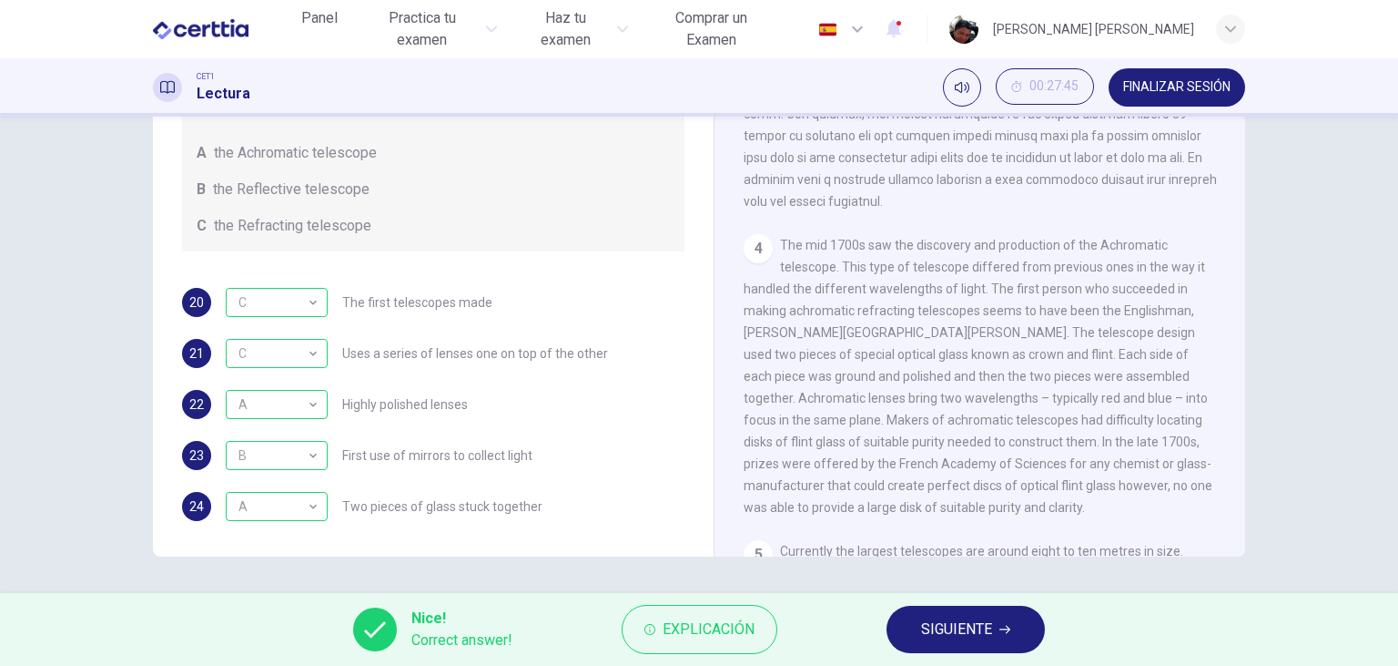
click at [963, 624] on span "SIGUIENTE" at bounding box center [956, 628] width 71 height 25
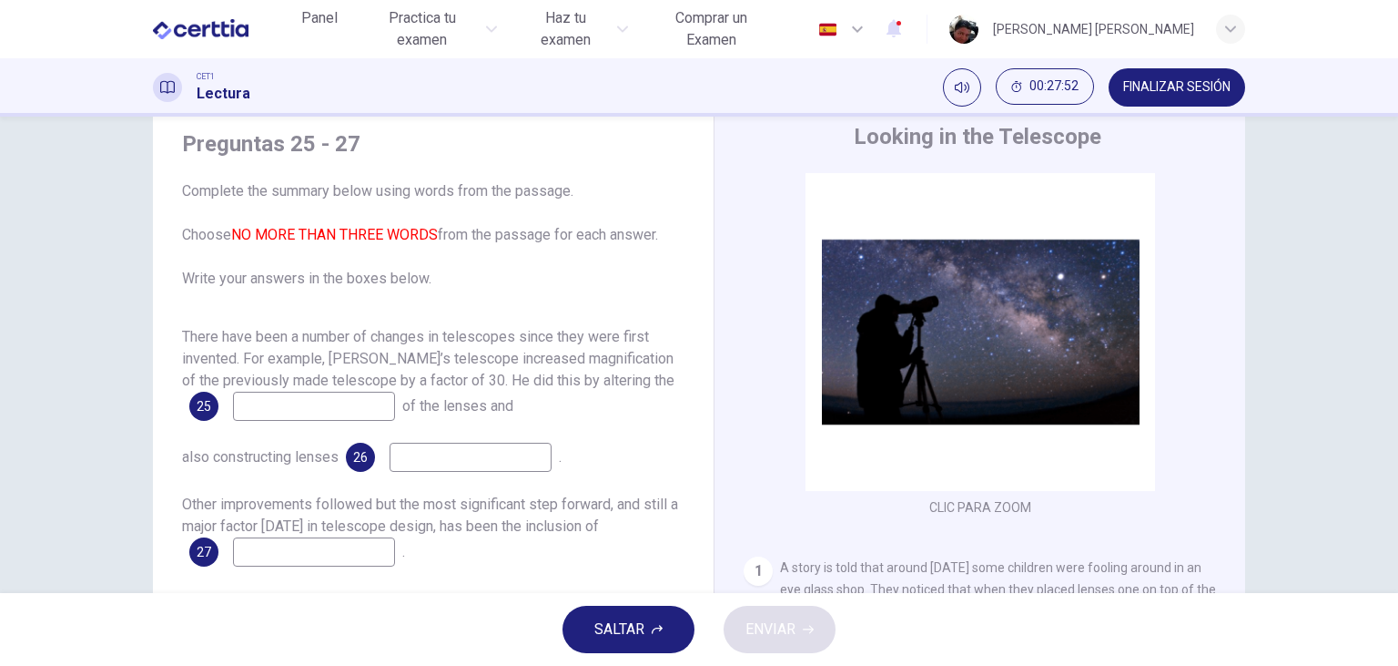
scroll to position [19, 0]
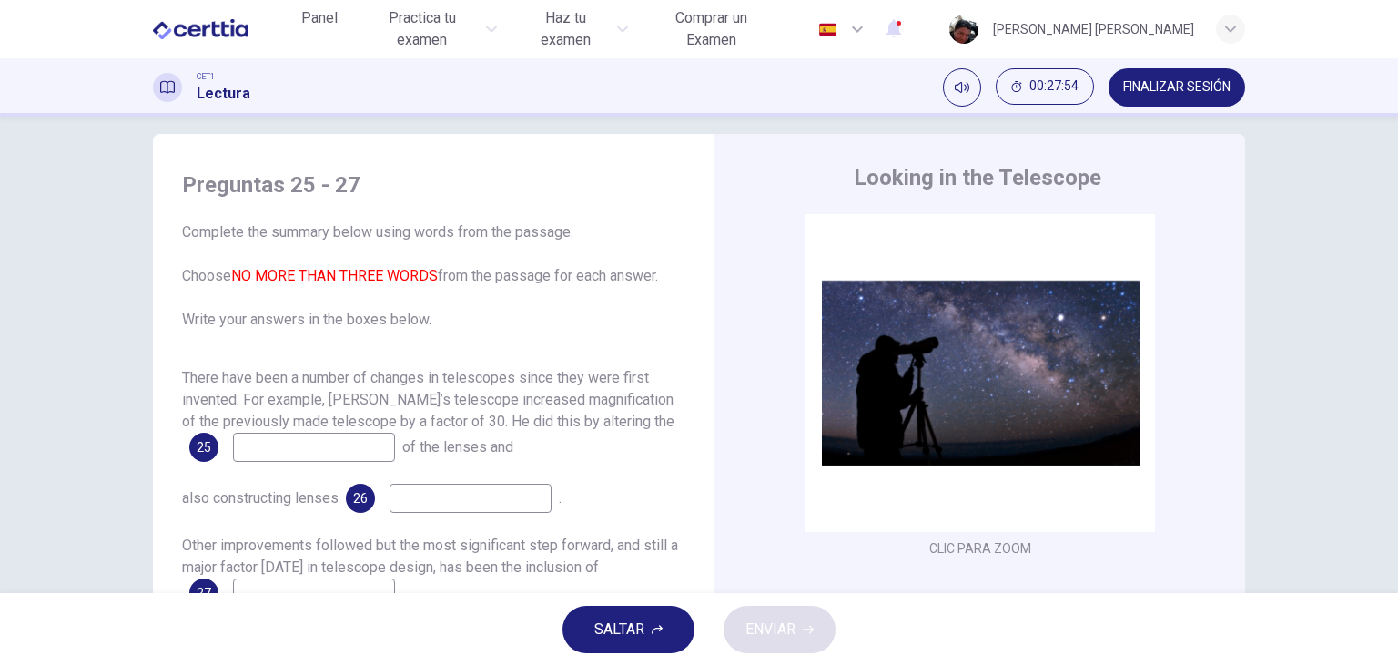
click at [1154, 87] on span "FINALIZAR SESIÓN" at bounding box center [1177, 87] width 107 height 15
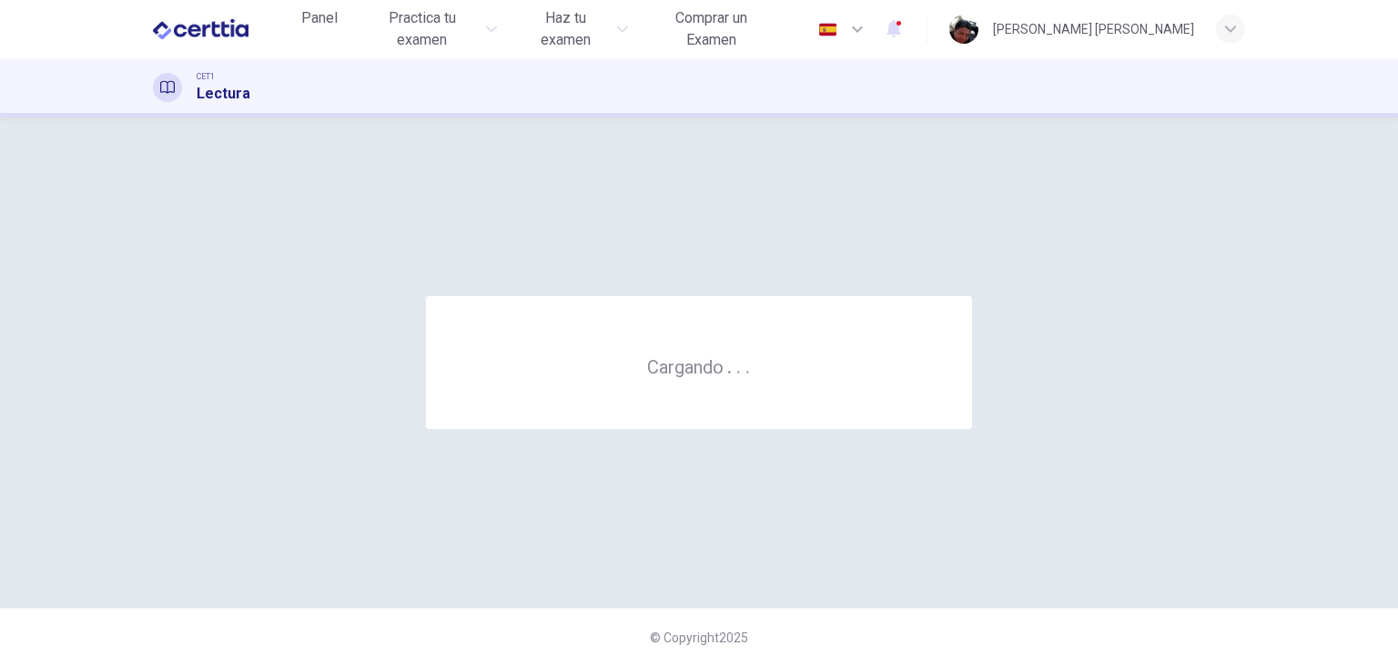
scroll to position [0, 0]
